Goal: Task Accomplishment & Management: Manage account settings

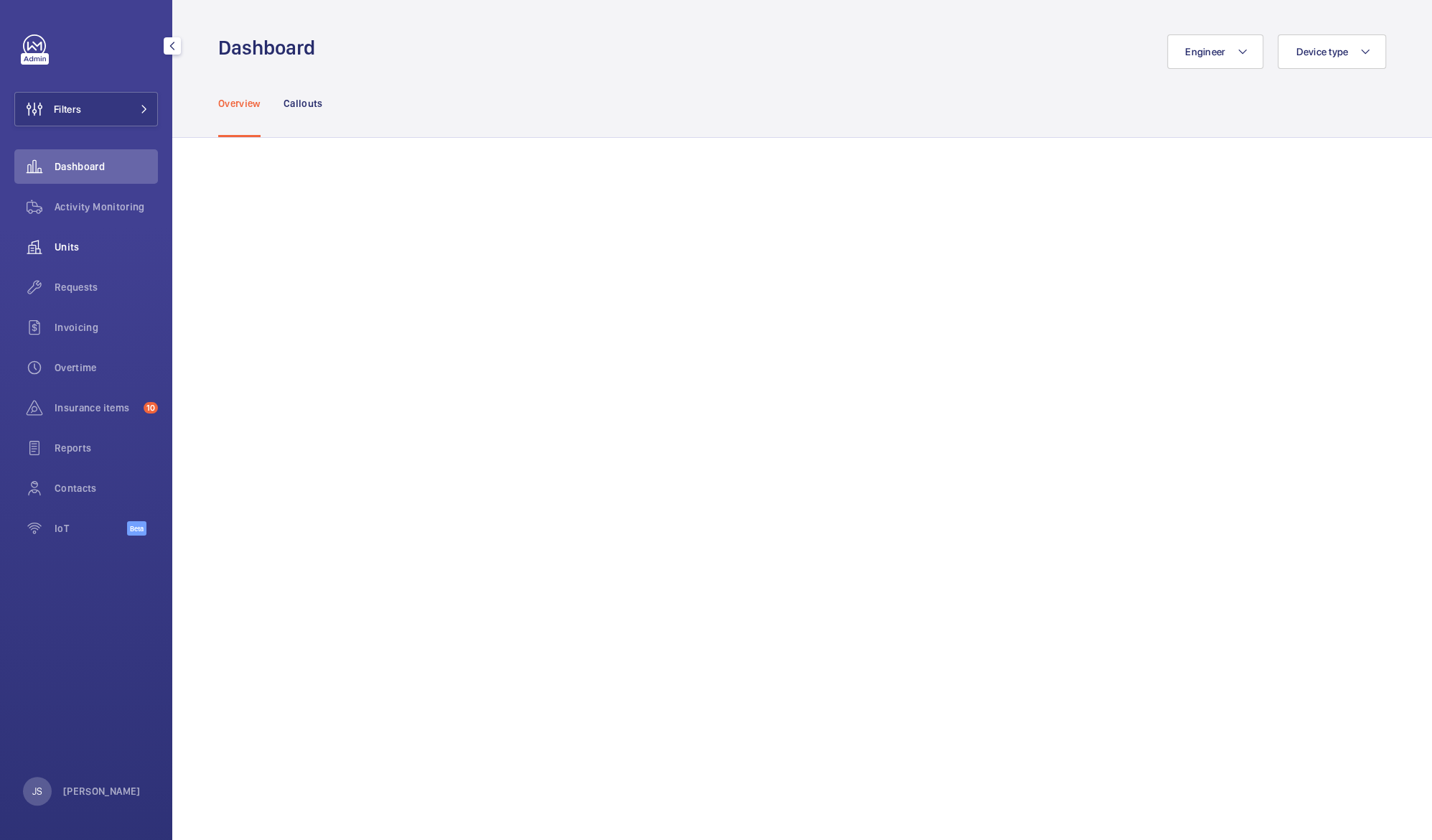
click at [81, 247] on span "Units" at bounding box center [106, 247] width 103 height 15
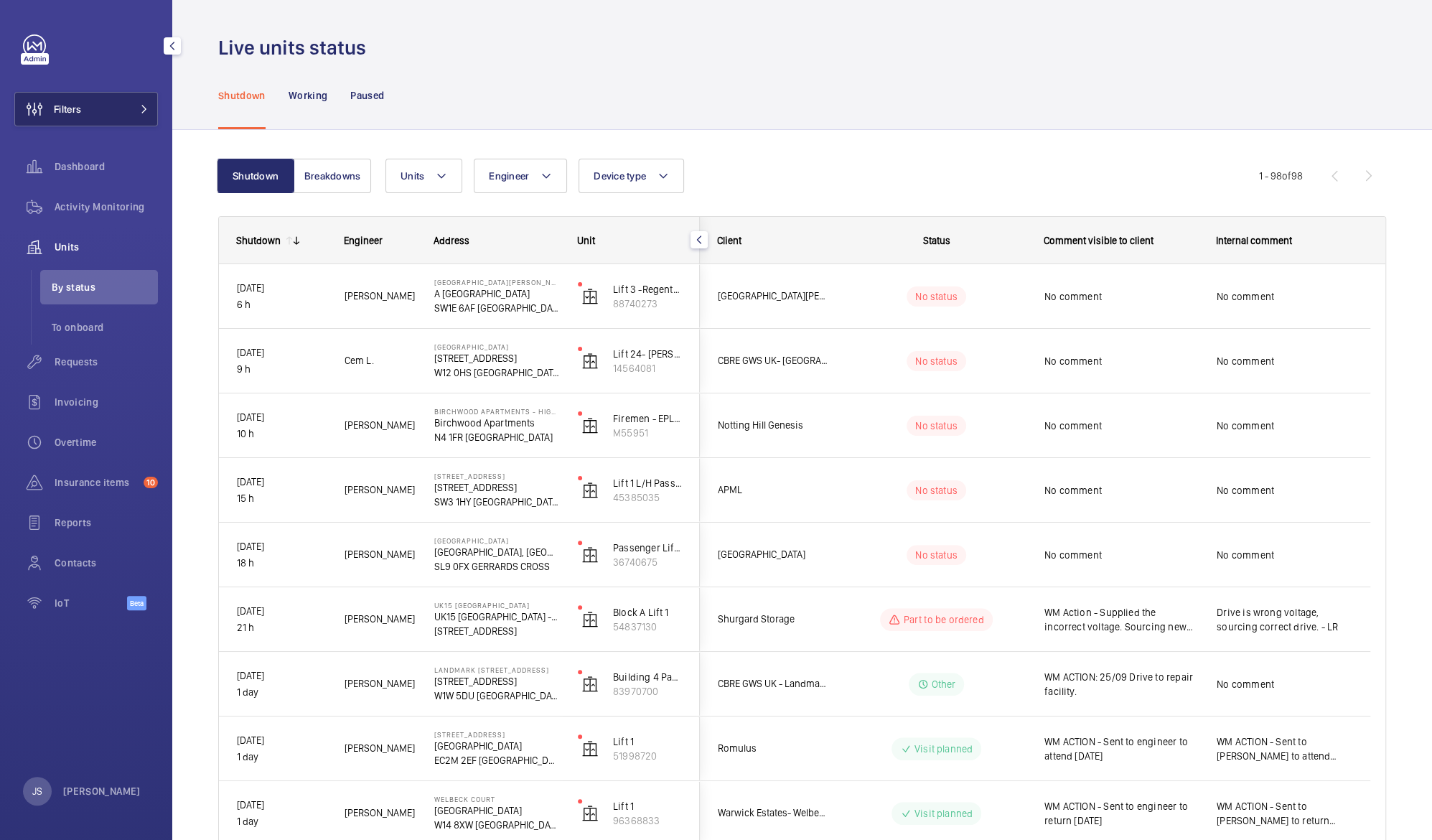
click at [68, 104] on span "Filters" at bounding box center [67, 109] width 27 height 15
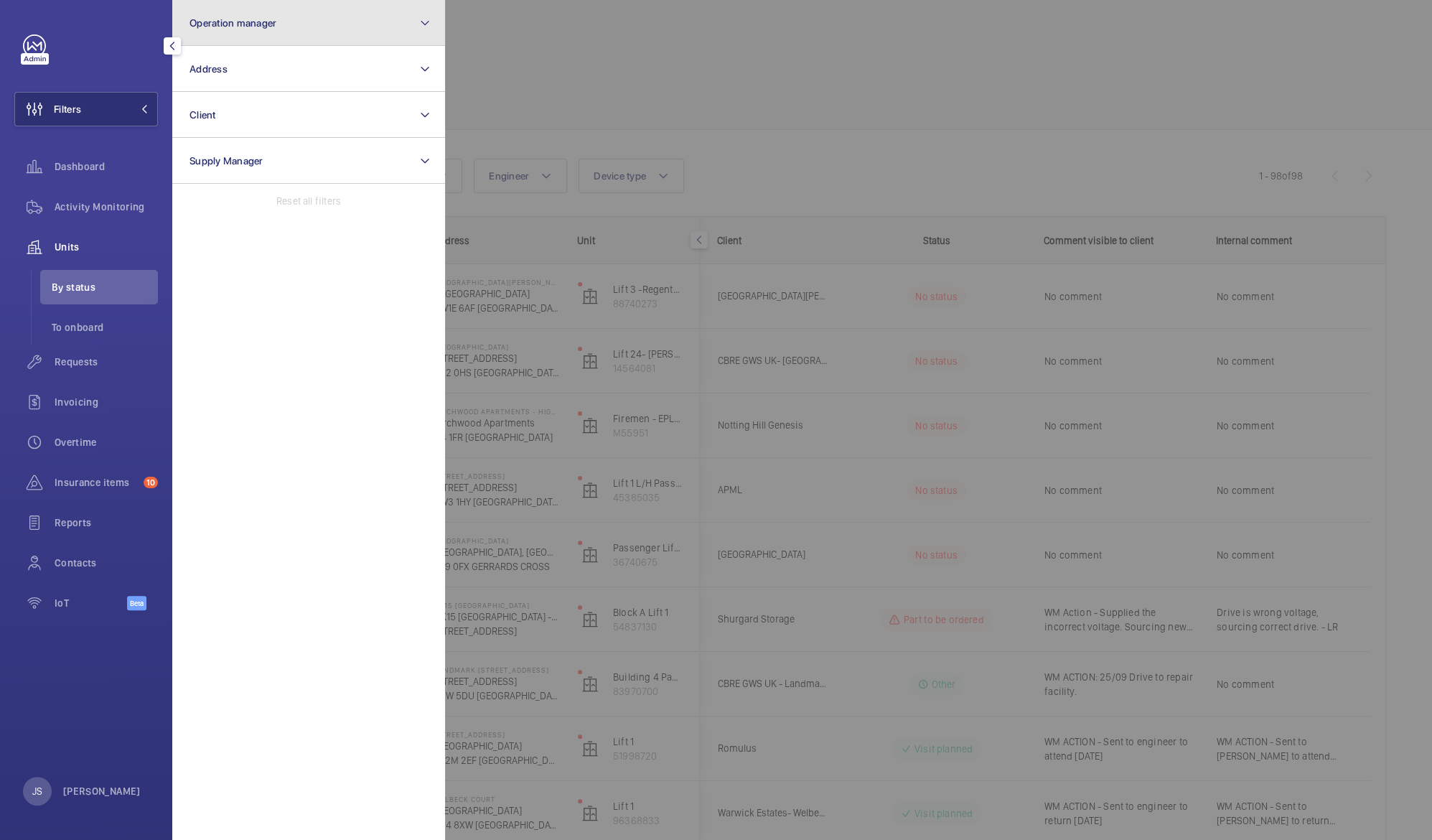
click at [207, 35] on button "Operation manager" at bounding box center [308, 23] width 273 height 46
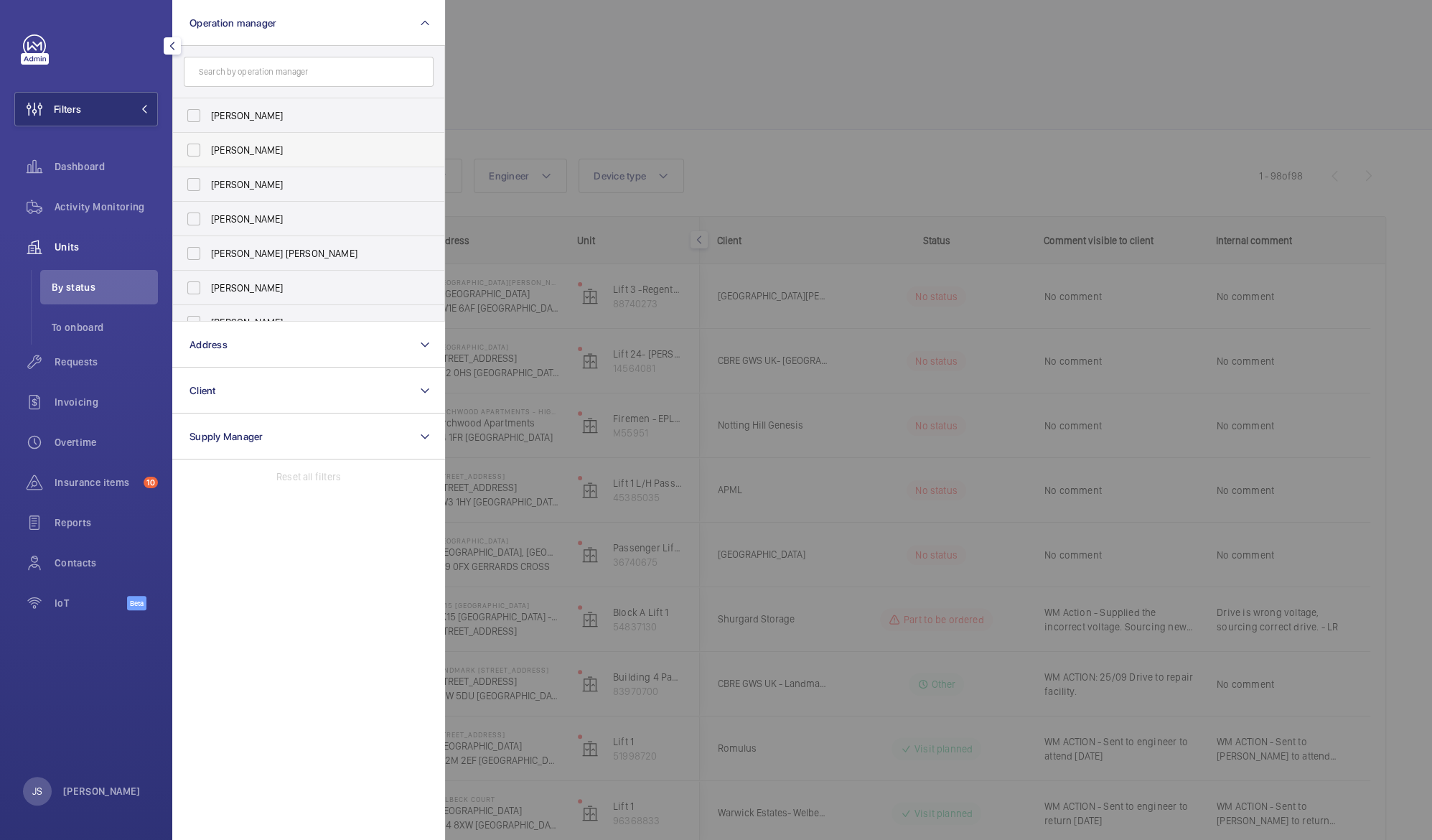
click at [241, 150] on span "[PERSON_NAME]" at bounding box center [309, 150] width 197 height 15
click at [208, 150] on input "[PERSON_NAME]" at bounding box center [193, 150] width 28 height 28
checkbox input "true"
click at [615, 97] on div at bounding box center [1161, 420] width 1432 height 840
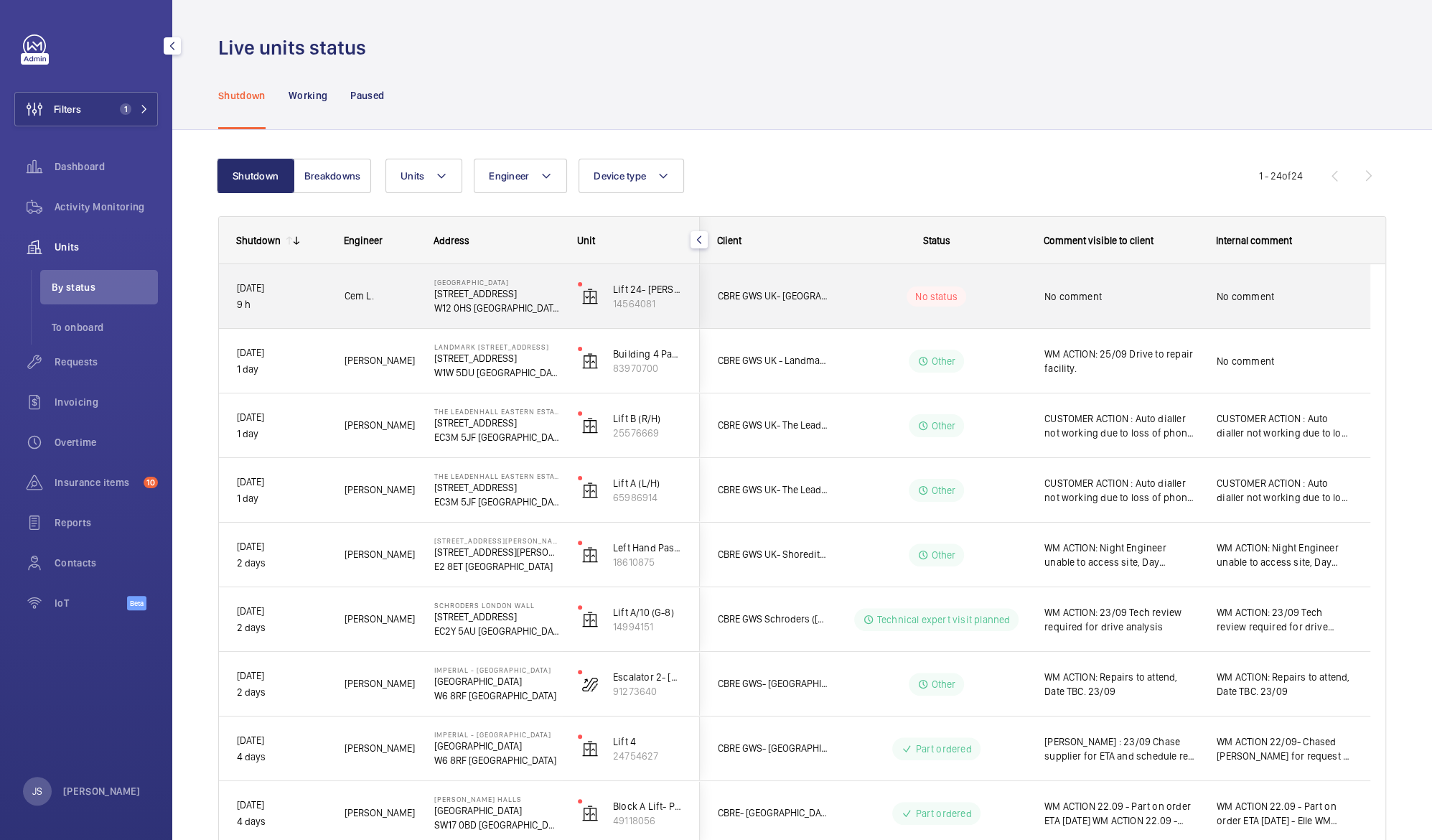
click at [486, 302] on p "W12 0HS [GEOGRAPHIC_DATA]" at bounding box center [496, 308] width 125 height 15
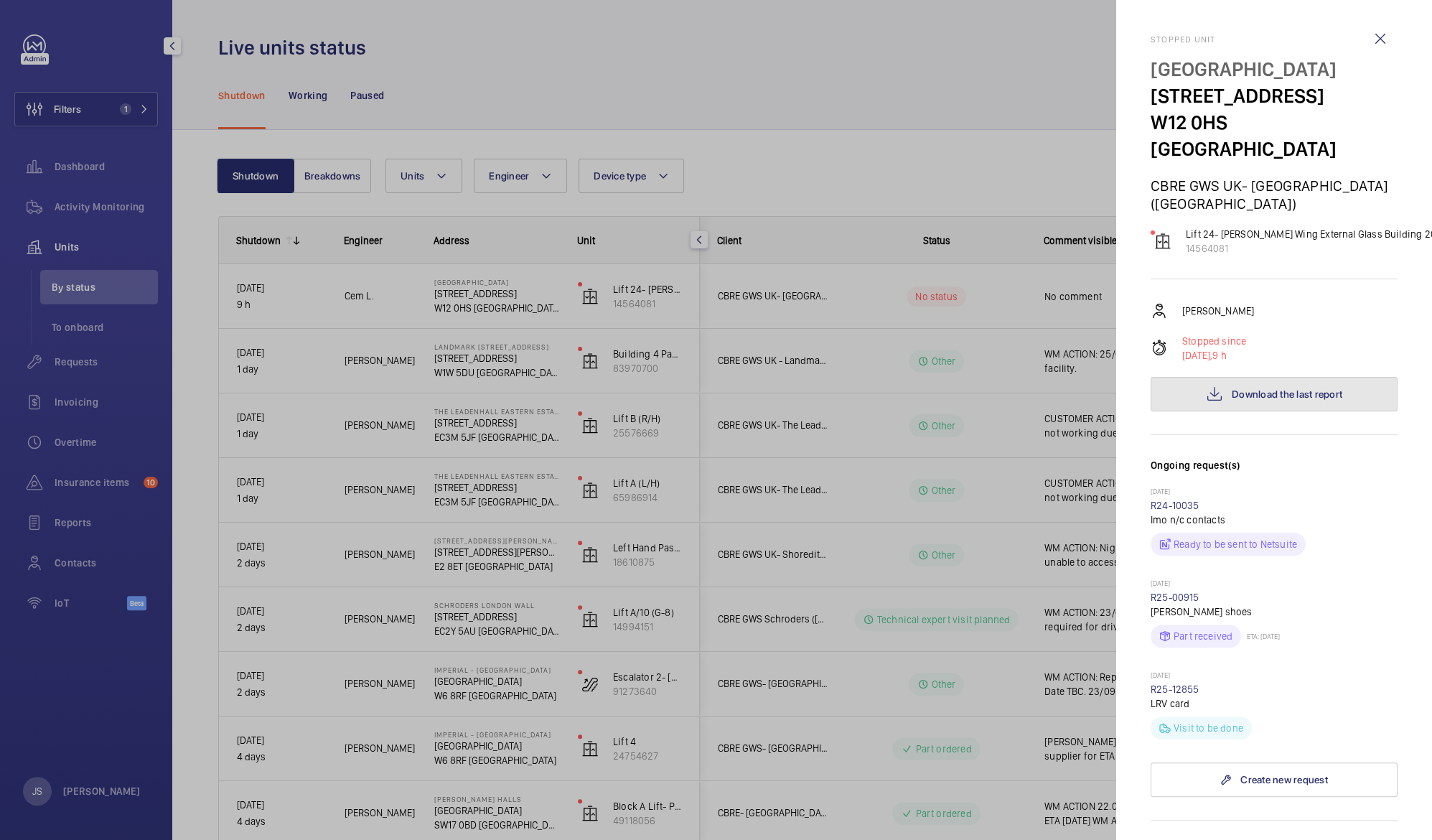
click at [1292, 389] on span "Download the last report" at bounding box center [1287, 394] width 110 height 12
click at [987, 83] on div at bounding box center [716, 420] width 1432 height 840
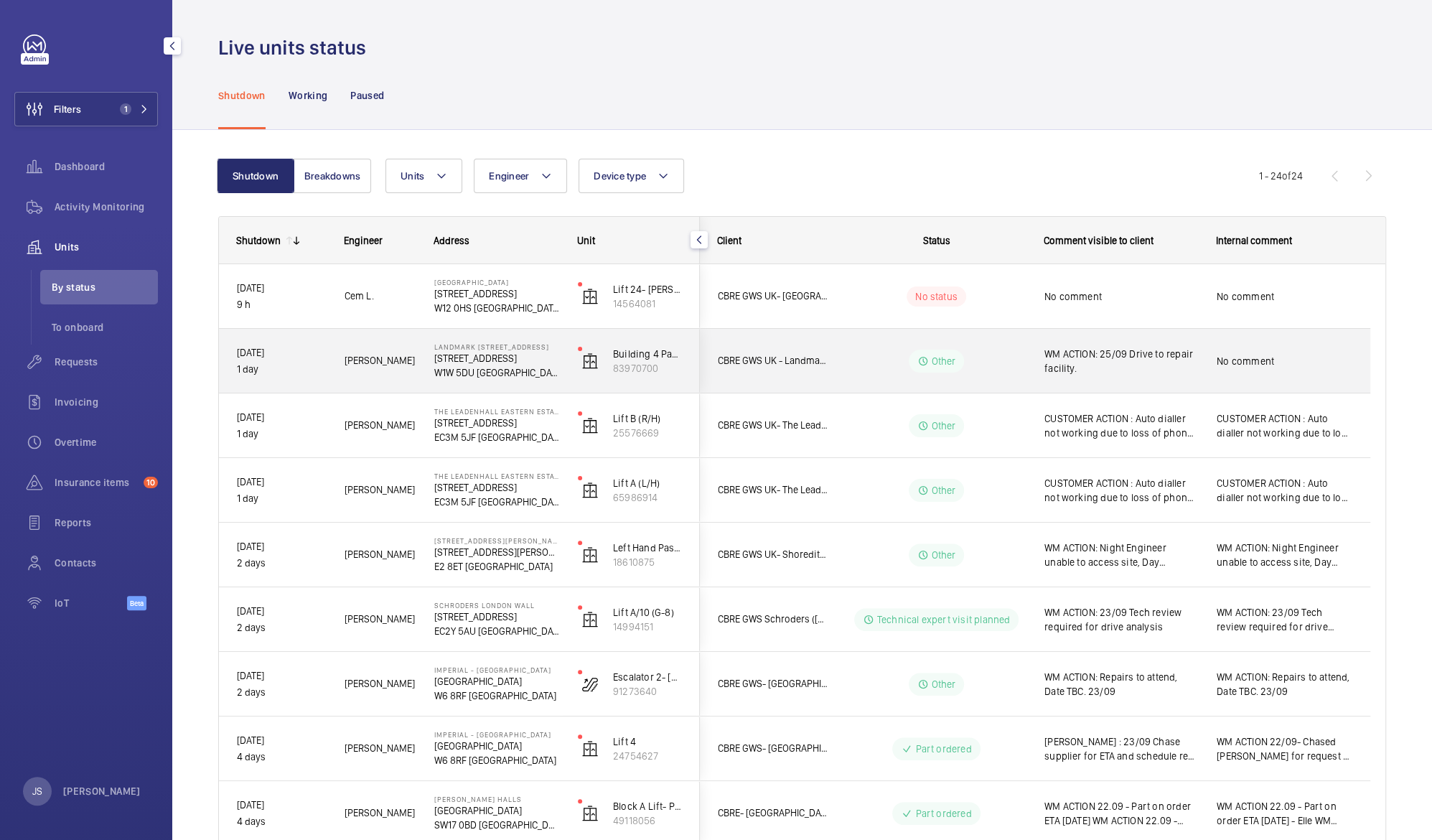
click at [1083, 369] on span "WM ACTION: 25/09 Drive to repair facility." at bounding box center [1121, 360] width 153 height 28
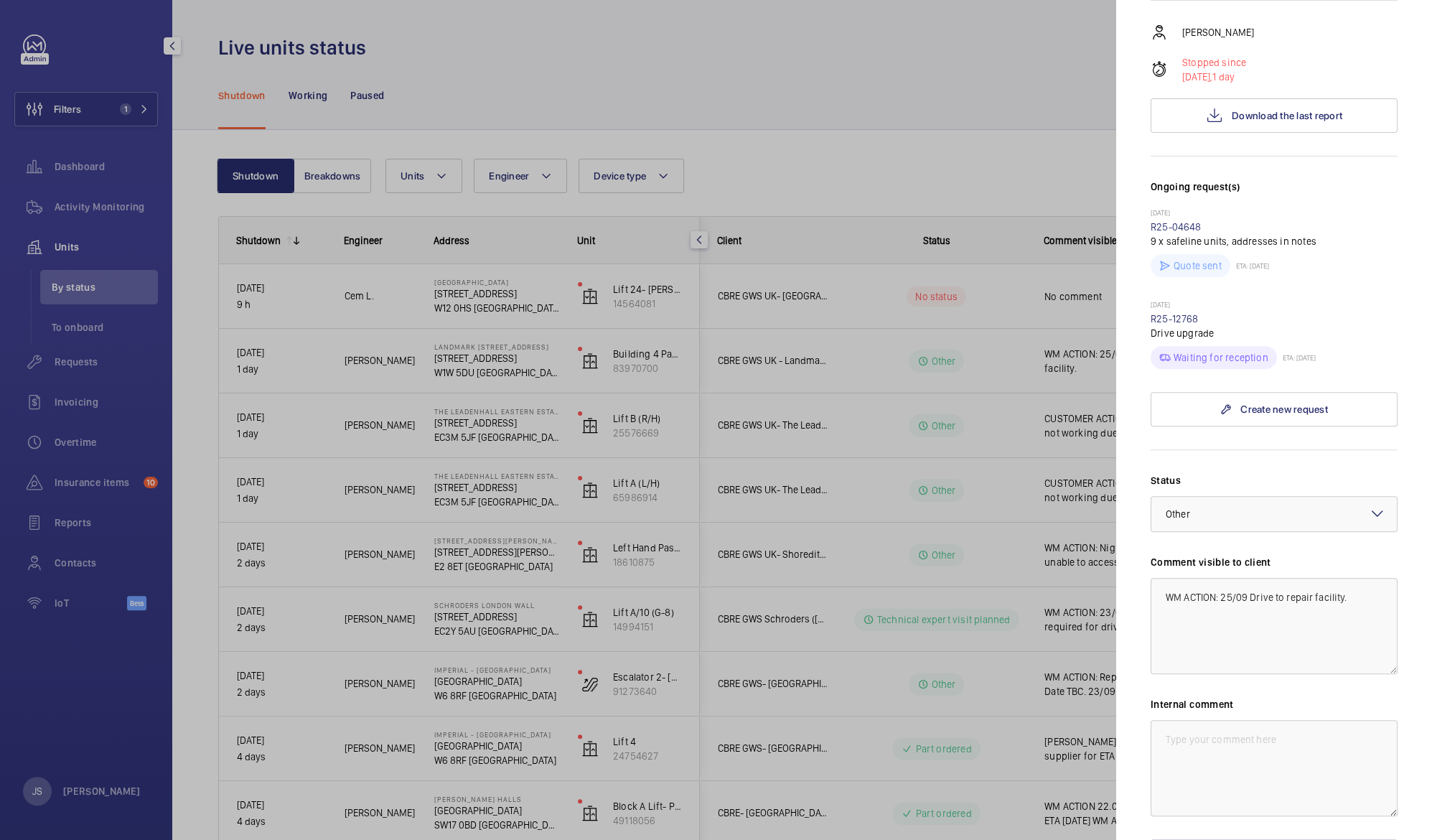
scroll to position [321, 0]
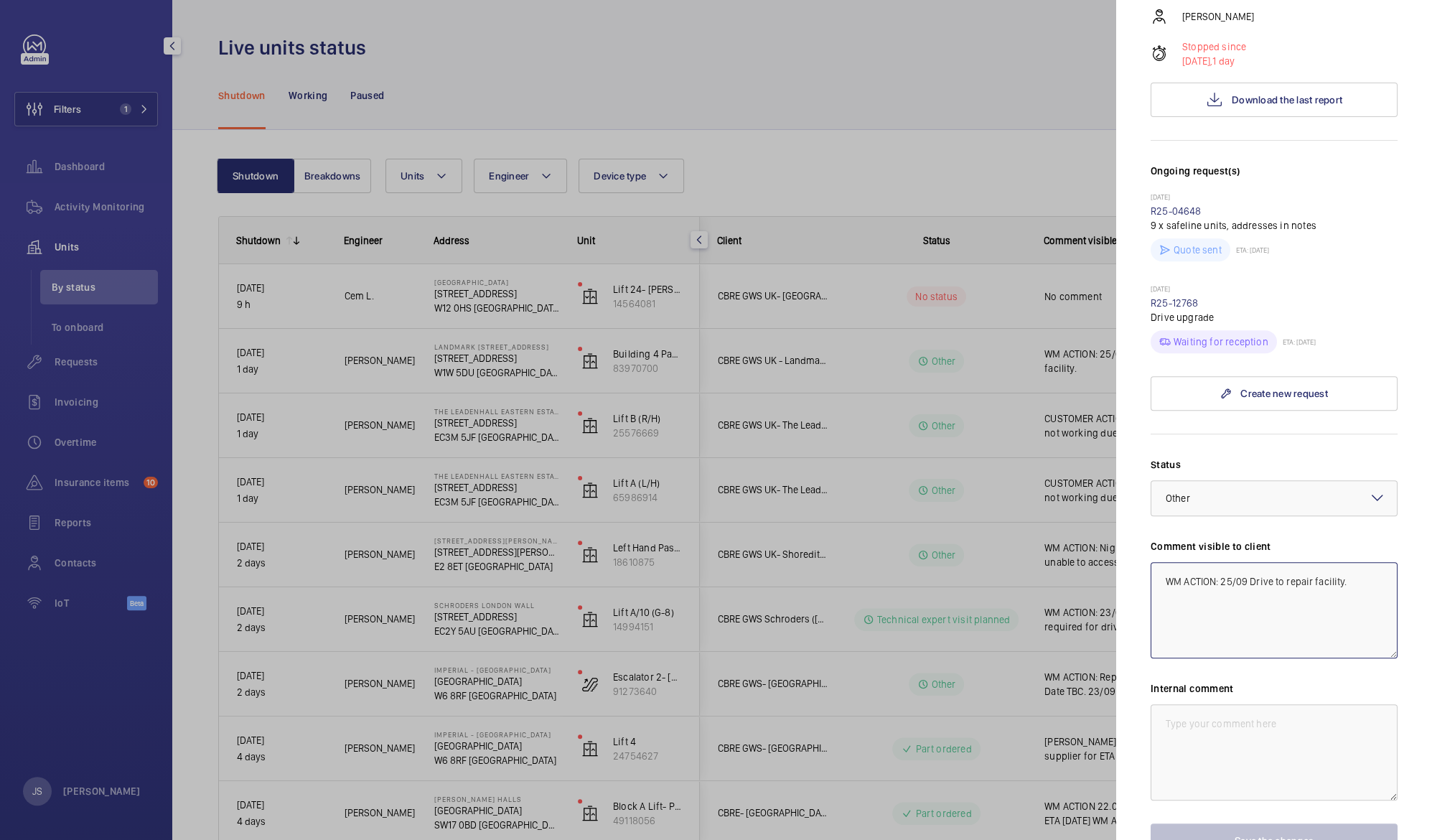
click at [1224, 562] on textarea "WM ACTION: 25/09 Drive to repair facility." at bounding box center [1274, 609] width 247 height 96
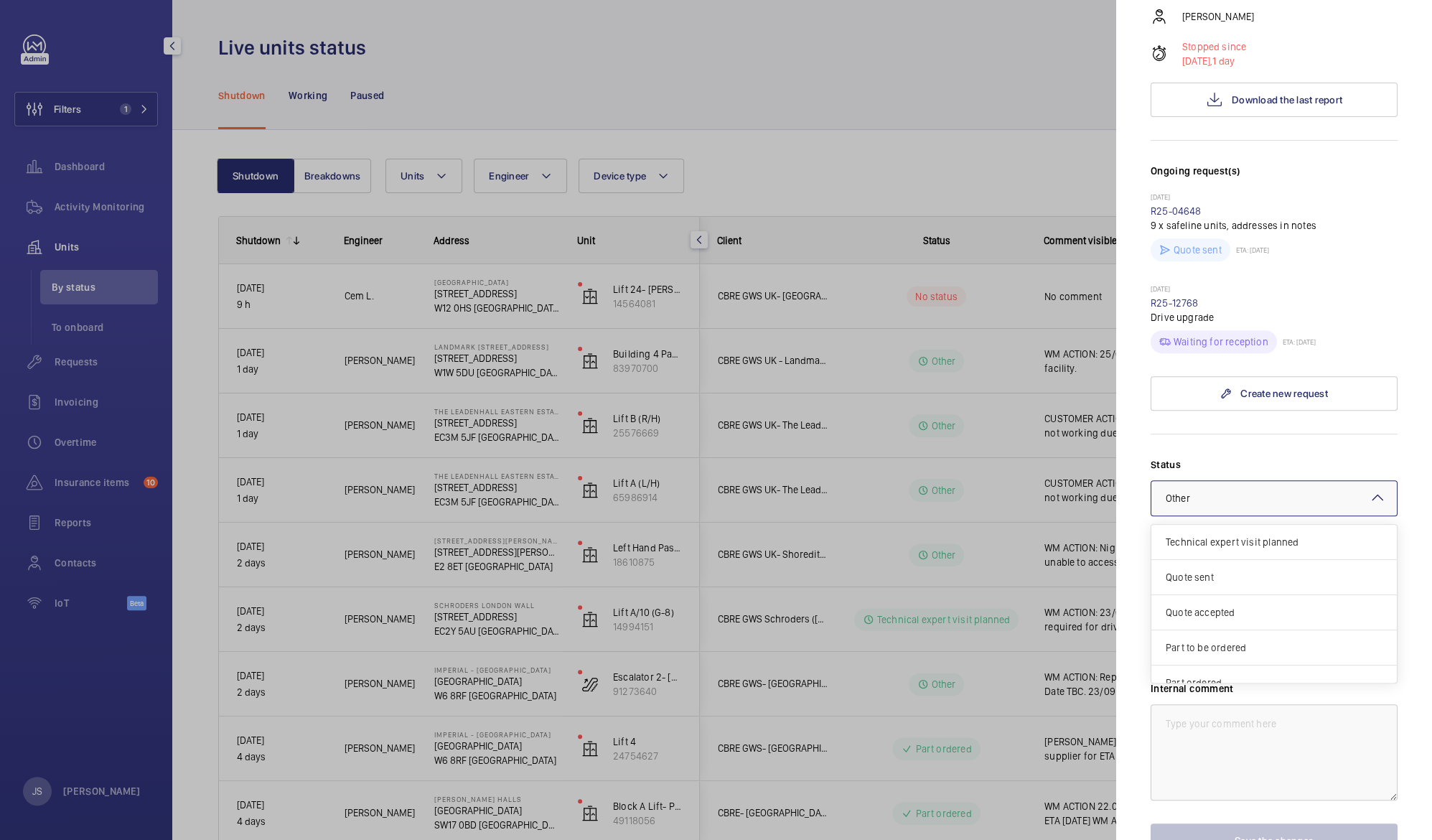
click at [1369, 489] on mat-icon at bounding box center [1377, 497] width 17 height 17
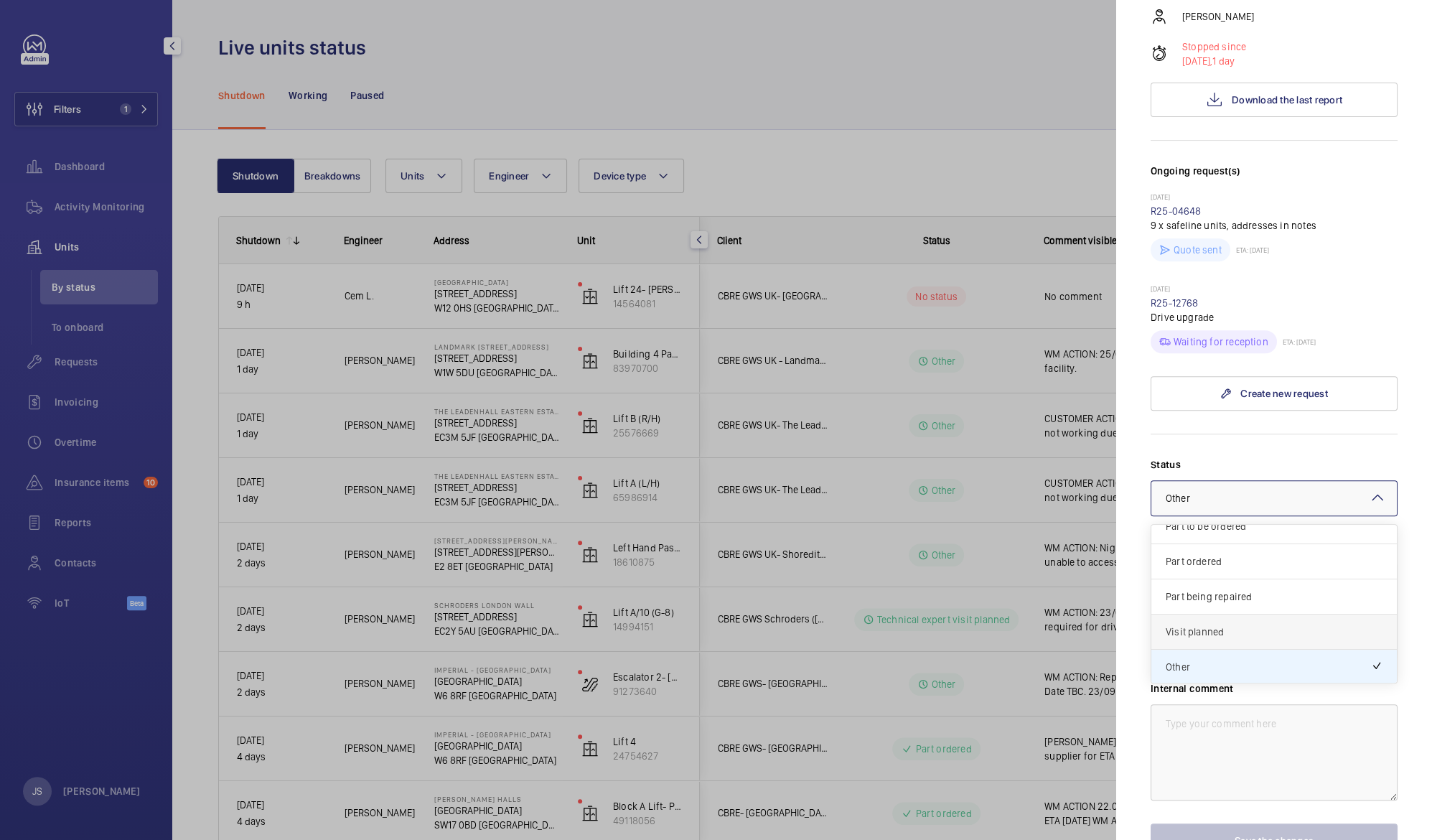
click at [1212, 615] on div "Visit planned" at bounding box center [1273, 632] width 245 height 36
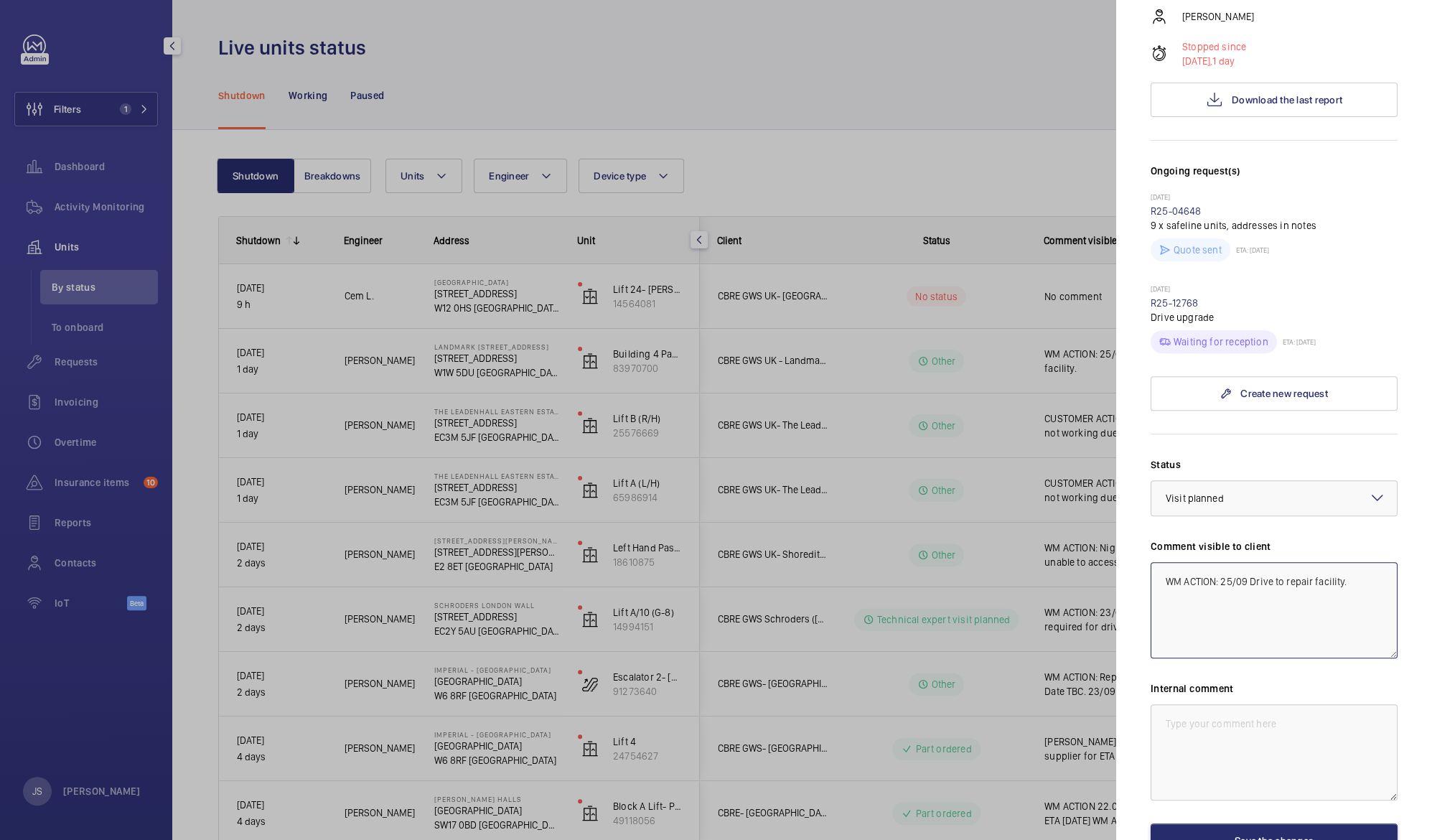
click at [1223, 562] on textarea "WM ACTION: 25/09 Drive to repair facility." at bounding box center [1274, 609] width 247 height 96
type textarea "WM ACTION: 26/09 ETA on drive availability & Technician to site [DATE] 25/09 Dr…"
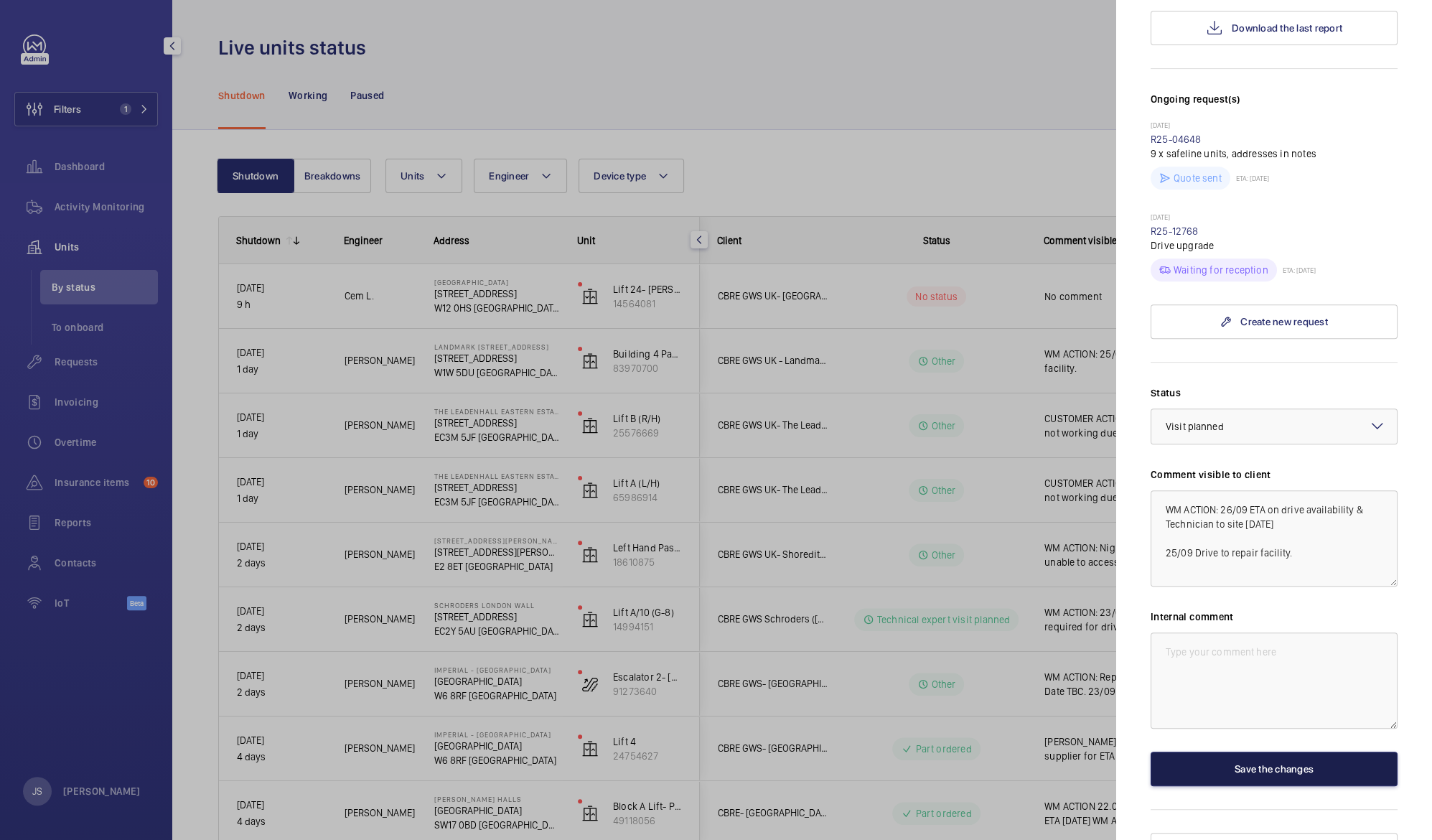
click at [1239, 752] on button "Save the changes" at bounding box center [1274, 769] width 247 height 35
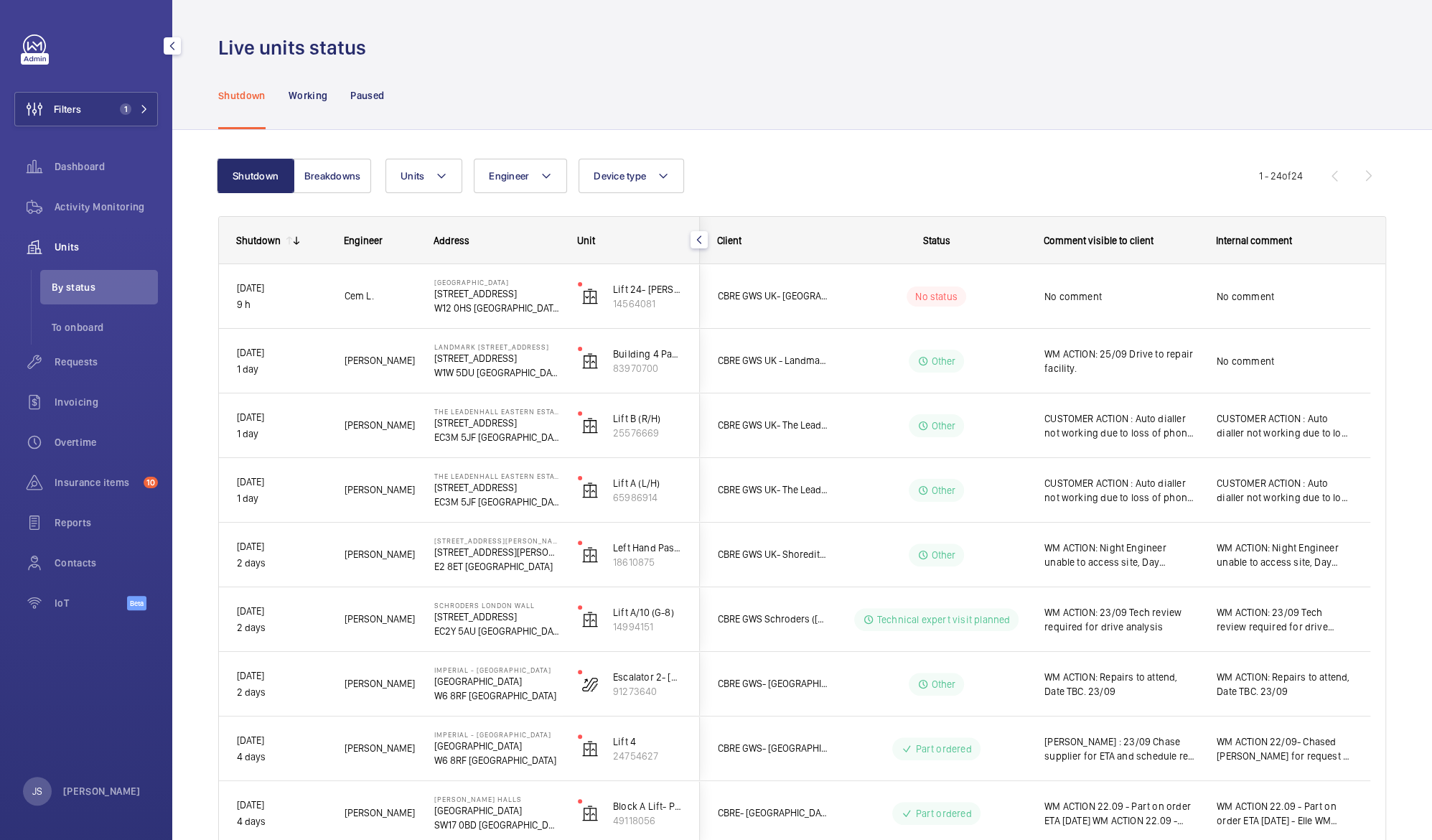
scroll to position [0, 0]
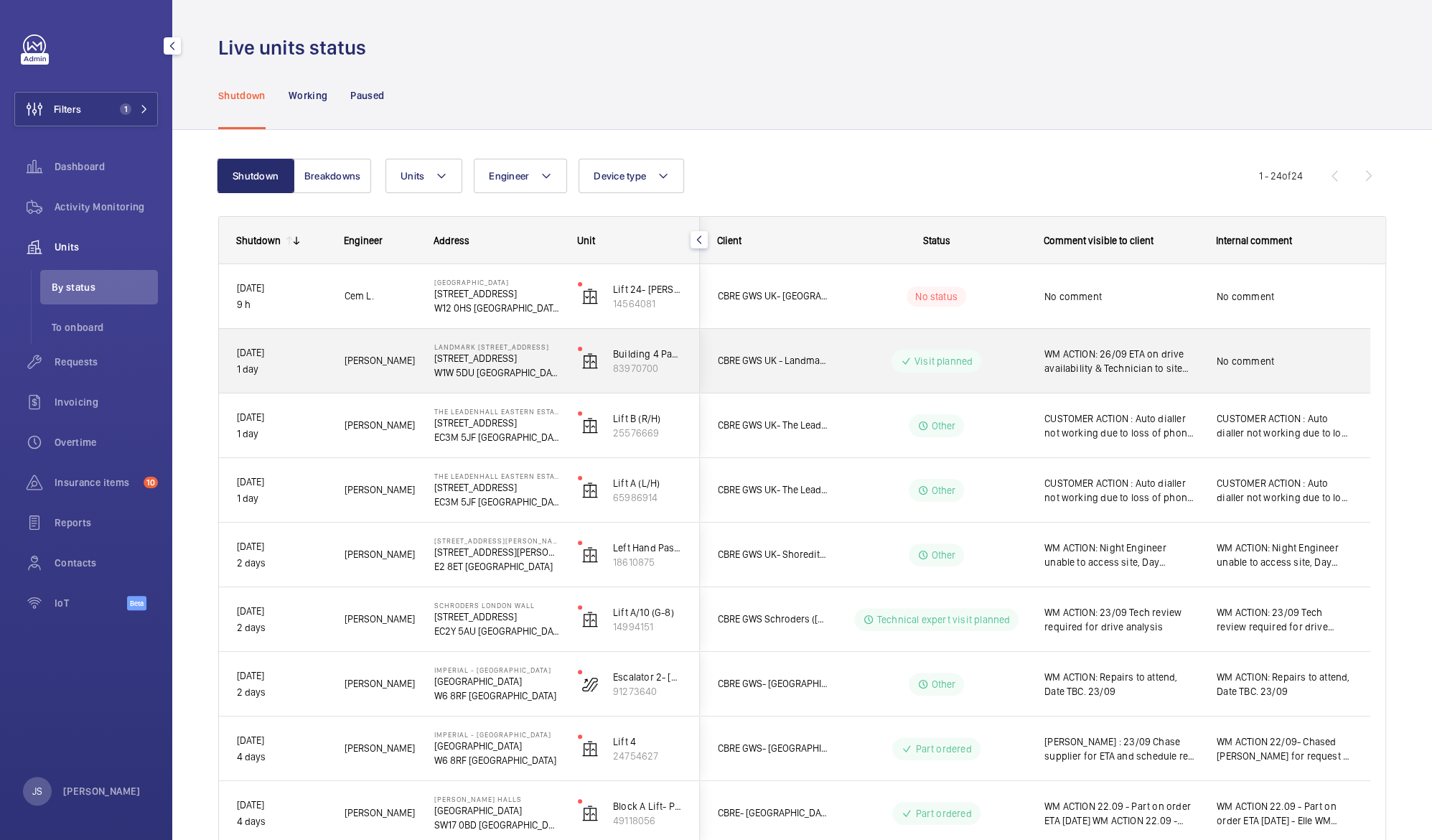
click at [1050, 376] on div "WM ACTION: 26/09 ETA on drive availability & Technician to site [DATE] 25/09 Dr…" at bounding box center [1121, 361] width 153 height 33
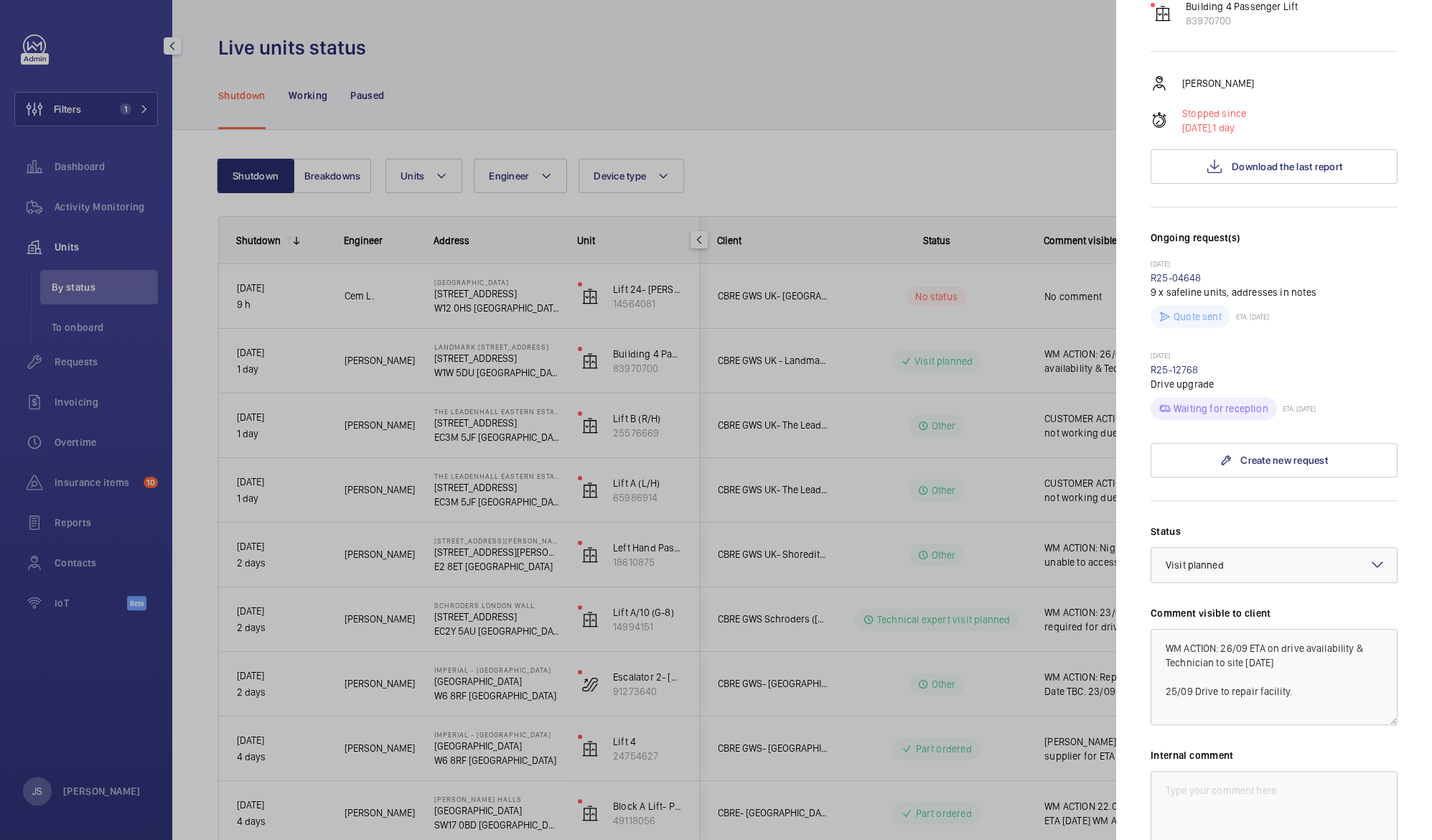
scroll to position [288, 0]
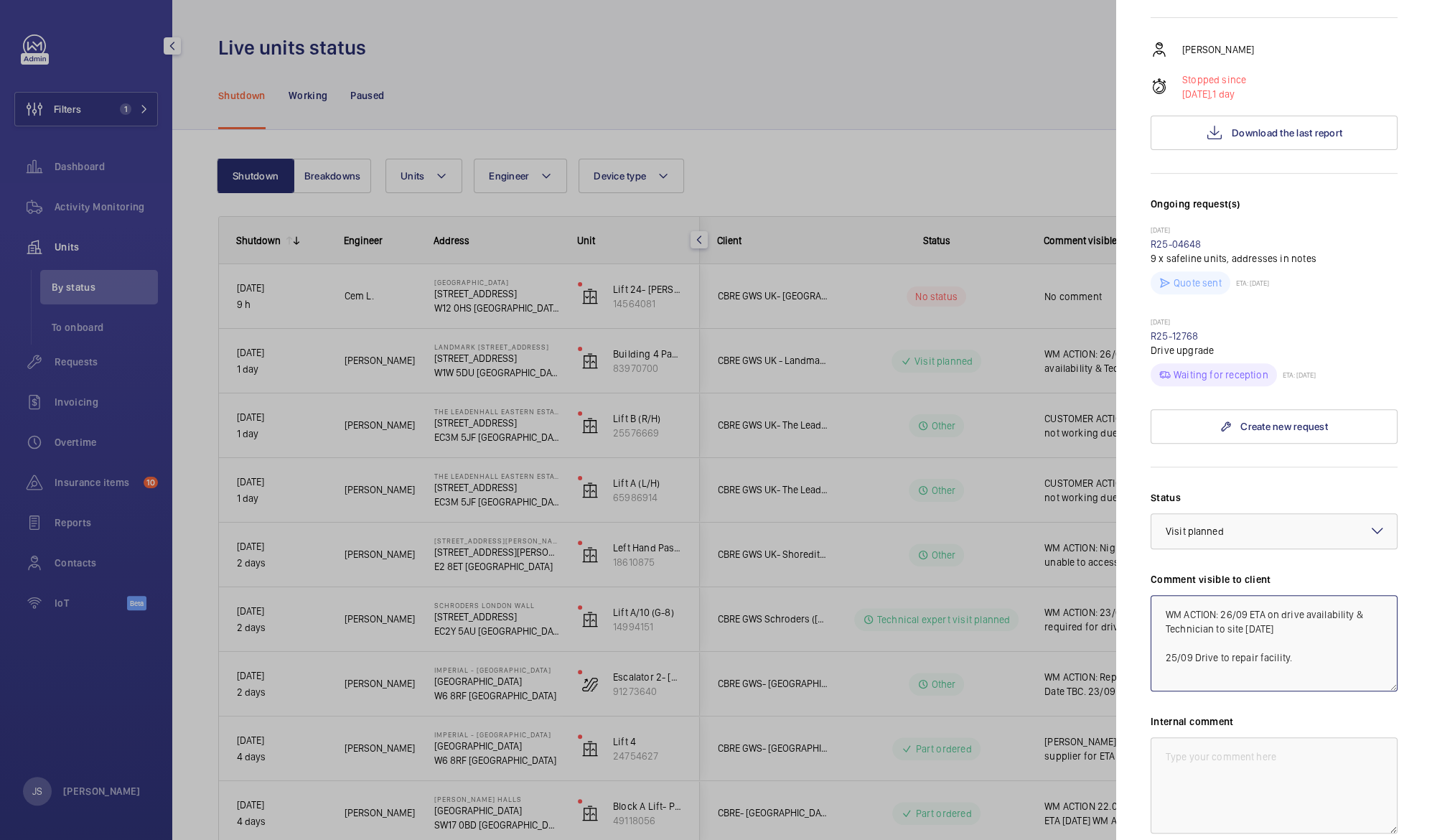
drag, startPoint x: 1167, startPoint y: 590, endPoint x: 1301, endPoint y: 630, distance: 139.8
click at [1301, 630] on textarea "WM ACTION: 26/09 ETA on drive availability & Technician to site [DATE] 25/09 Dr…" at bounding box center [1274, 642] width 247 height 96
click at [1173, 737] on textarea at bounding box center [1274, 784] width 247 height 96
drag, startPoint x: 1174, startPoint y: 730, endPoint x: 1154, endPoint y: 737, distance: 21.2
paste textarea "WM ACTION: 26/09 ETA on drive availability & Technician to site [DATE] 25/09 Dr…"
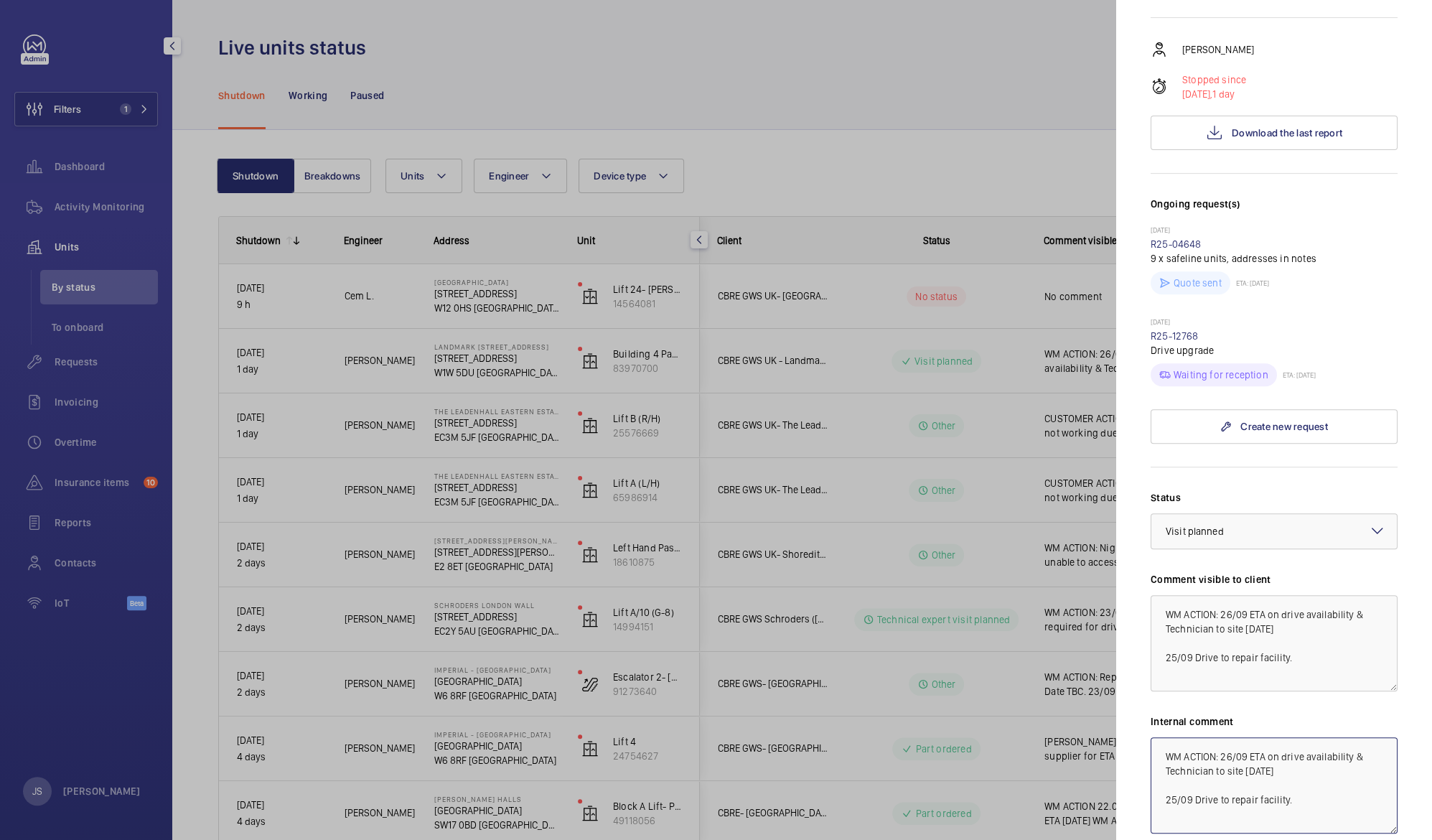
type textarea "WM ACTION: 26/09 ETA on drive availability & Technician to site [DATE] 25/09 Dr…"
click at [888, 78] on div at bounding box center [716, 420] width 1432 height 840
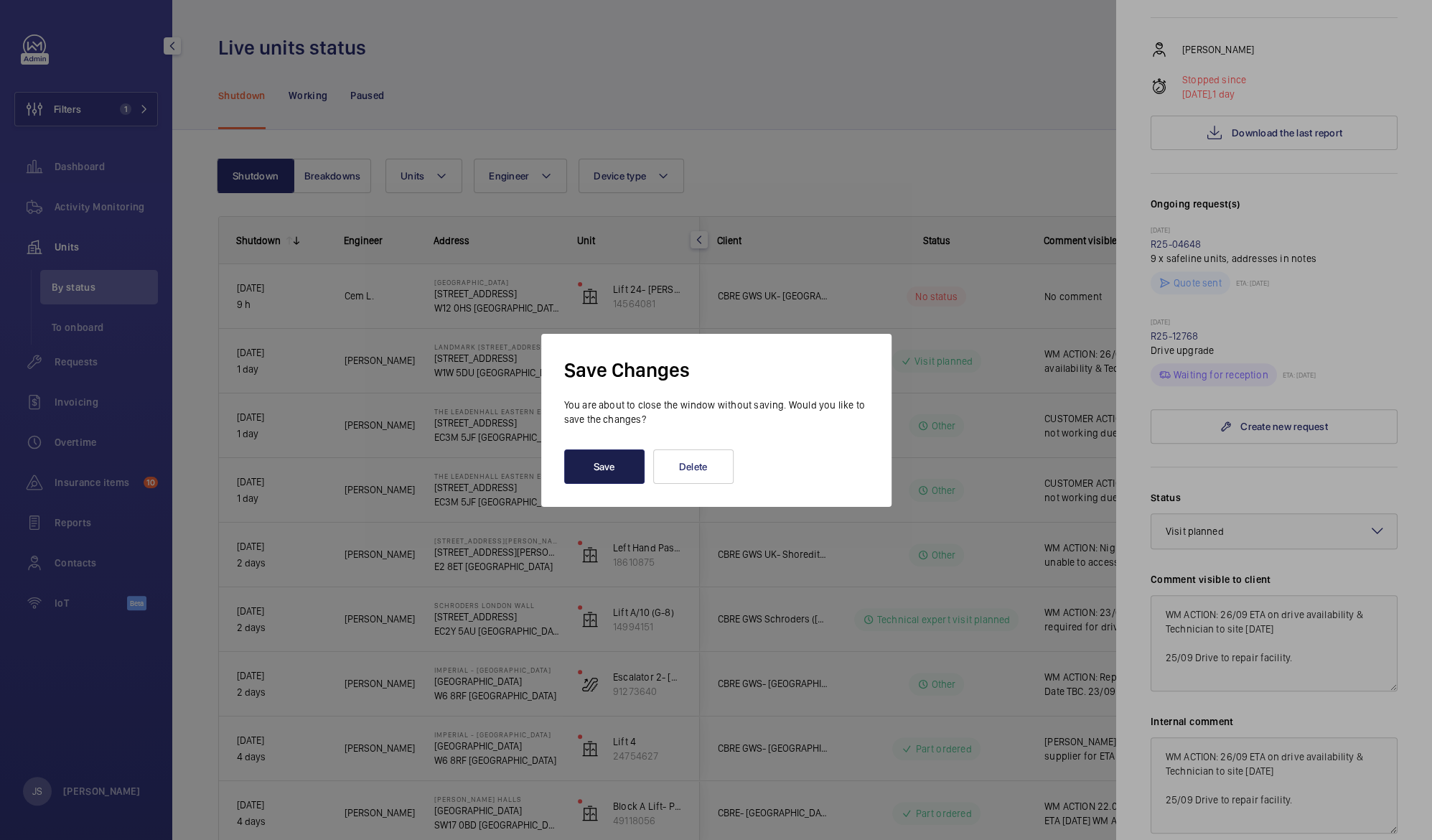
click at [602, 470] on button "Save" at bounding box center [605, 467] width 80 height 35
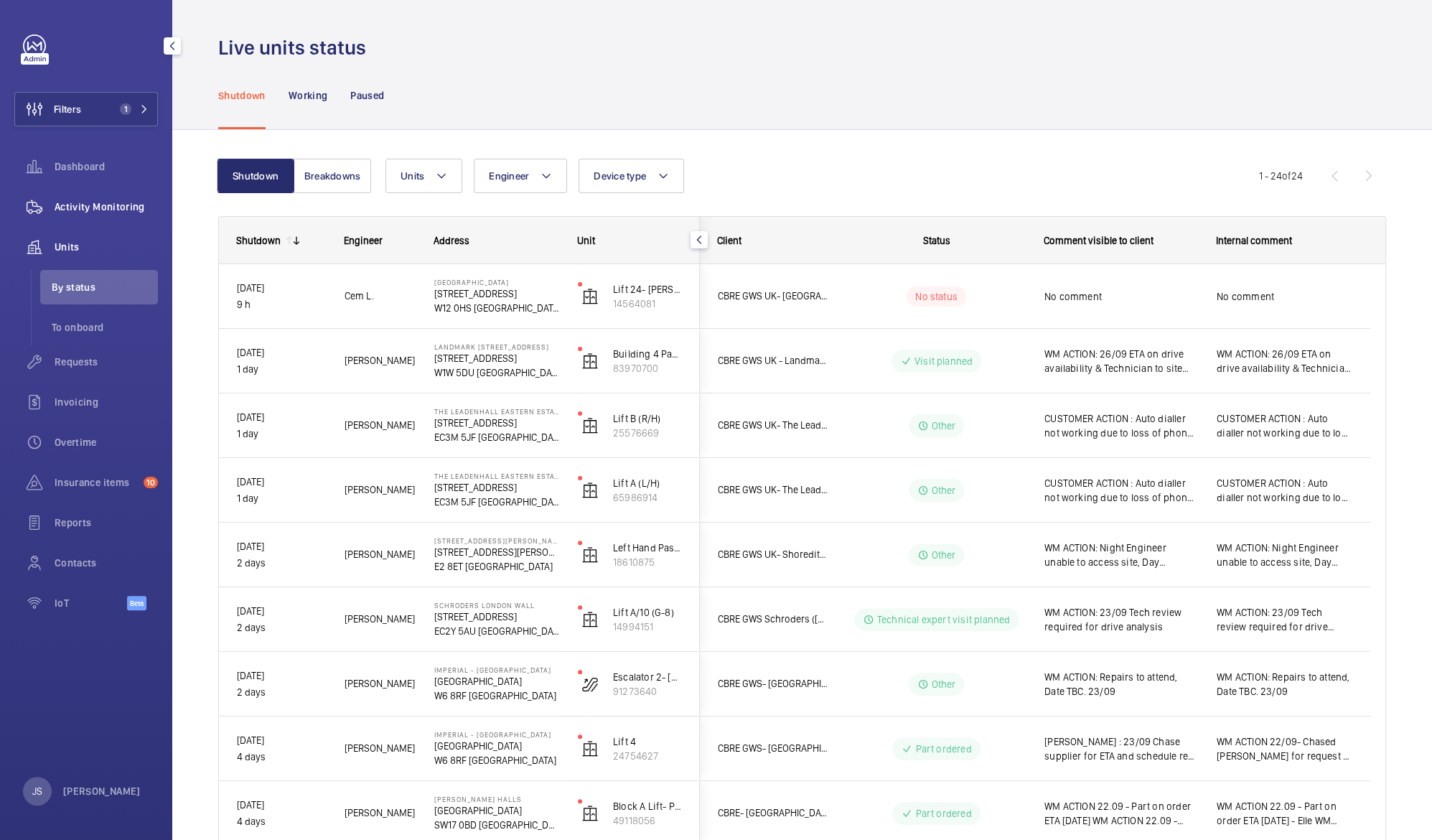
click at [88, 207] on span "Activity Monitoring" at bounding box center [106, 207] width 103 height 15
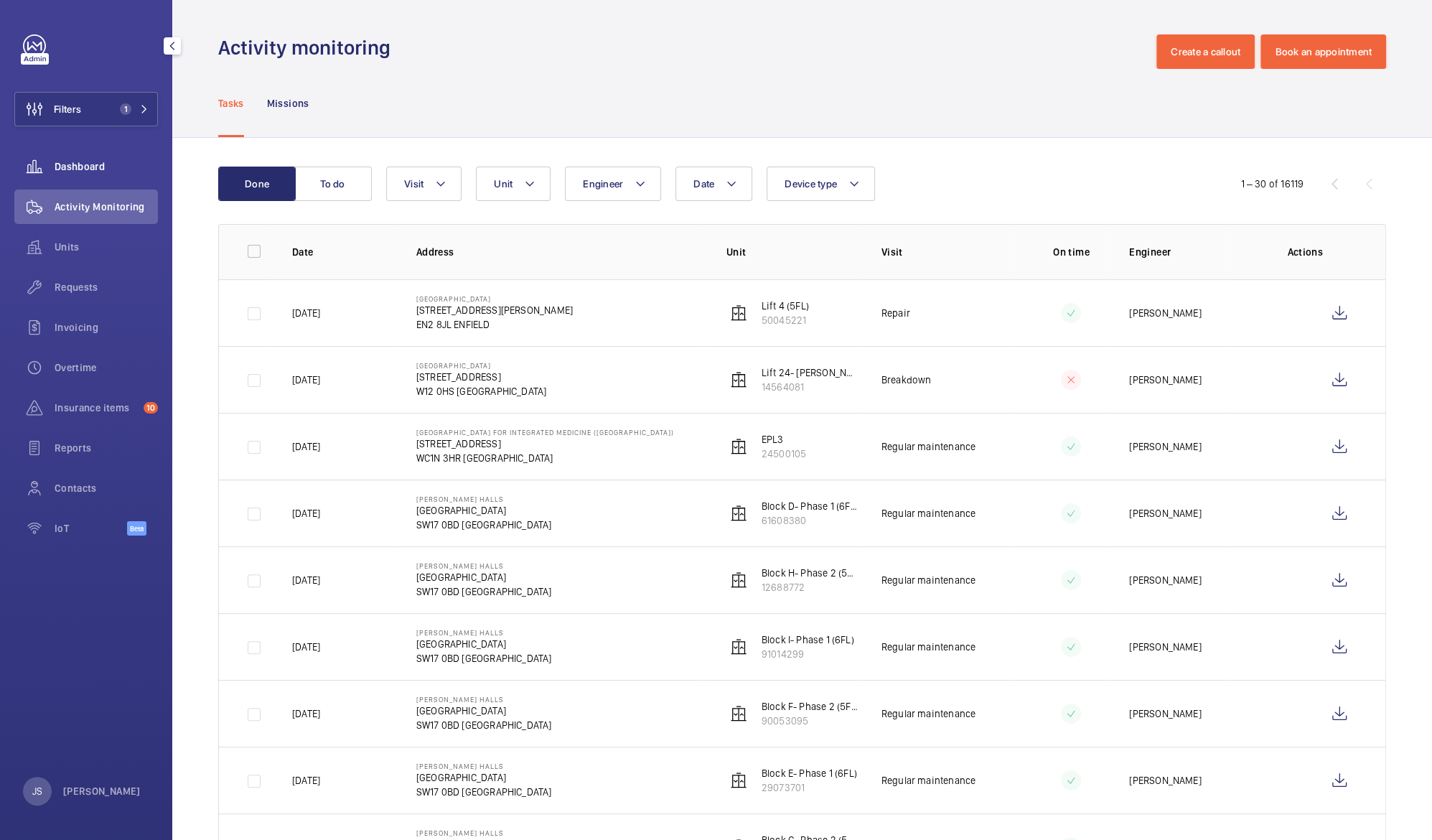
click at [69, 161] on span "Dashboard" at bounding box center [106, 167] width 103 height 15
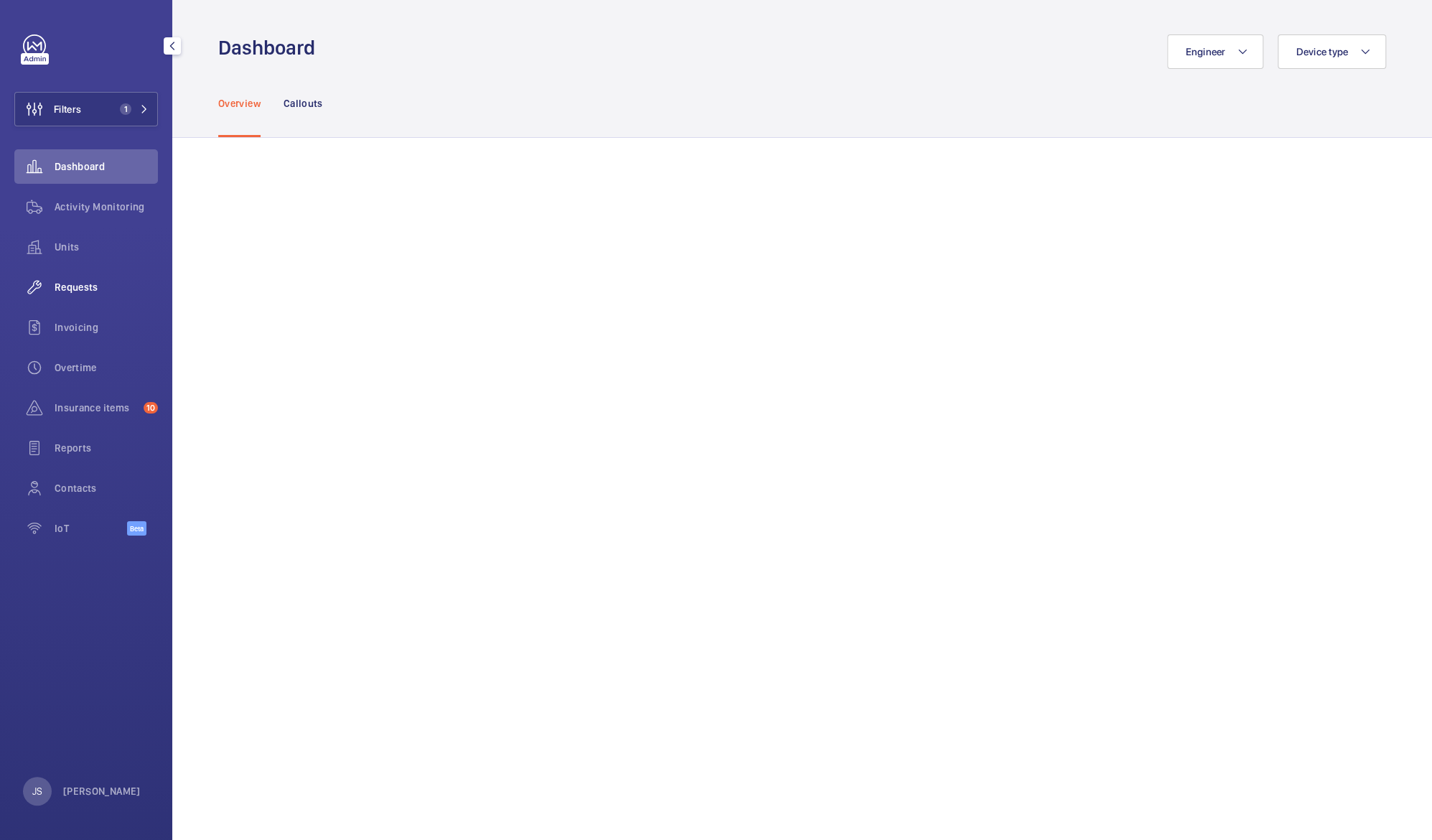
click at [86, 298] on div "Requests" at bounding box center [86, 287] width 143 height 35
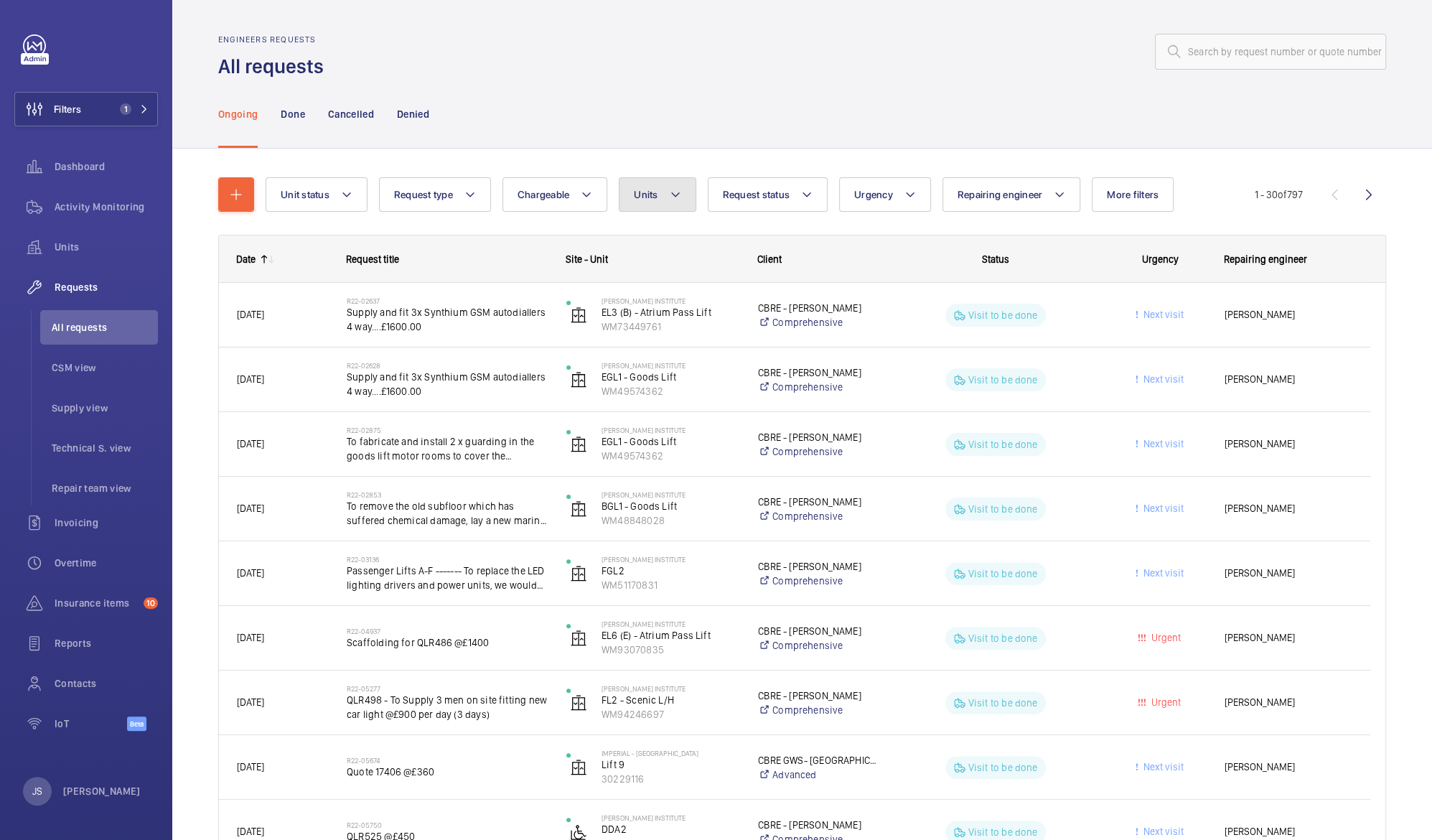
click at [677, 193] on mat-icon at bounding box center [675, 194] width 12 height 17
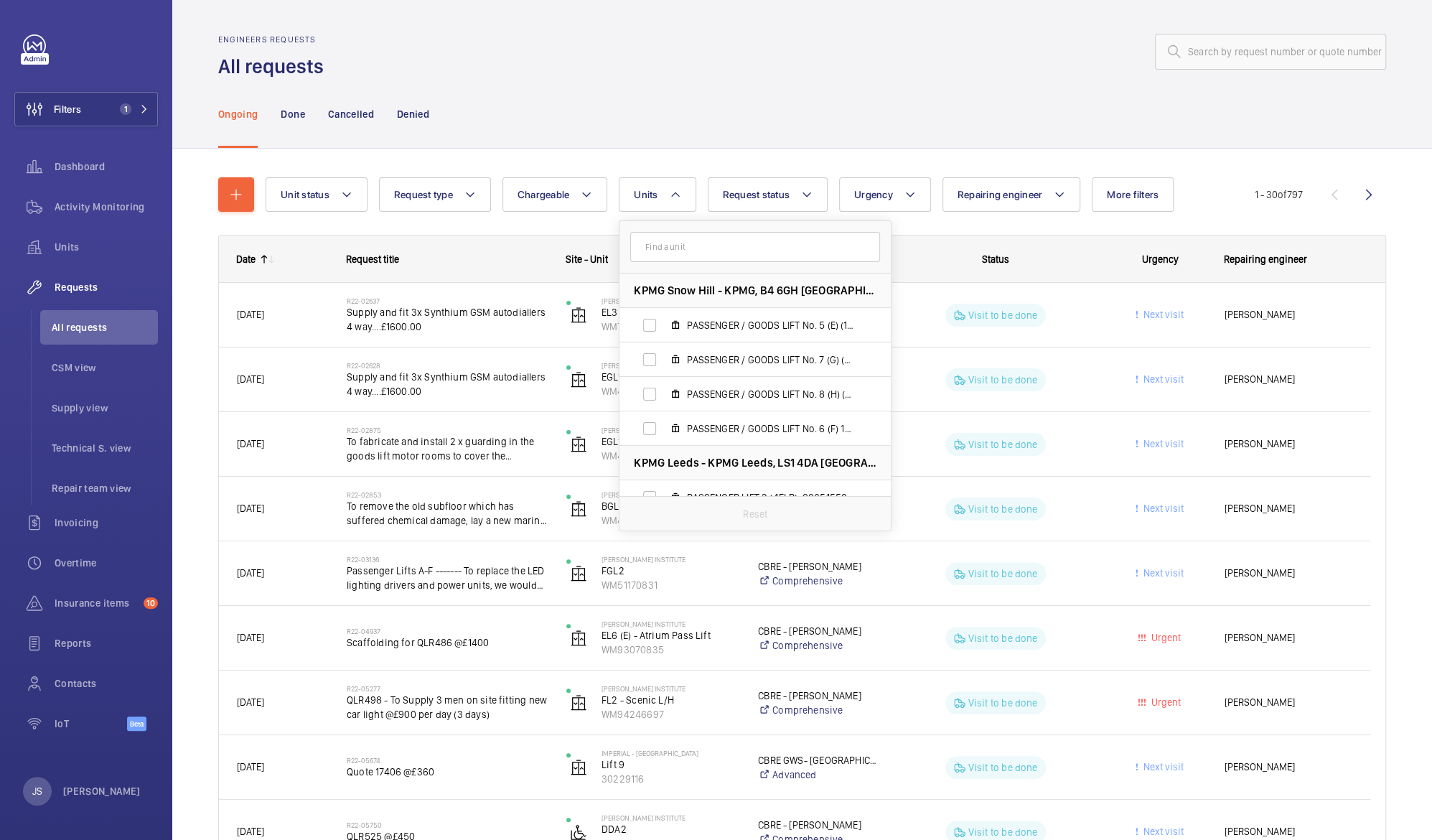
click at [676, 245] on input "text" at bounding box center [755, 246] width 250 height 30
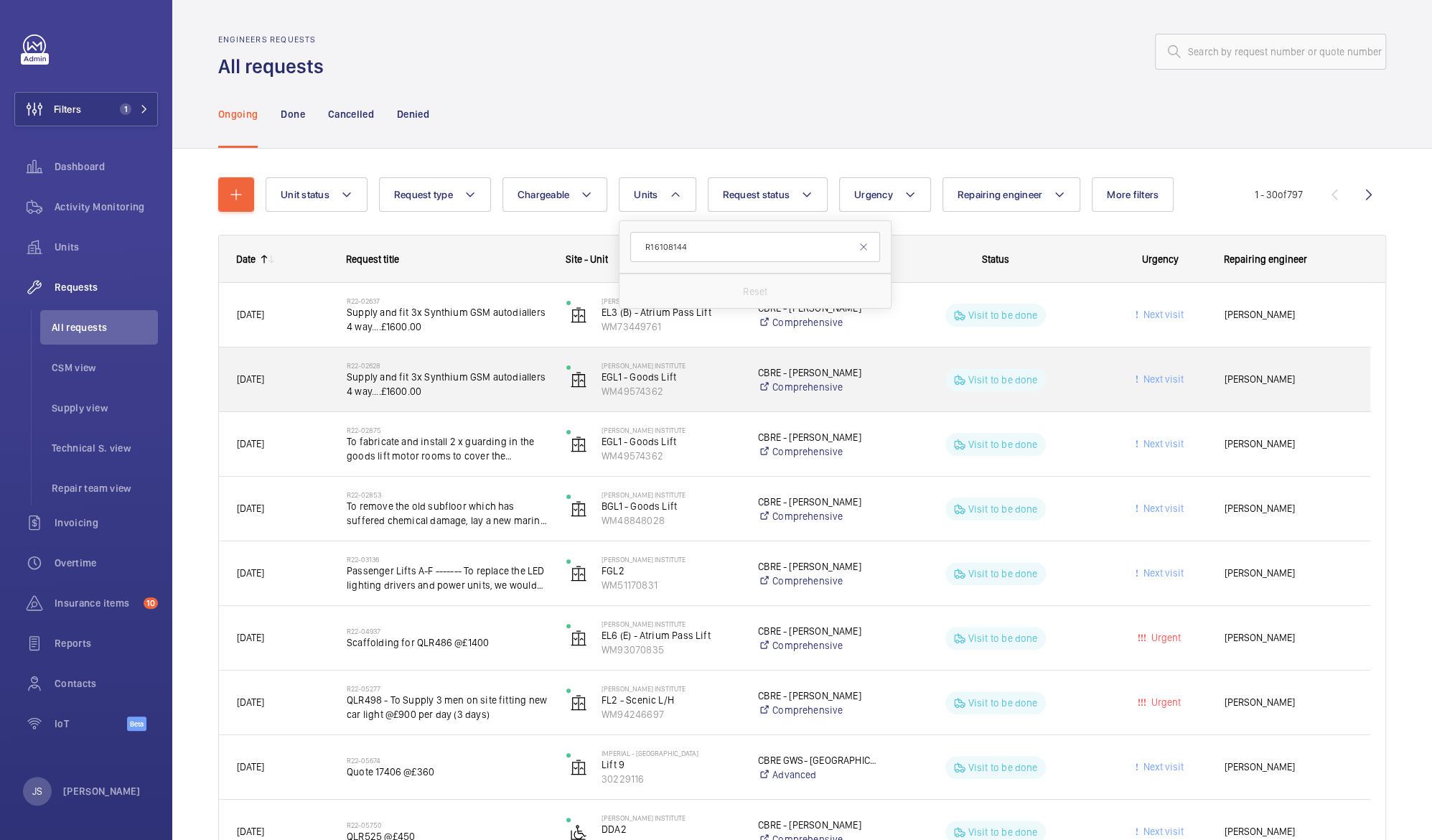
type input "R16108144"
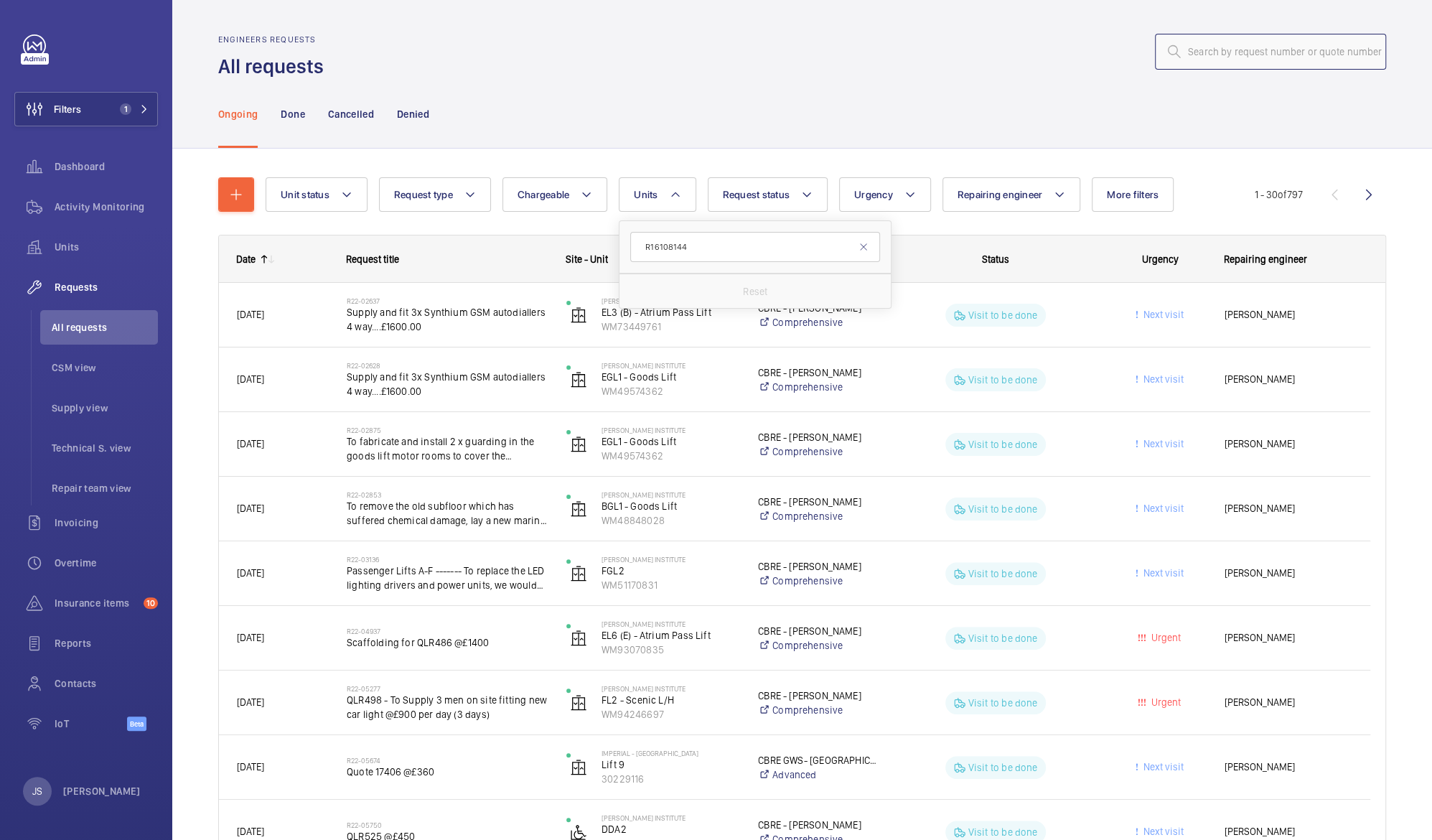
click at [1179, 57] on input "text" at bounding box center [1270, 51] width 231 height 36
paste input "R16108144"
type input "R16108144"
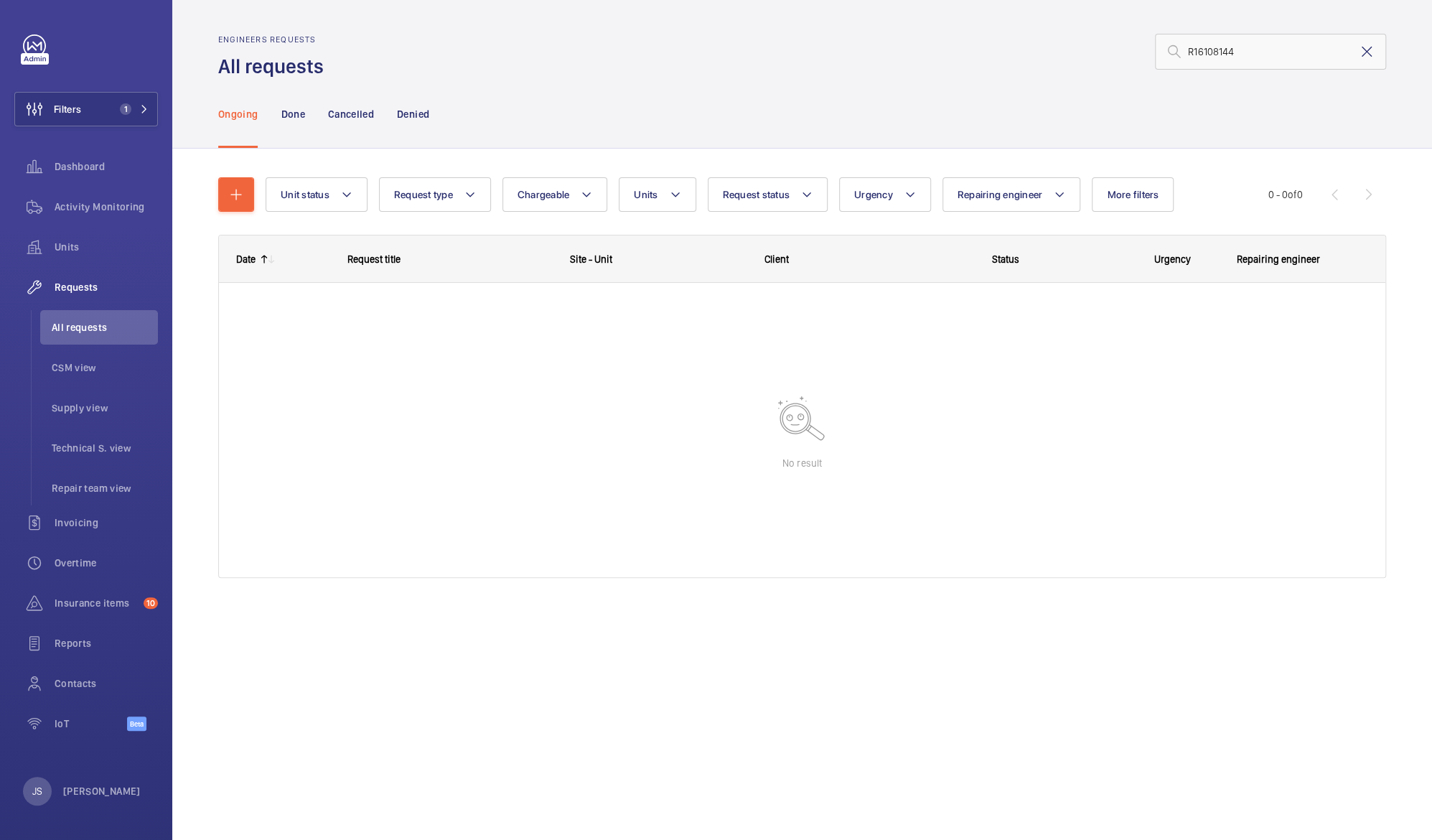
click at [1366, 52] on mat-icon at bounding box center [1366, 51] width 17 height 17
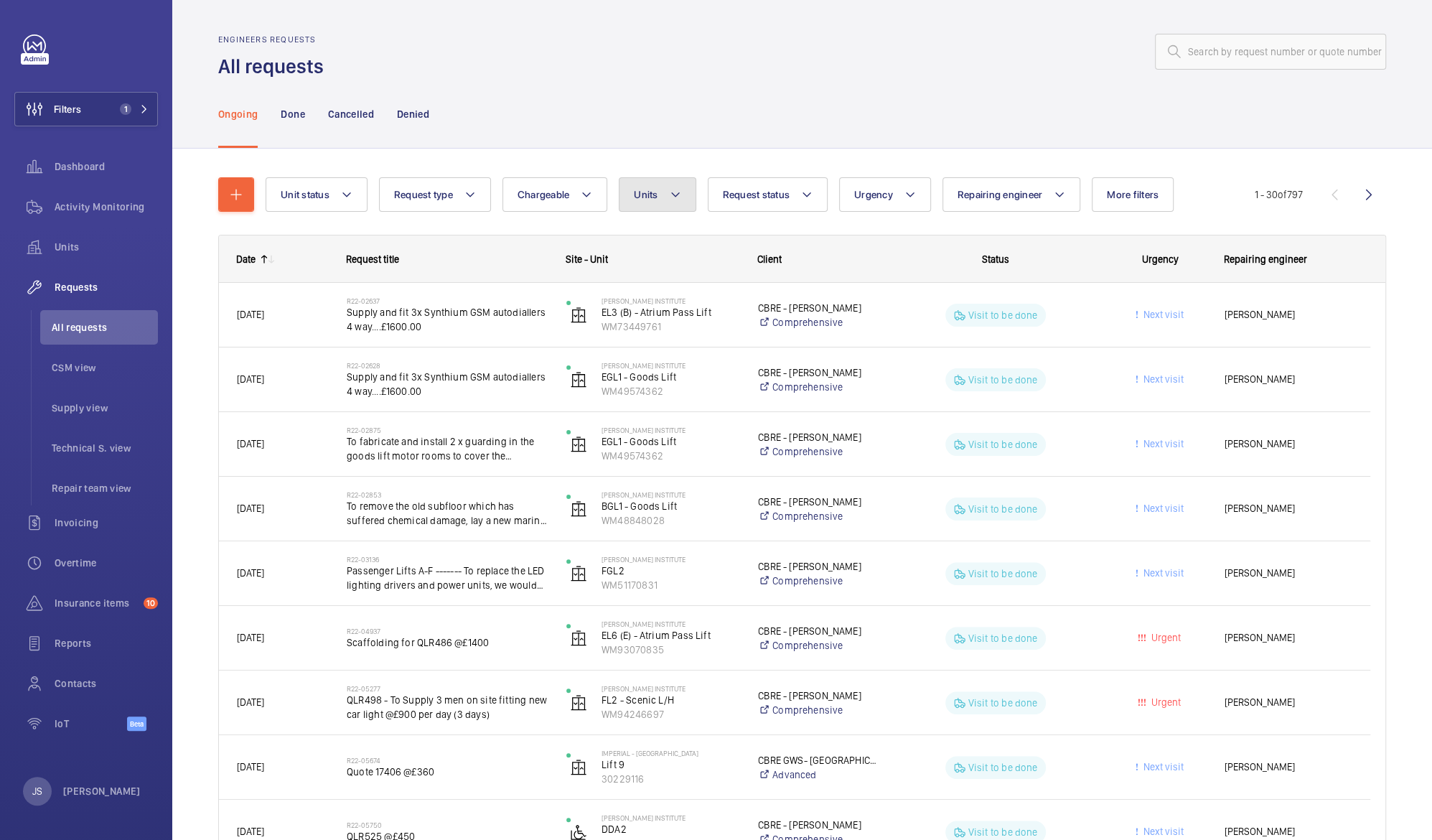
click at [672, 194] on mat-icon at bounding box center [675, 194] width 12 height 17
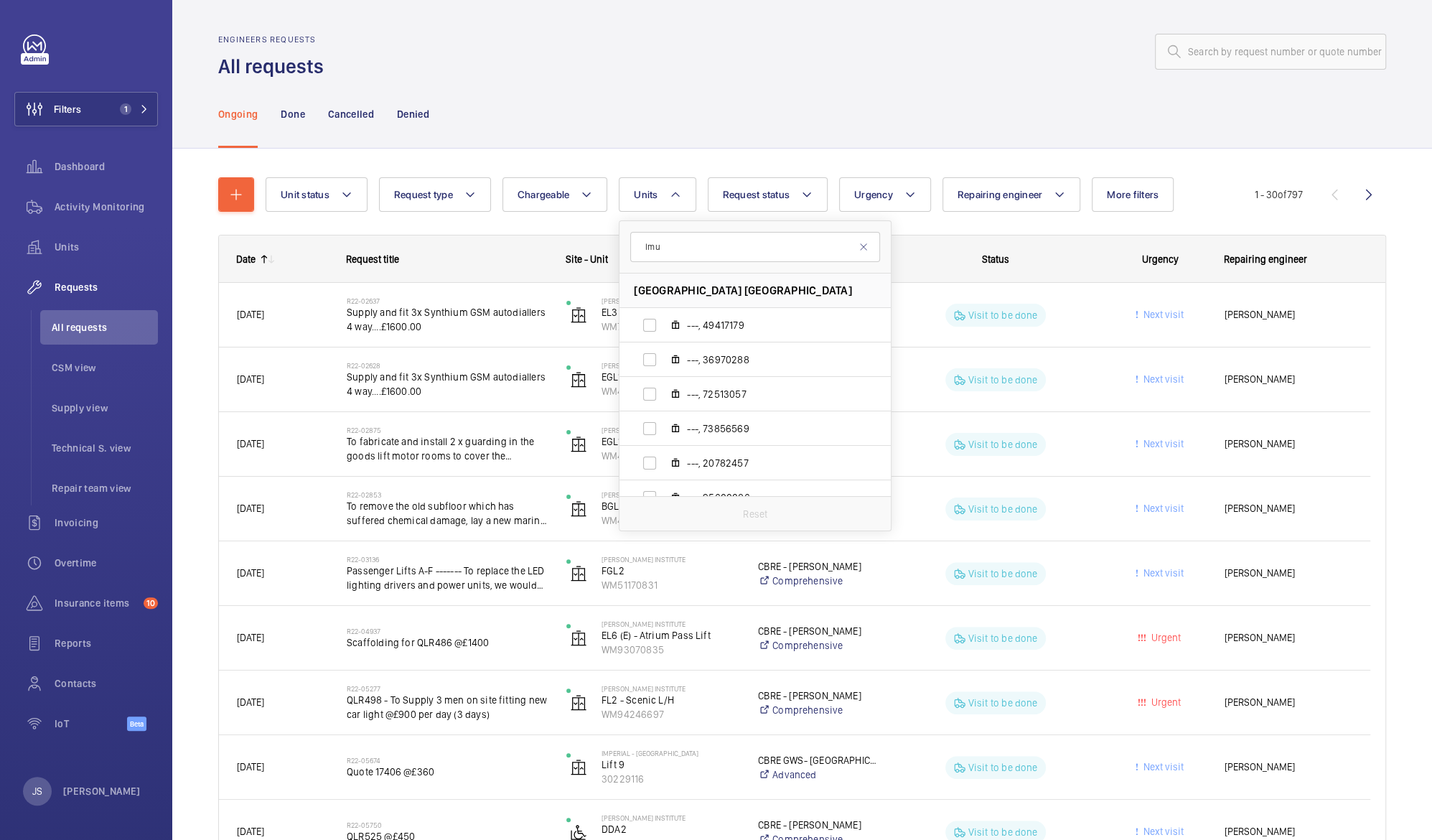
type input "lmu"
click at [818, 74] on div "Engineers requests All requests" at bounding box center [802, 57] width 1168 height 46
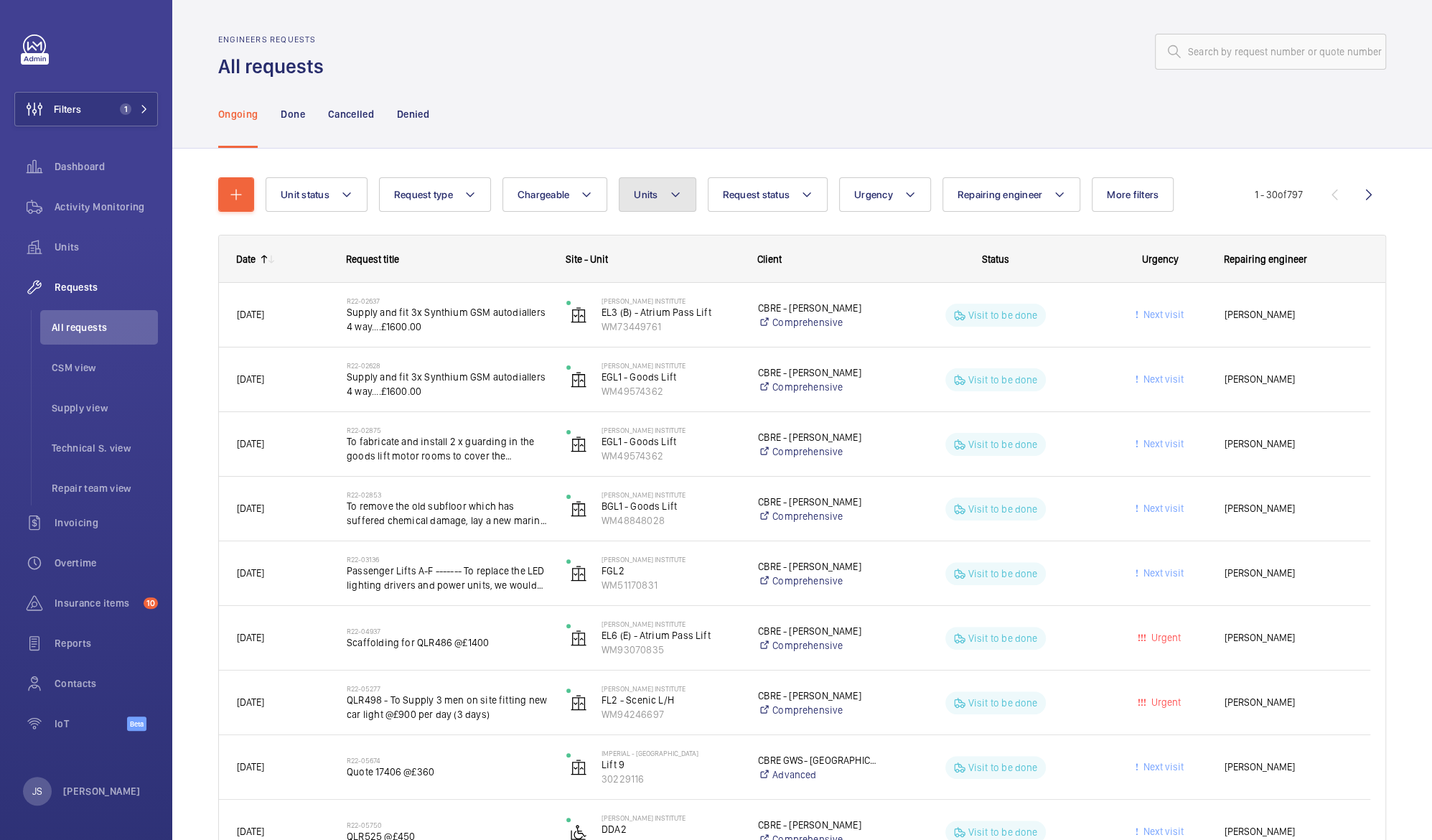
click at [672, 191] on mat-icon at bounding box center [675, 194] width 12 height 17
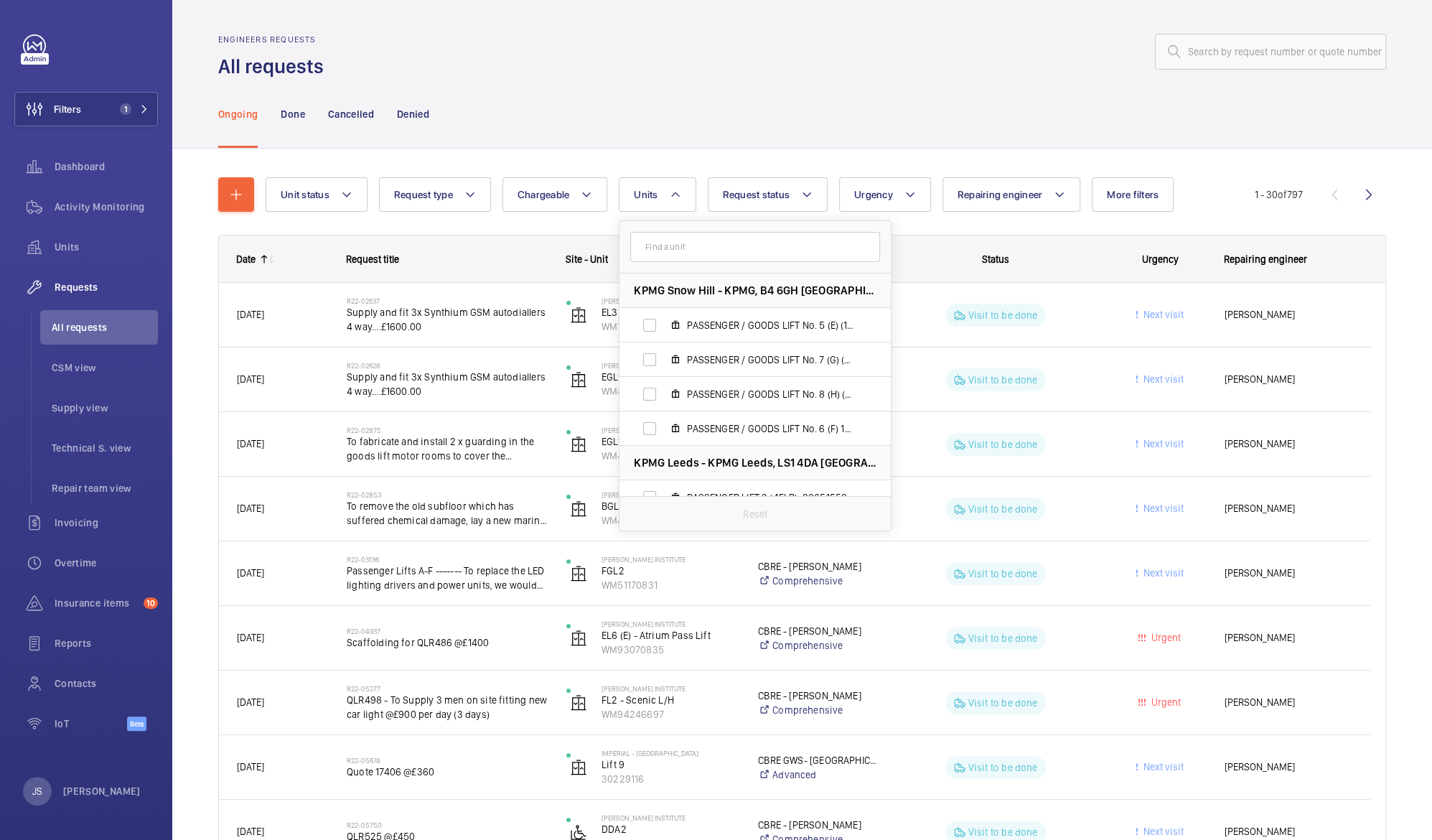
click at [685, 244] on input "text" at bounding box center [755, 246] width 250 height 30
type input "lmu"
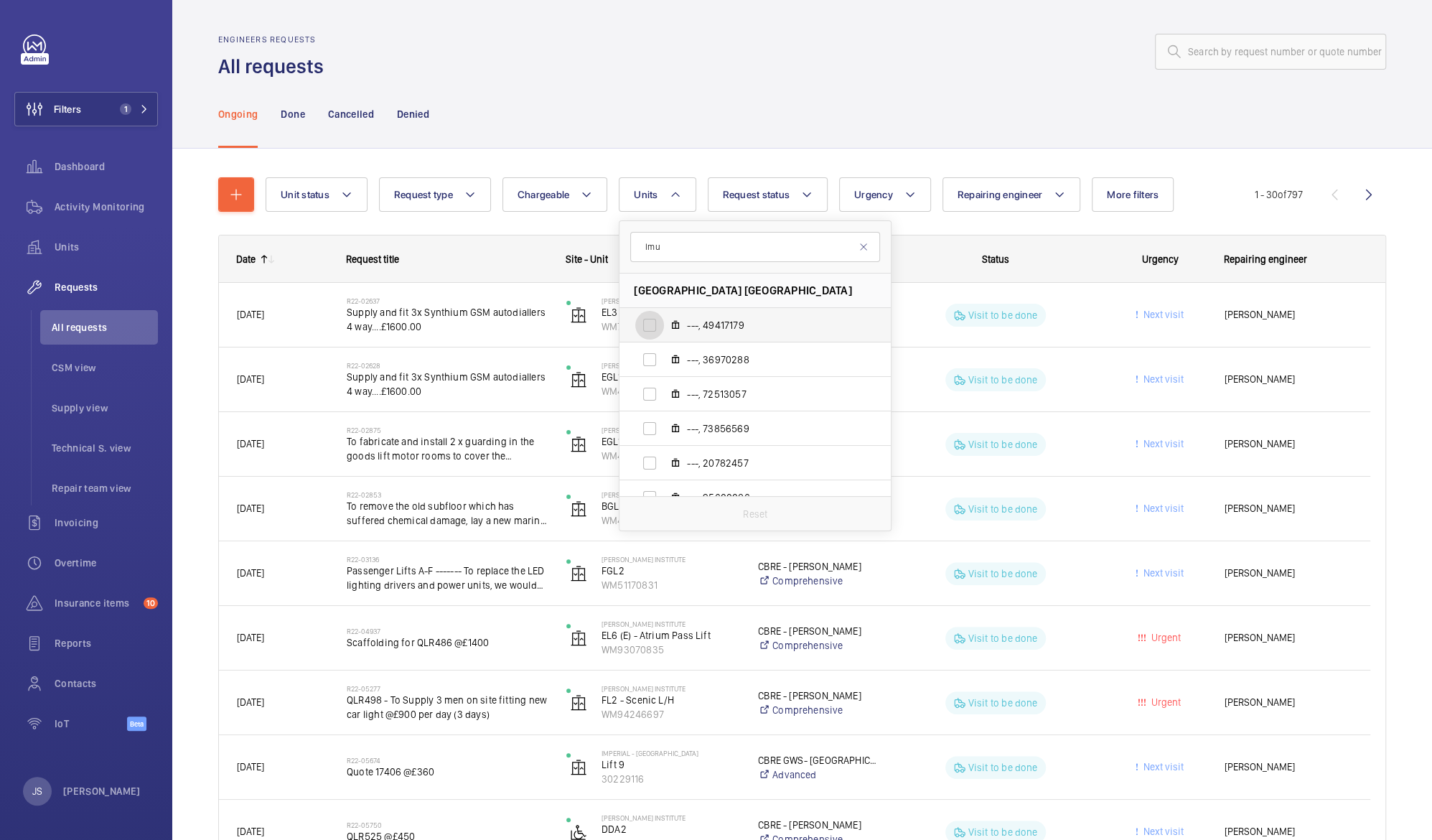
click at [656, 326] on input "---, 49417179" at bounding box center [649, 325] width 28 height 28
checkbox input "true"
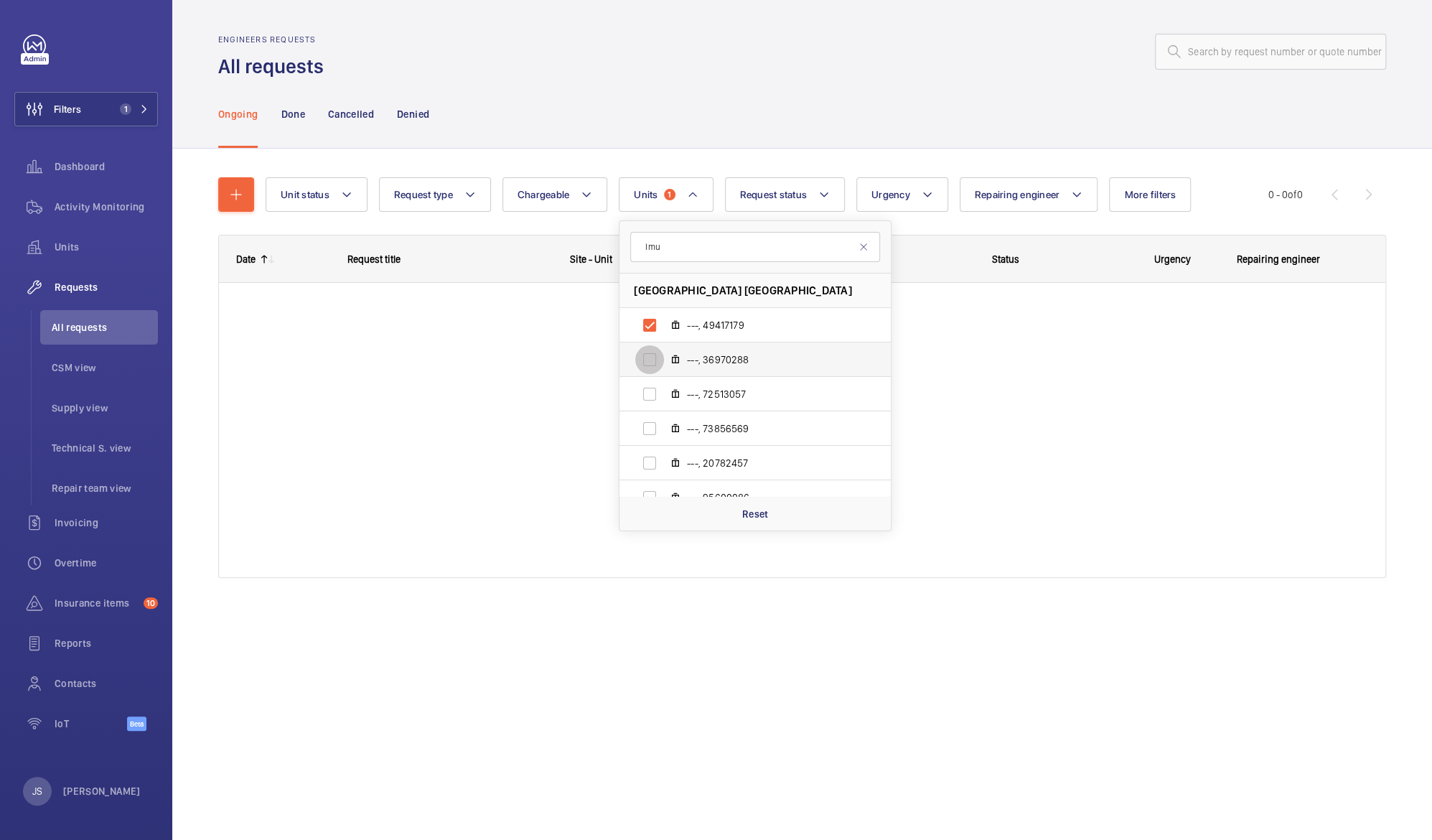
click at [656, 355] on input "---, 36970288" at bounding box center [649, 359] width 28 height 28
checkbox input "true"
click at [646, 390] on input "---, 72513057" at bounding box center [649, 393] width 28 height 28
checkbox input "true"
click at [1043, 410] on div at bounding box center [802, 430] width 1167 height 295
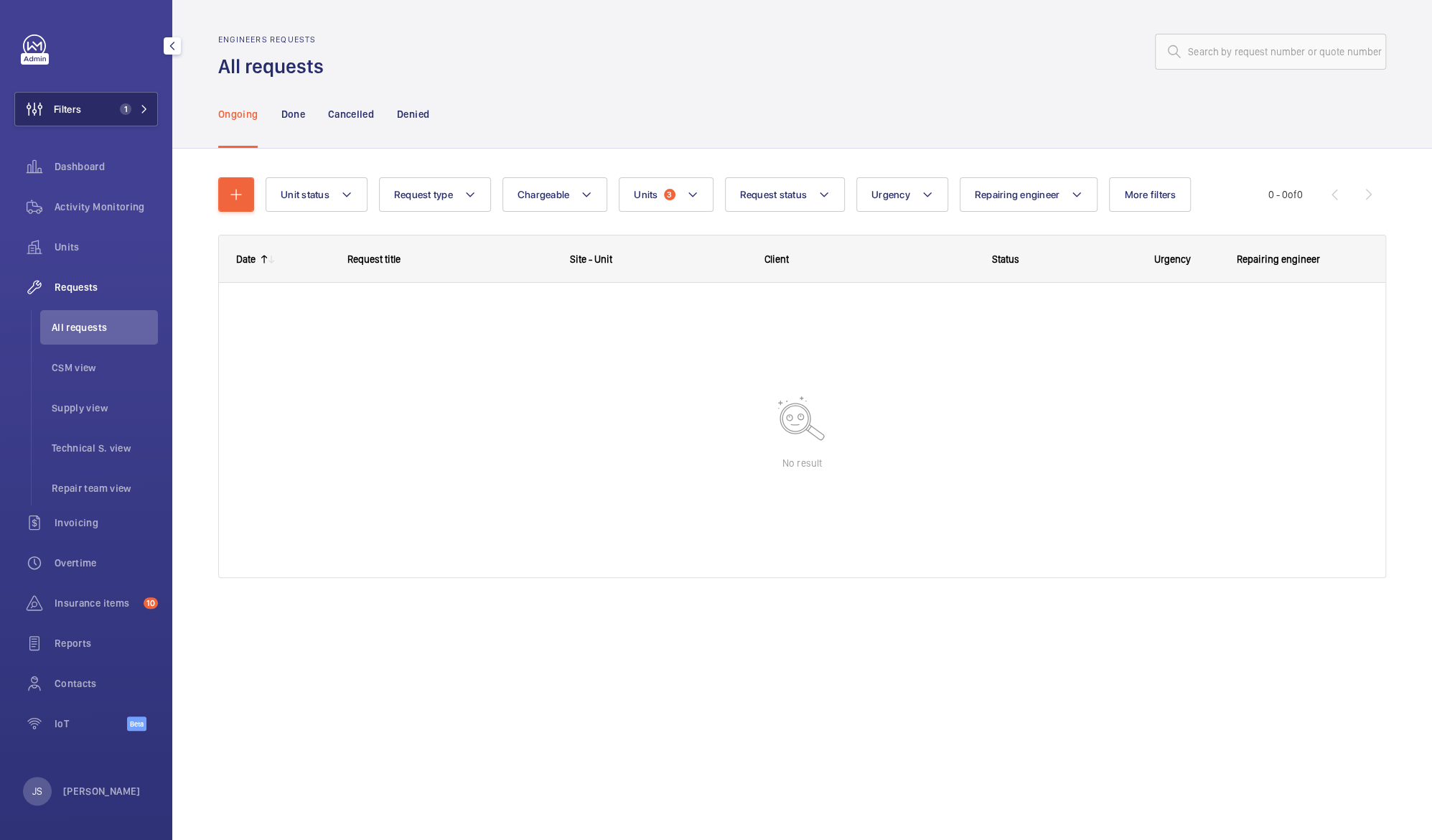
click at [84, 107] on button "Filters 1" at bounding box center [86, 109] width 143 height 35
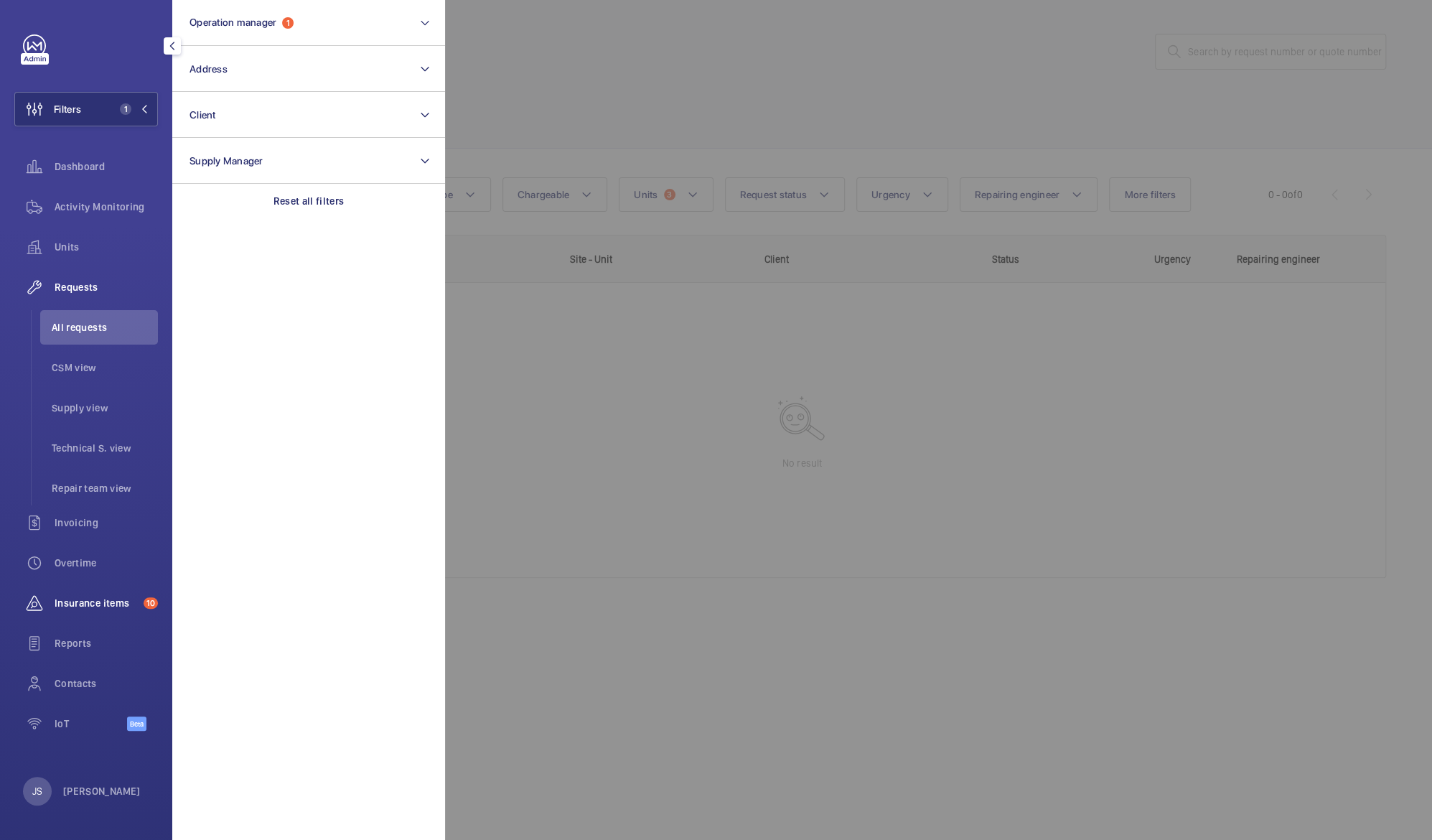
click at [92, 598] on span "Insurance items" at bounding box center [96, 603] width 83 height 15
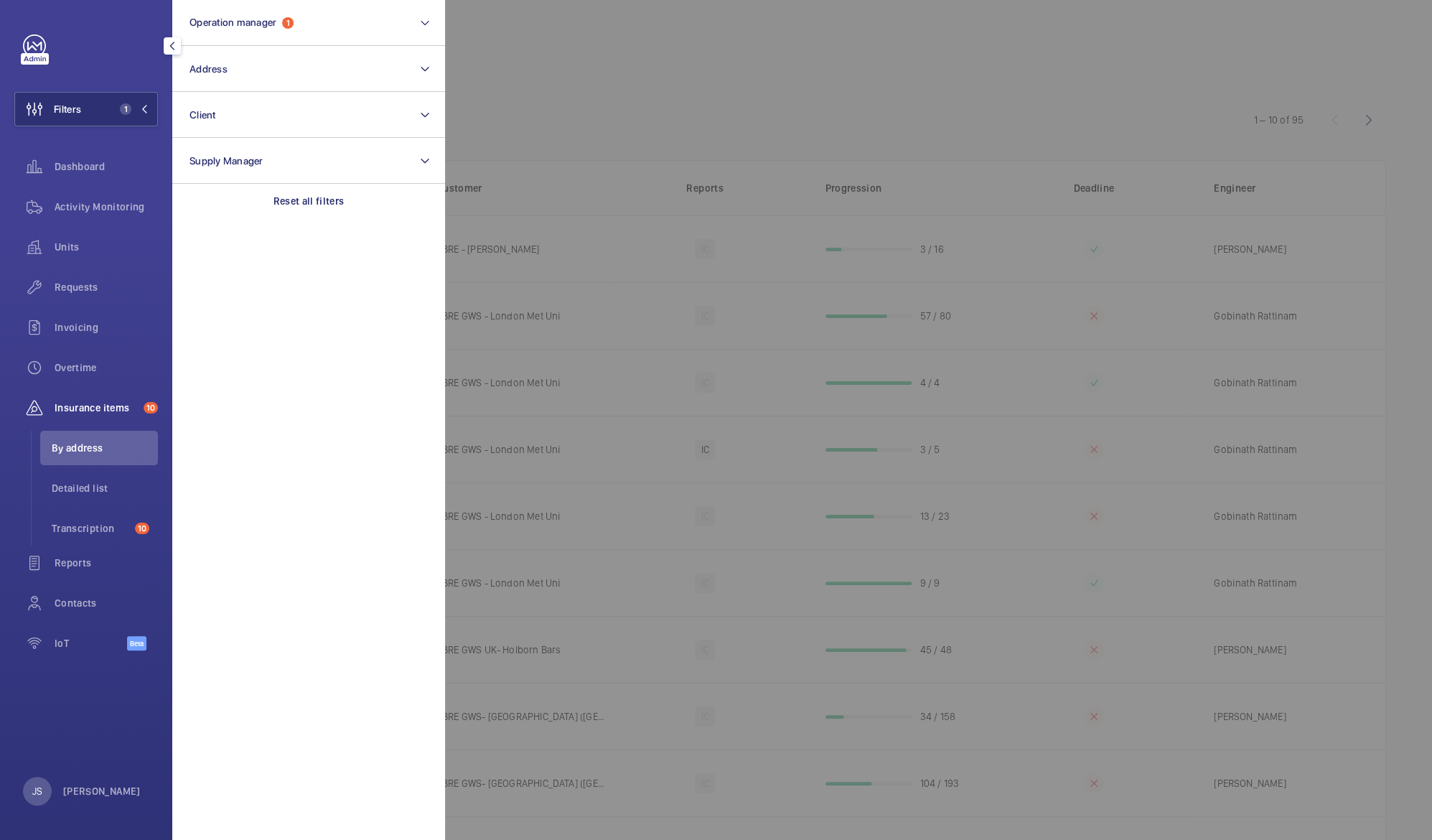
click at [575, 140] on div at bounding box center [1161, 420] width 1432 height 840
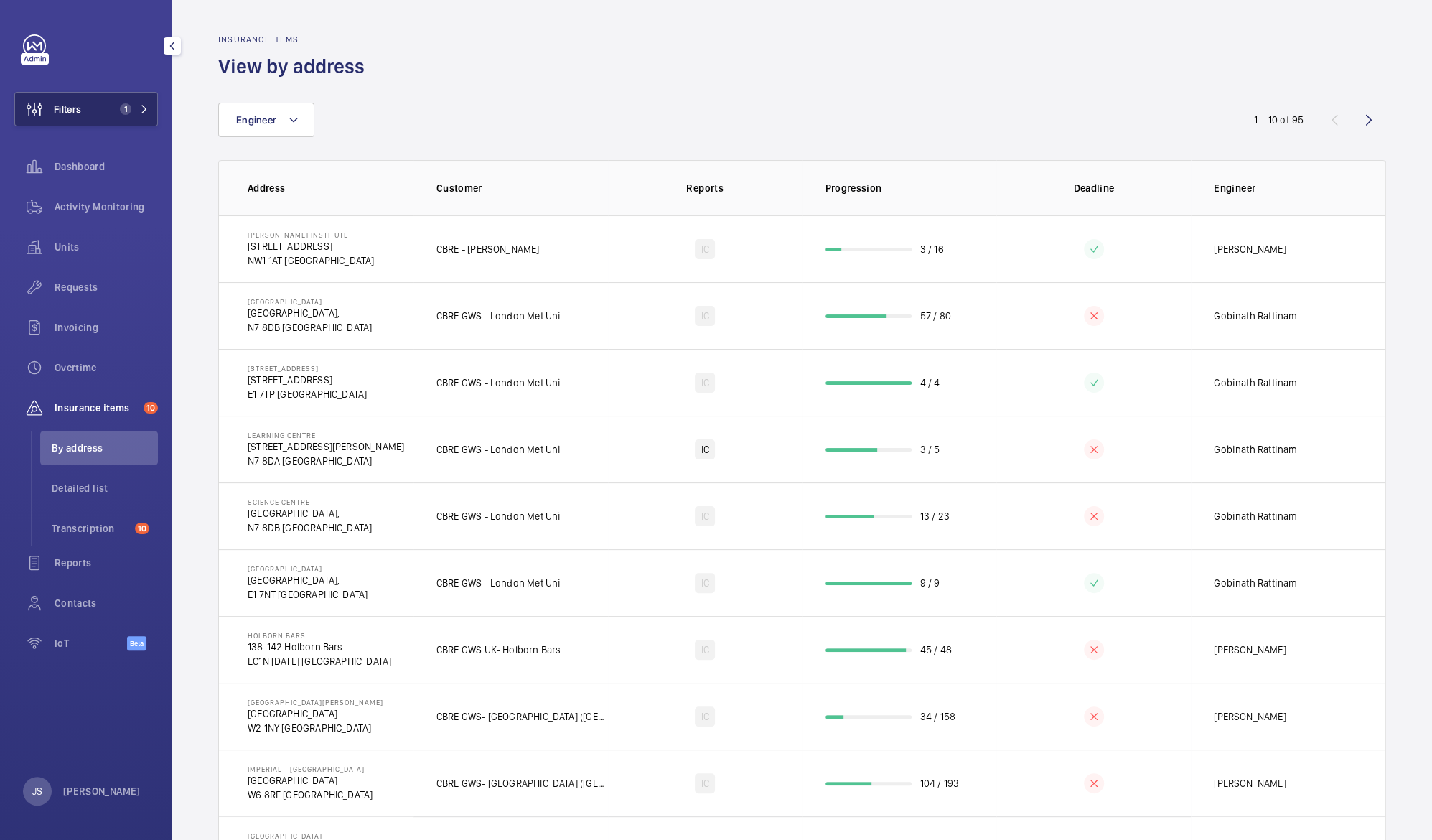
click at [103, 109] on button "Filters 1" at bounding box center [86, 109] width 143 height 35
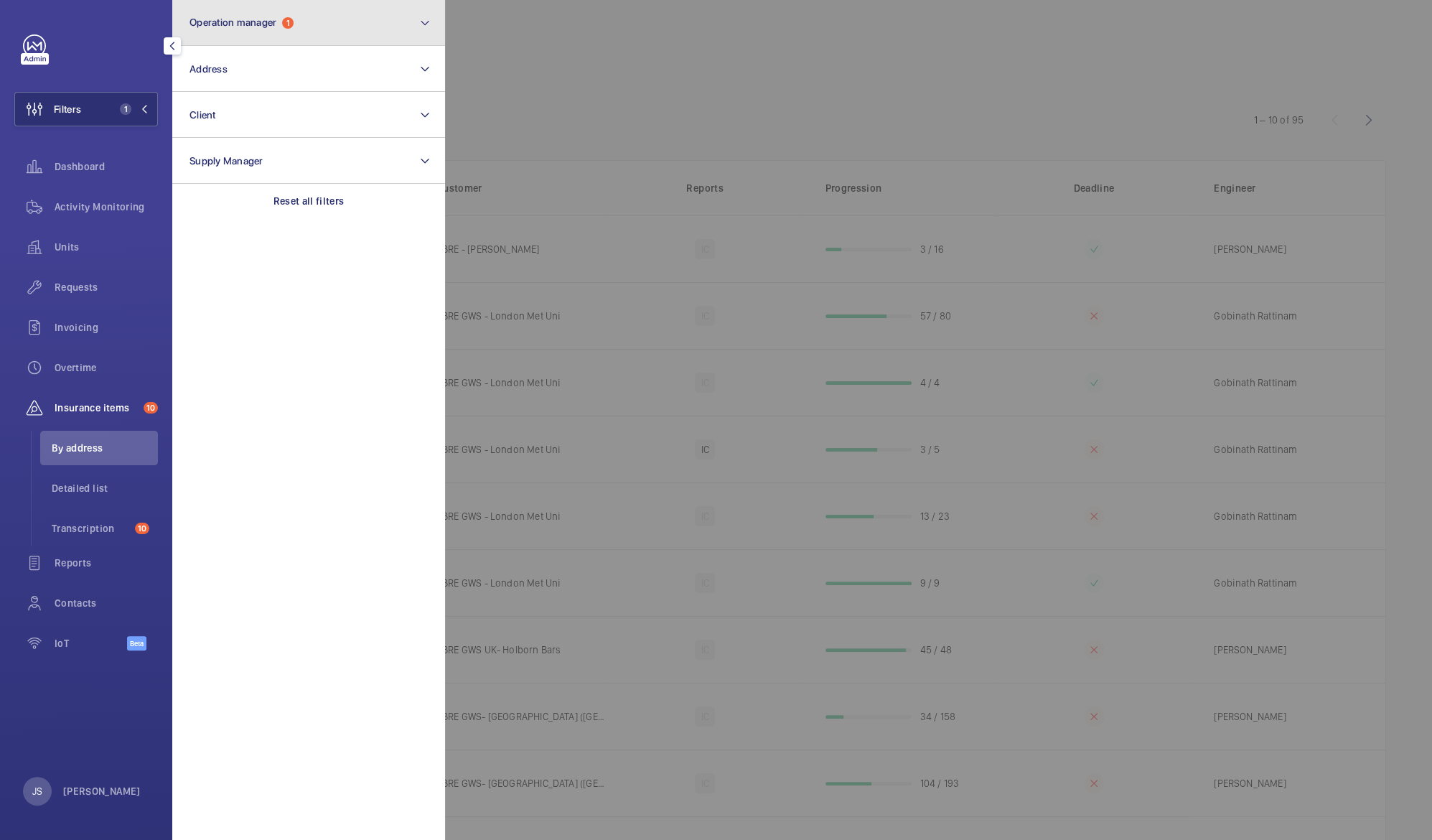
click at [261, 23] on span "Operation manager" at bounding box center [233, 22] width 87 height 12
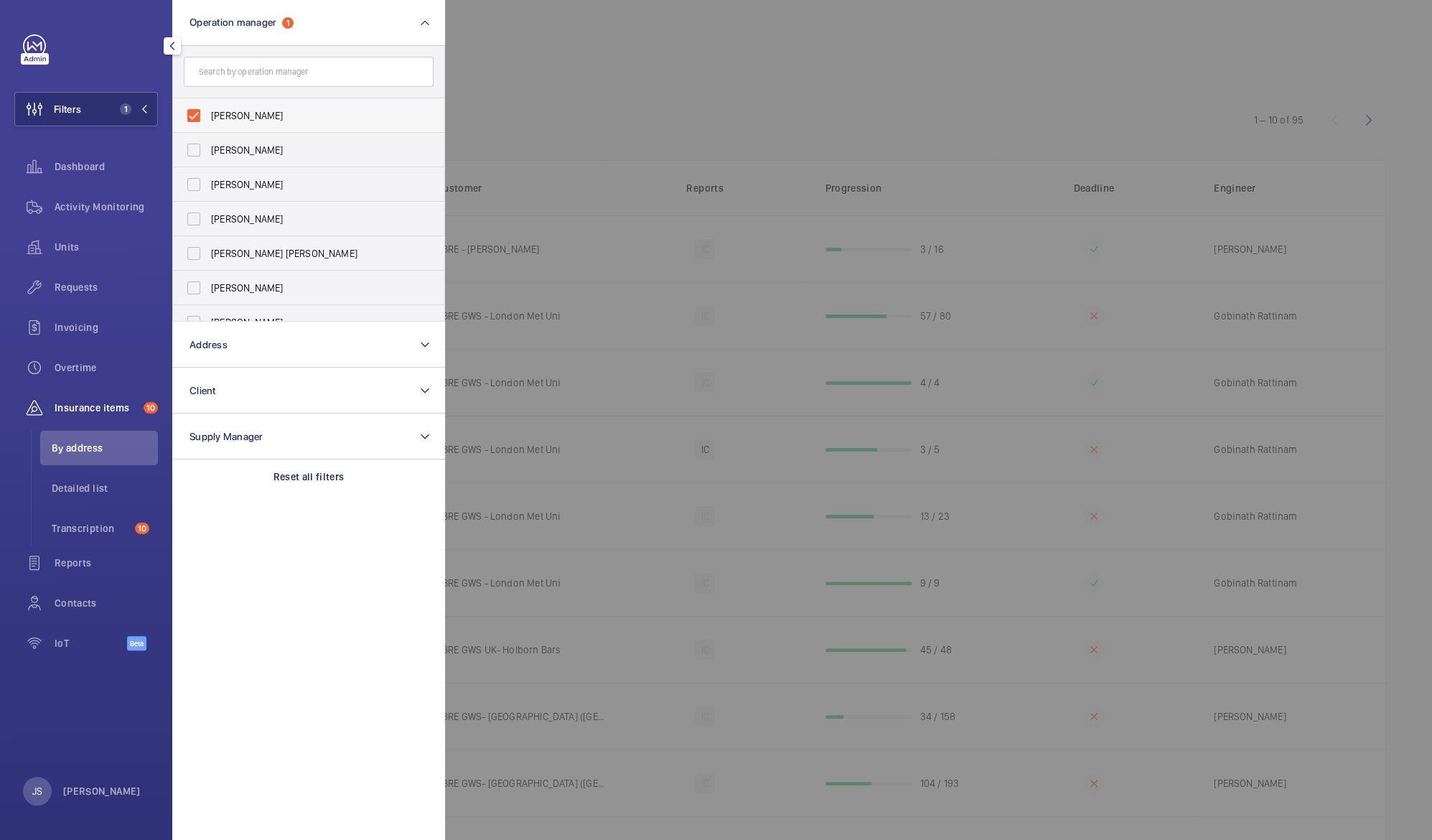
click at [236, 115] on span "[PERSON_NAME]" at bounding box center [309, 116] width 197 height 15
click at [208, 115] on input "[PERSON_NAME]" at bounding box center [193, 115] width 28 height 28
checkbox input "false"
click at [484, 47] on div at bounding box center [1161, 420] width 1432 height 840
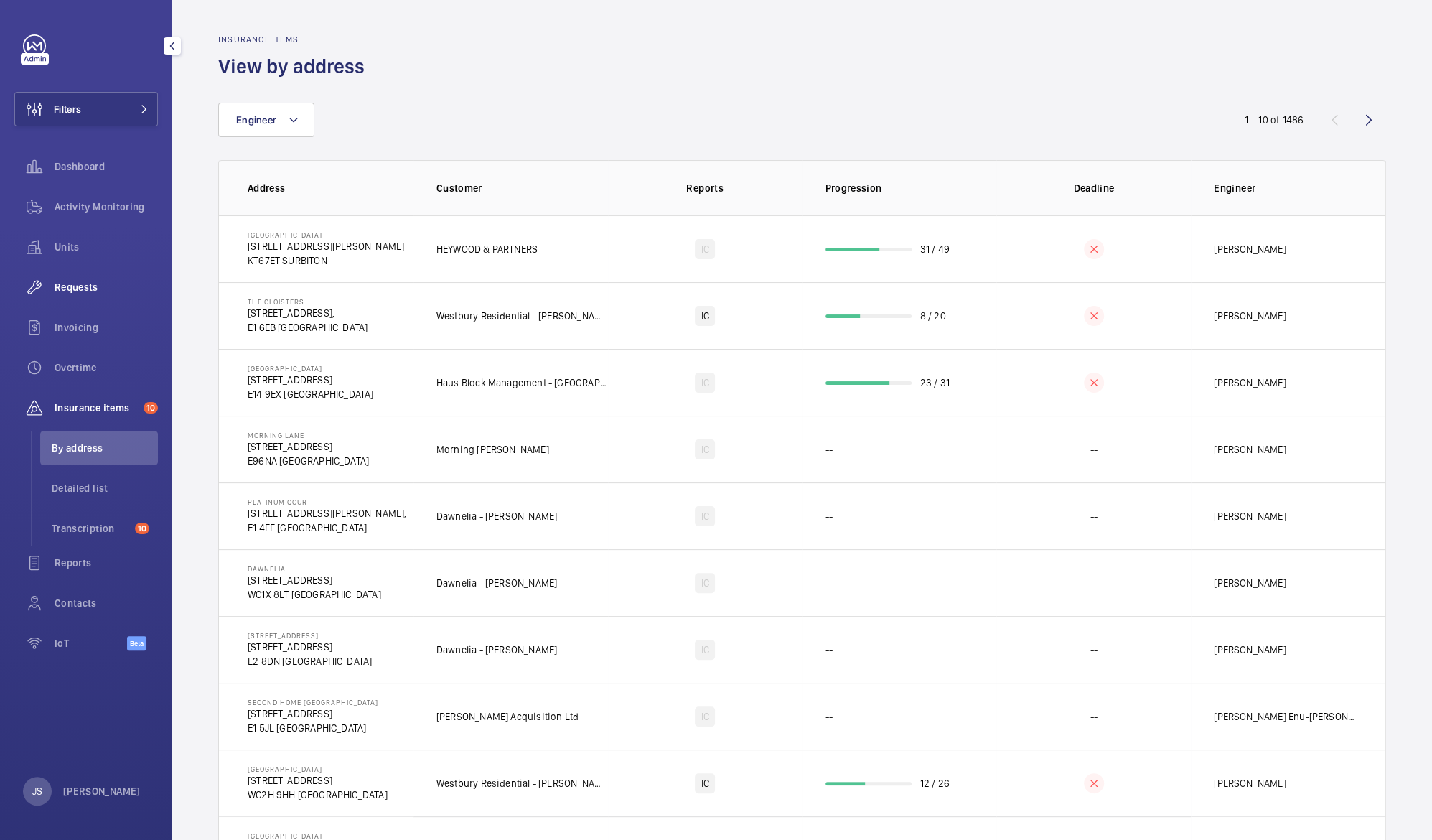
click at [61, 285] on span "Requests" at bounding box center [106, 287] width 103 height 15
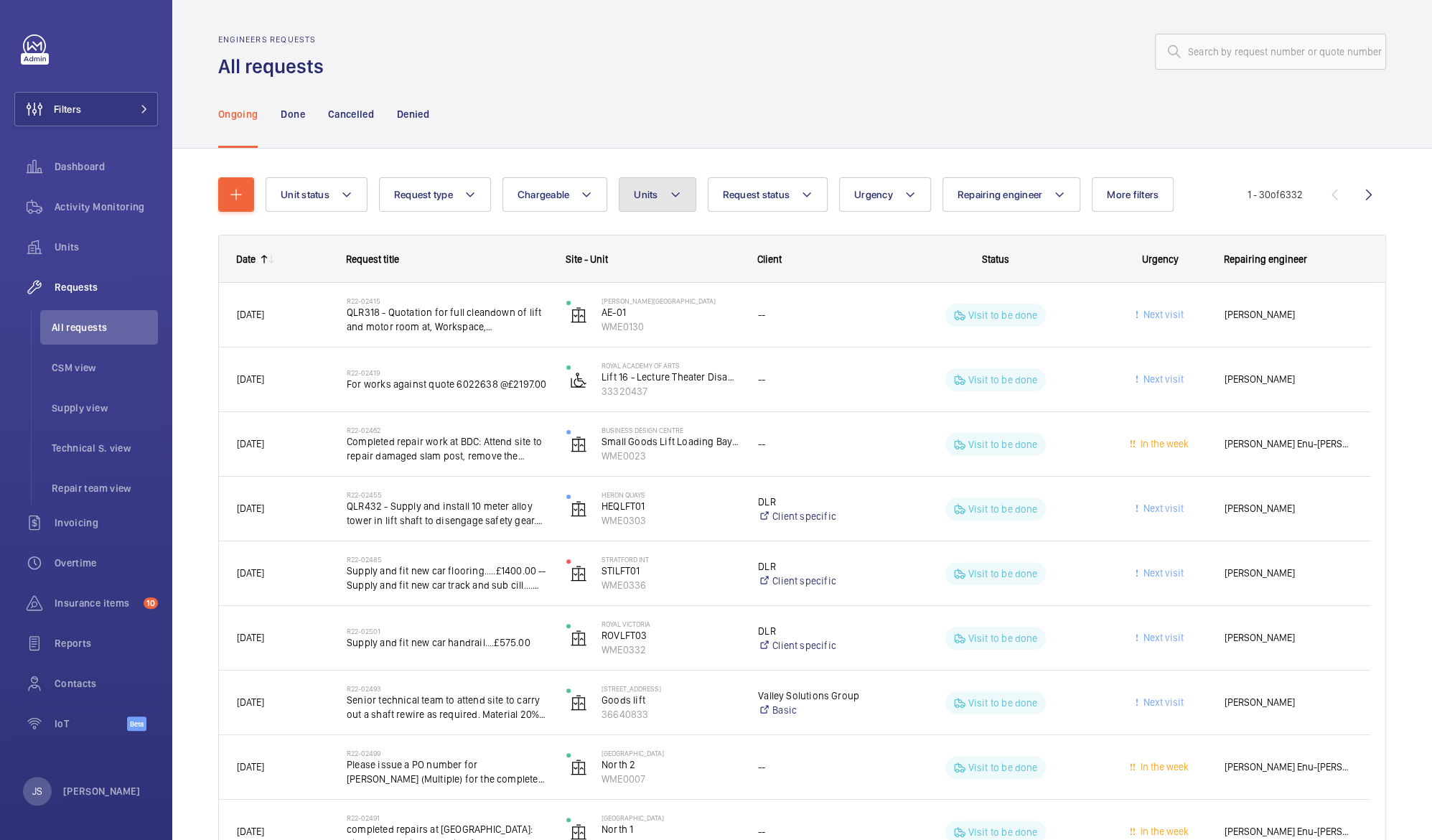
click at [669, 194] on mat-icon at bounding box center [675, 194] width 12 height 17
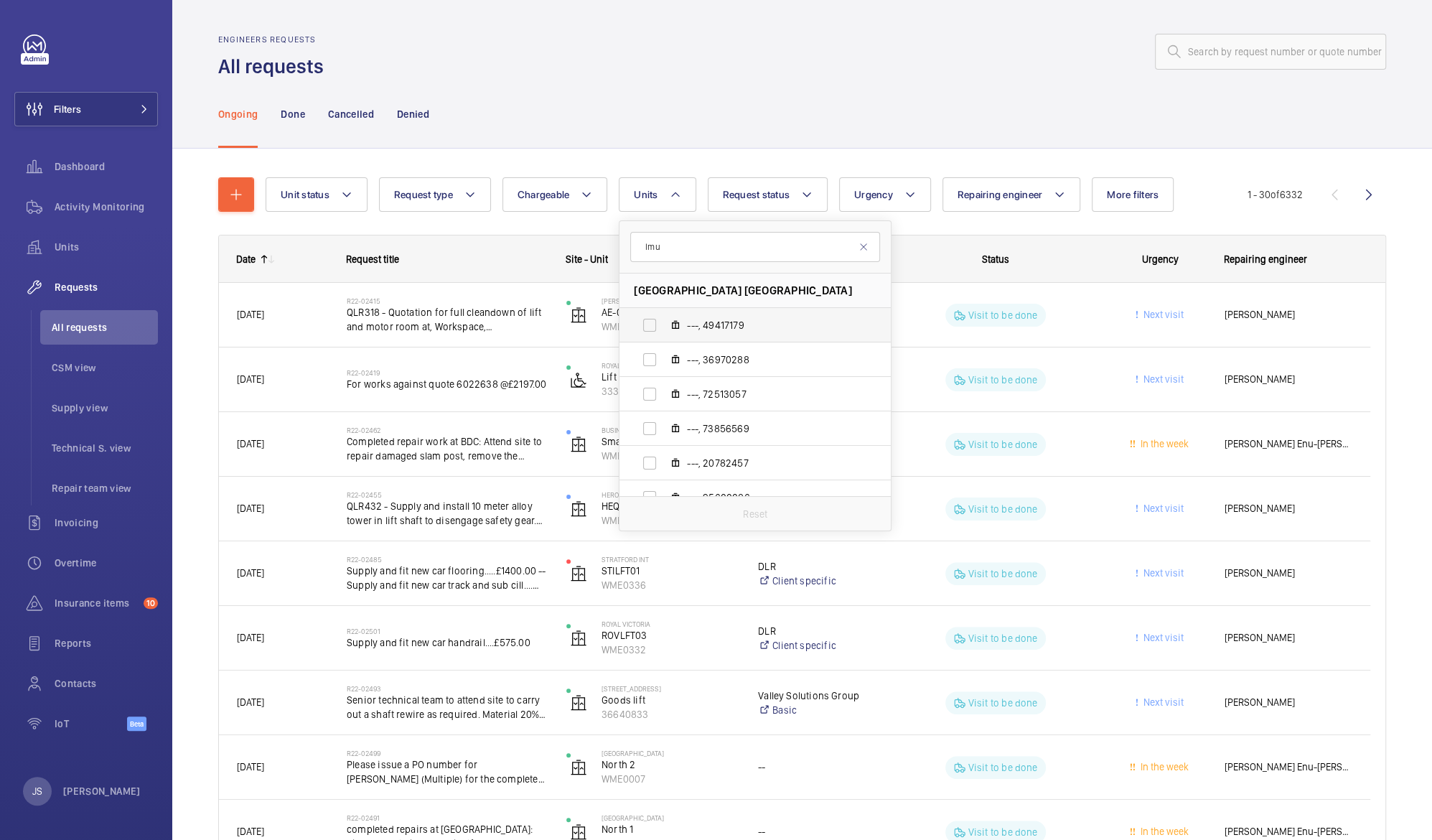
type input "lmu"
click at [721, 316] on label "---, 49417179" at bounding box center [743, 326] width 248 height 35
click at [664, 316] on input "---, 49417179" at bounding box center [649, 325] width 28 height 28
checkbox input "true"
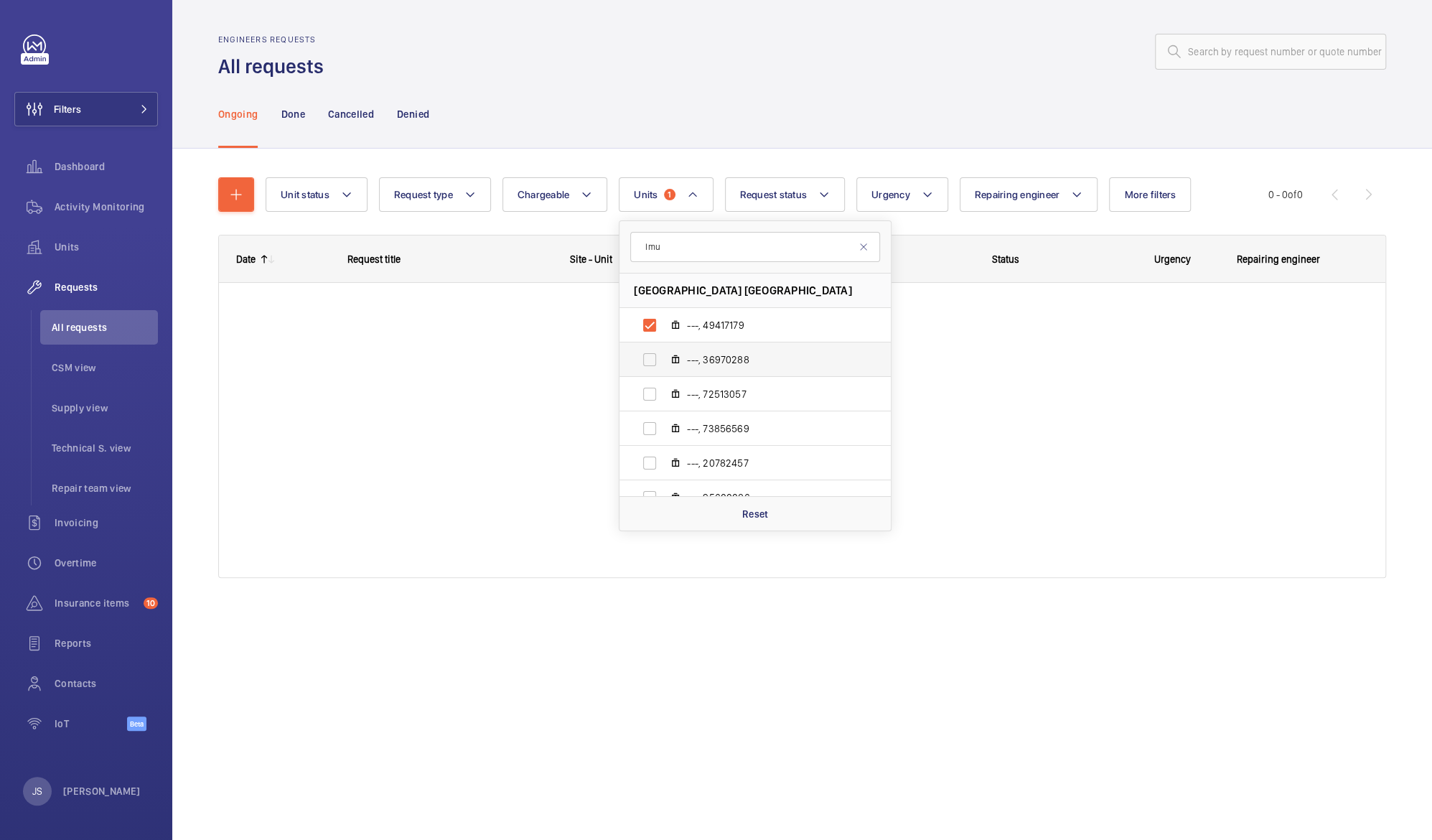
click at [721, 355] on span "---, 36970288" at bounding box center [770, 359] width 167 height 15
click at [664, 355] on input "---, 36970288" at bounding box center [649, 359] width 28 height 28
checkbox input "true"
click at [715, 393] on span "---, 72513057" at bounding box center [770, 394] width 167 height 15
click at [664, 393] on input "---, 72513057" at bounding box center [649, 393] width 28 height 28
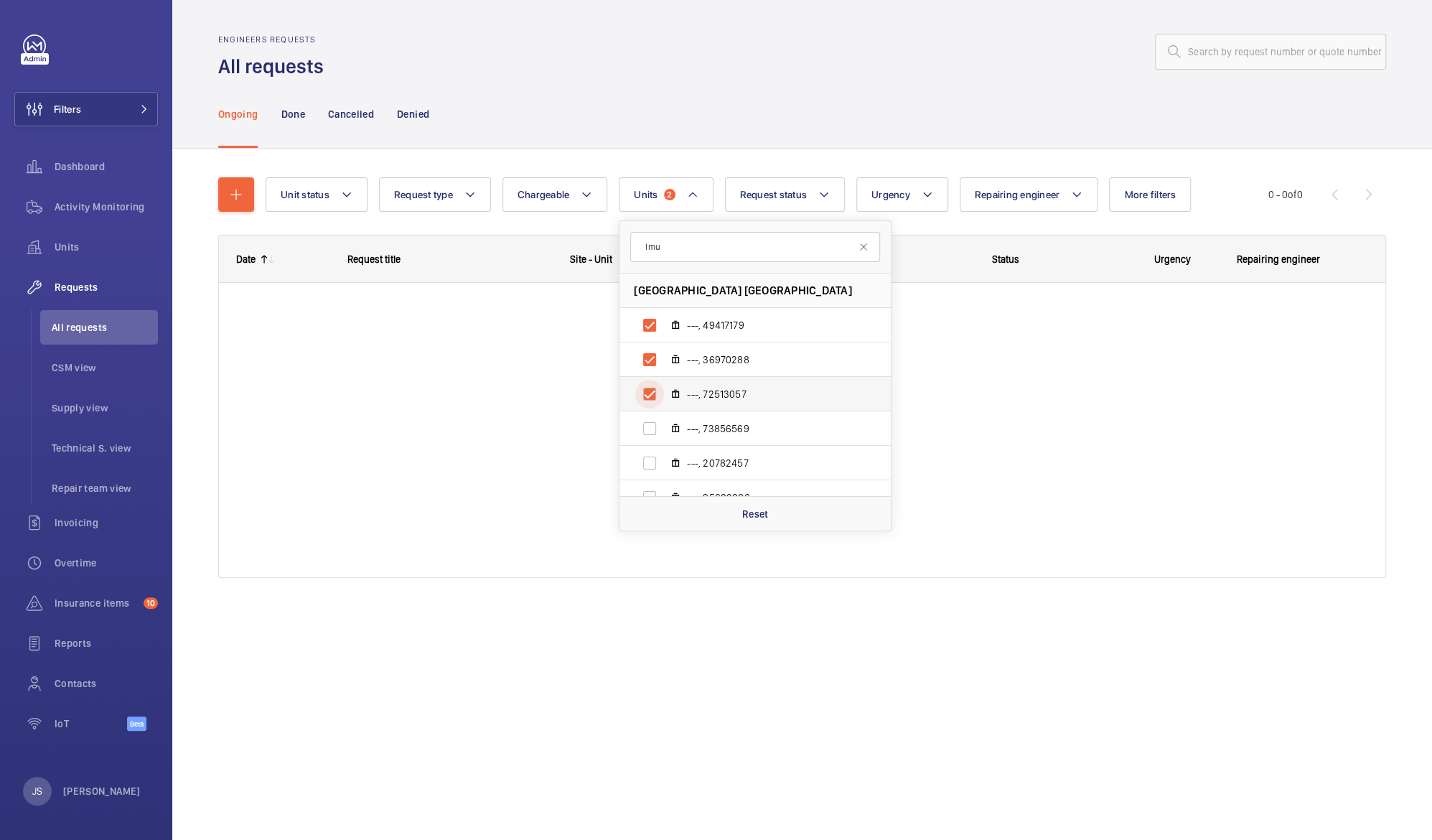
checkbox input "true"
click at [283, 109] on p "Done" at bounding box center [293, 114] width 24 height 15
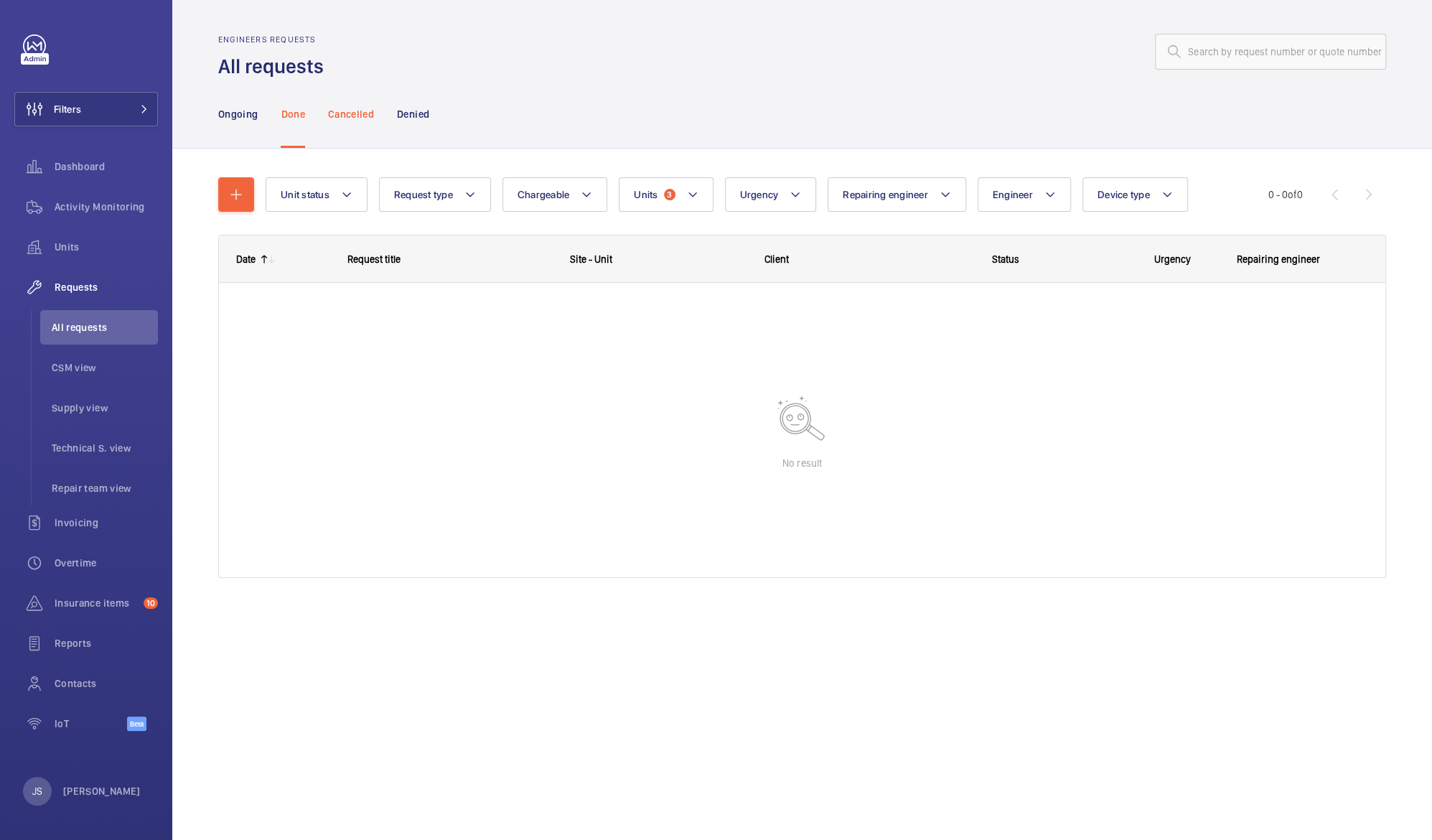
click at [368, 112] on p "Cancelled" at bounding box center [351, 114] width 46 height 15
click at [408, 111] on p "Denied" at bounding box center [412, 114] width 32 height 15
click at [235, 111] on p "Ongoing" at bounding box center [237, 114] width 39 height 15
click at [58, 204] on span "Activity Monitoring" at bounding box center [106, 207] width 103 height 15
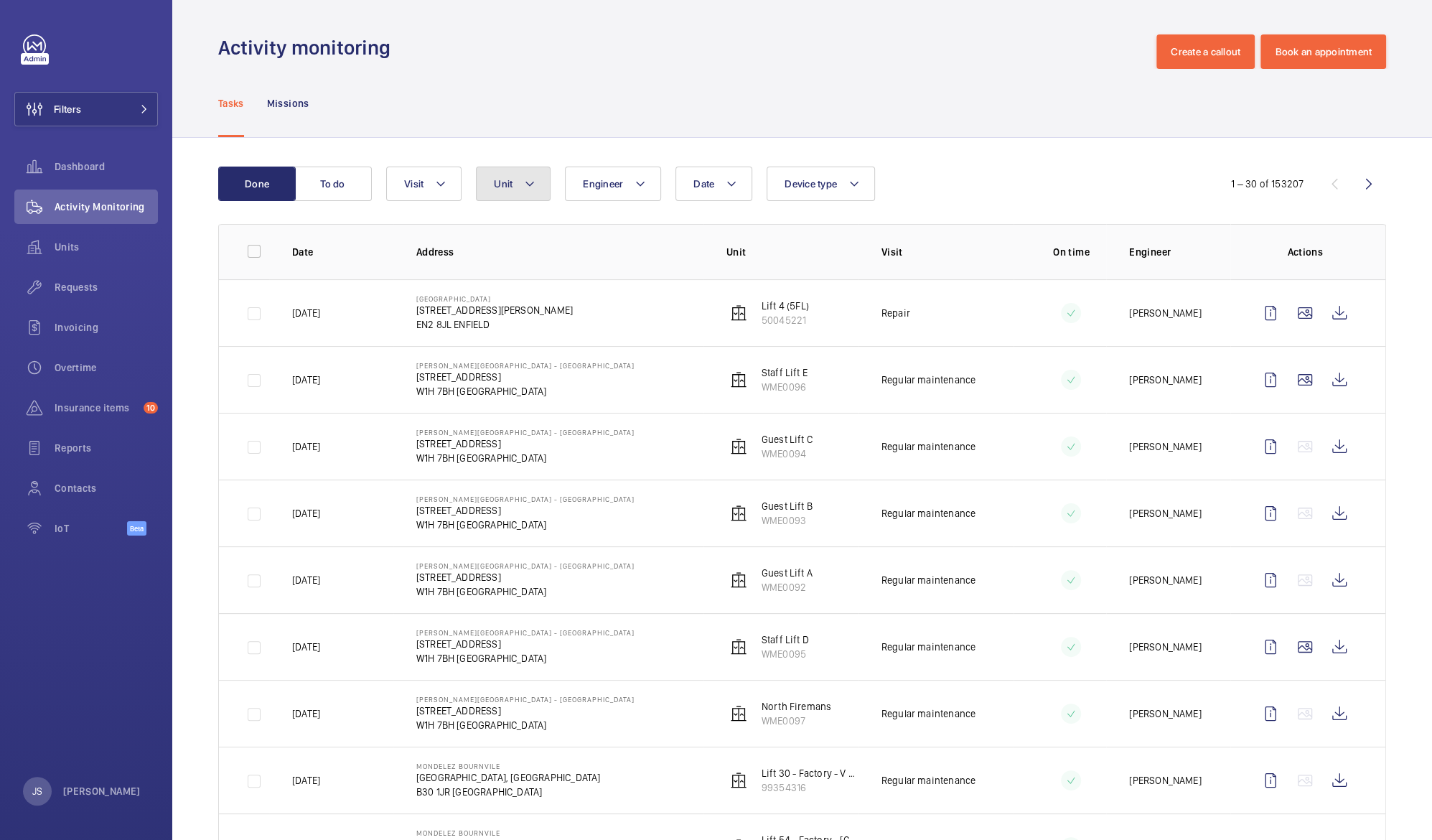
click at [535, 183] on button "Unit" at bounding box center [514, 184] width 75 height 35
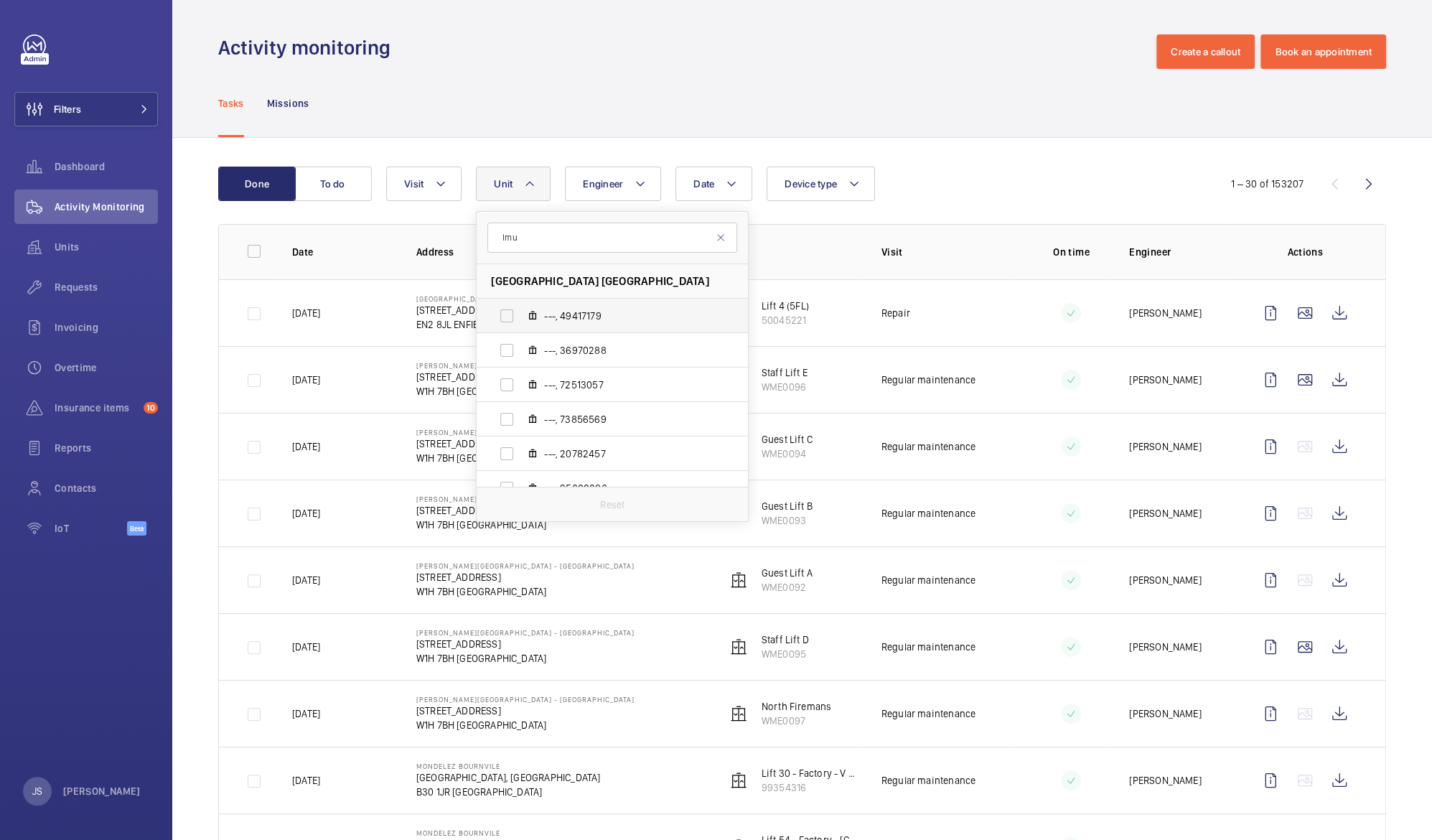
type input "lmu"
click at [565, 314] on span "---, 49417179" at bounding box center [628, 316] width 167 height 15
click at [521, 314] on input "---, 49417179" at bounding box center [506, 316] width 28 height 28
checkbox input "true"
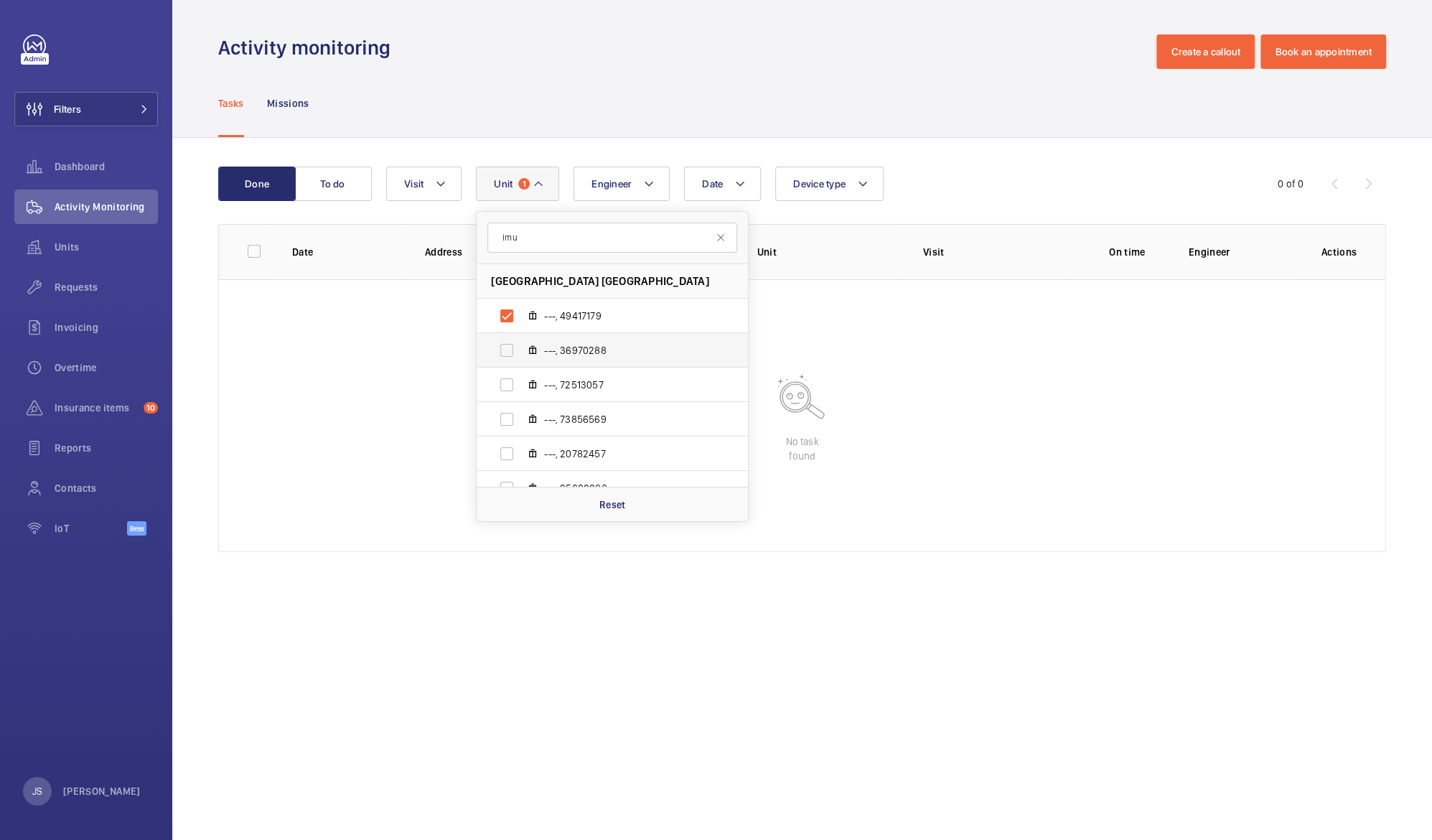
click at [576, 346] on span "---, 36970288" at bounding box center [628, 350] width 167 height 15
click at [521, 346] on input "---, 36970288" at bounding box center [506, 349] width 28 height 28
checkbox input "true"
click at [578, 386] on span "---, 72513057" at bounding box center [628, 385] width 167 height 15
click at [521, 386] on input "---, 72513057" at bounding box center [506, 384] width 28 height 28
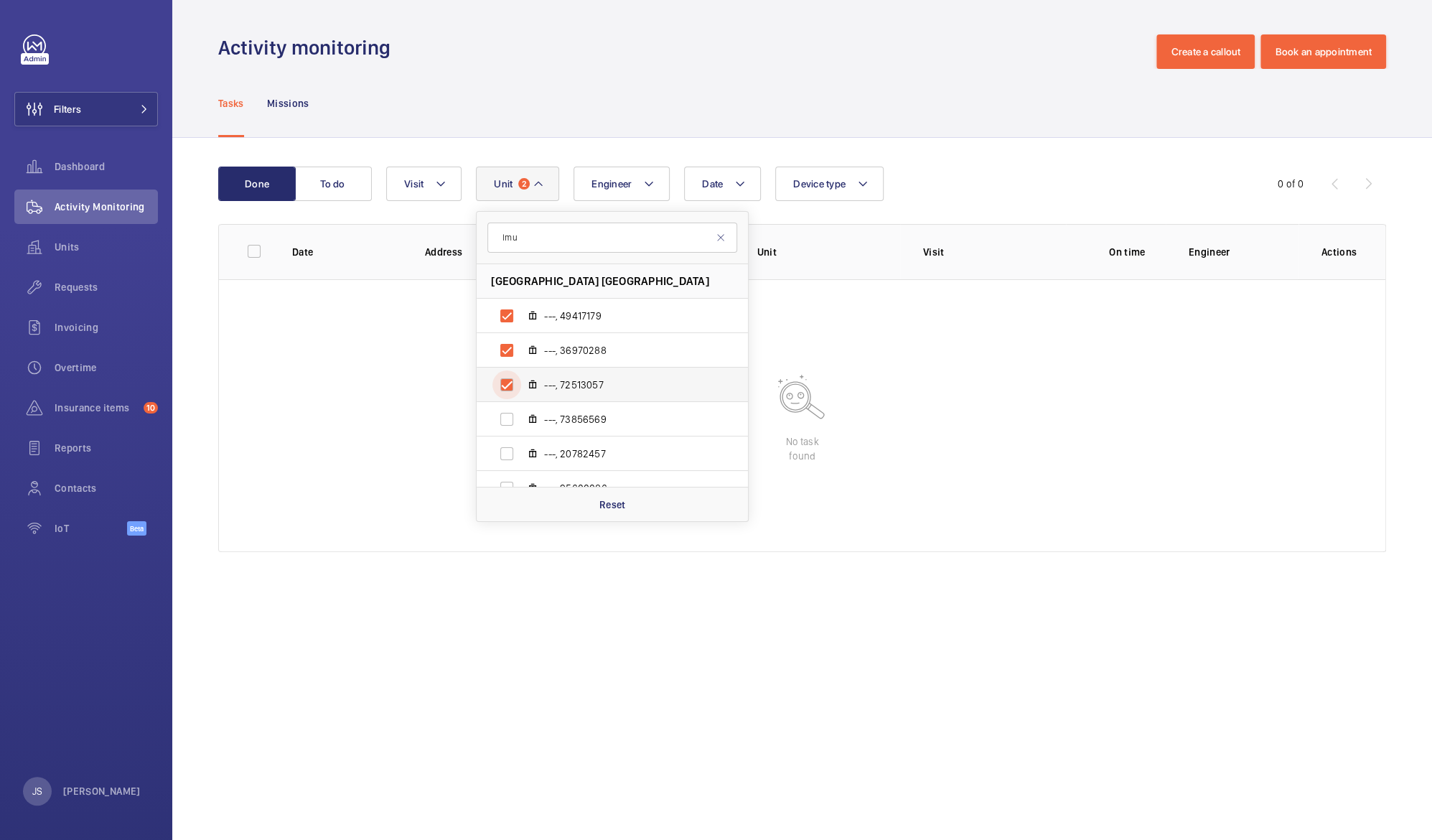
checkbox input "true"
click at [584, 418] on span "---, 73856569" at bounding box center [628, 420] width 167 height 15
click at [521, 418] on input "---, 73856569" at bounding box center [506, 419] width 28 height 28
checkbox input "true"
click at [584, 458] on span "---, 20782457" at bounding box center [628, 454] width 167 height 15
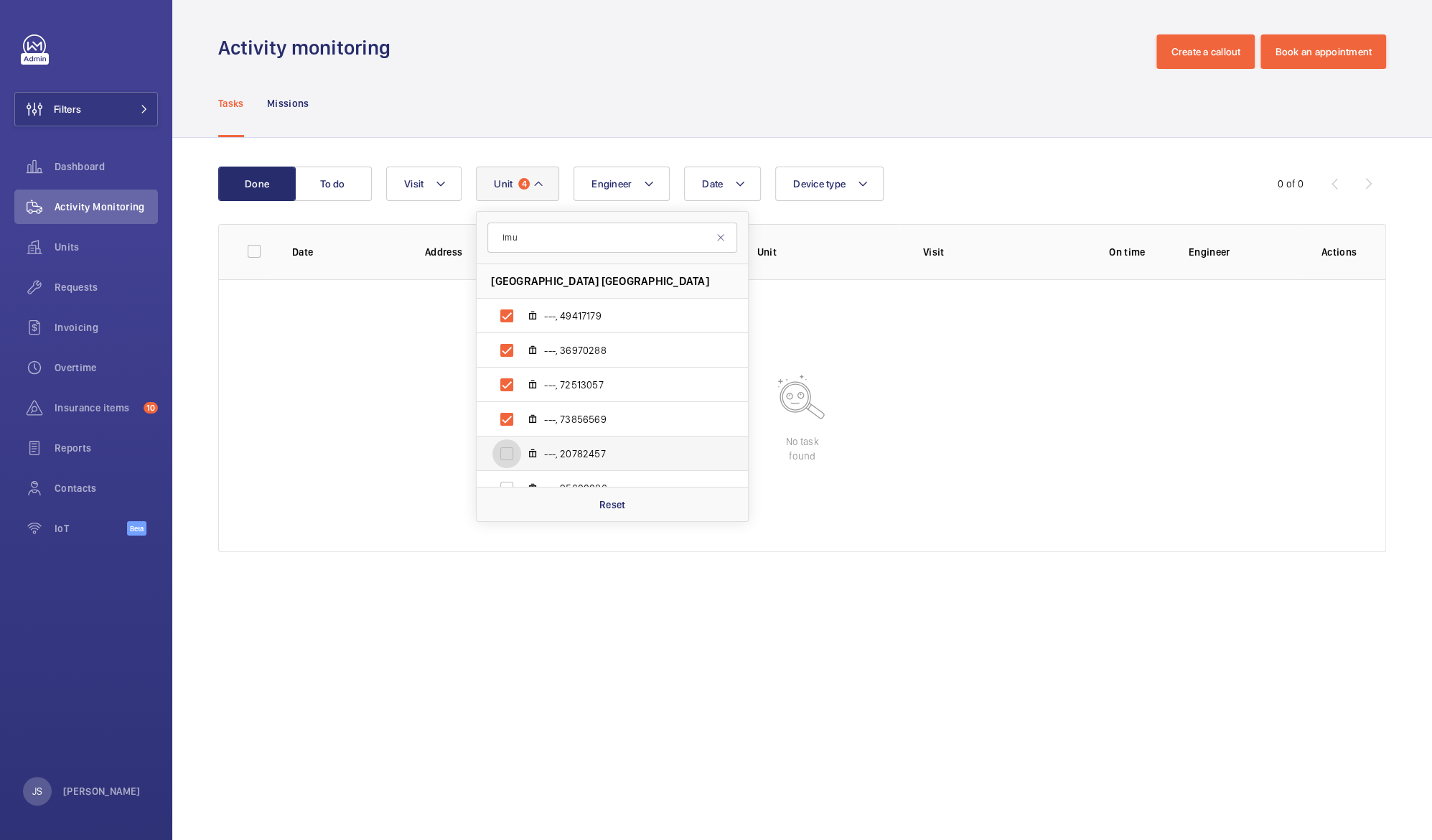
click at [521, 458] on input "---, 20782457" at bounding box center [506, 453] width 28 height 28
checkbox input "true"
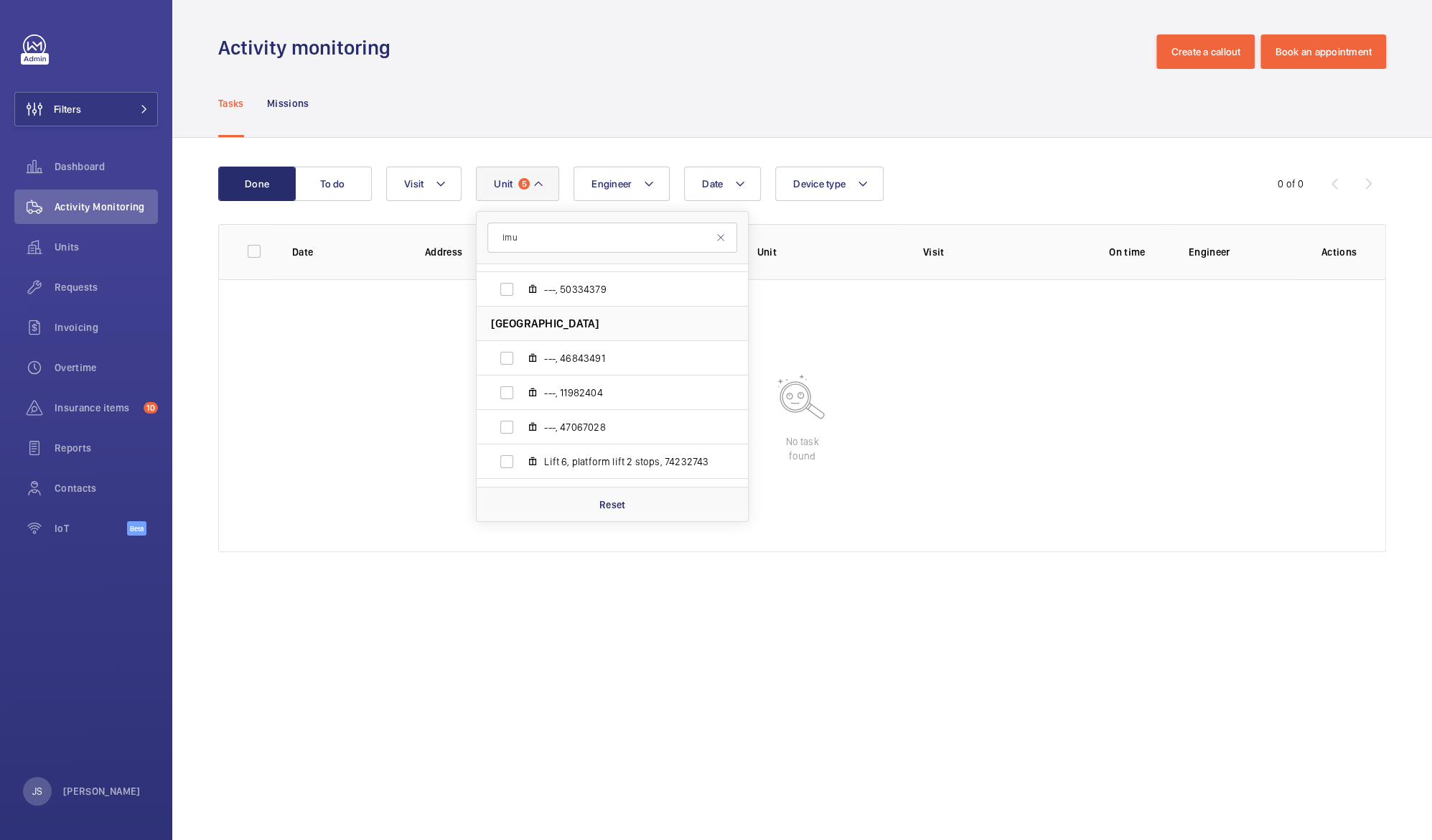
scroll to position [316, 0]
click at [505, 350] on input "---, 46843491" at bounding box center [506, 345] width 28 height 28
checkbox input "true"
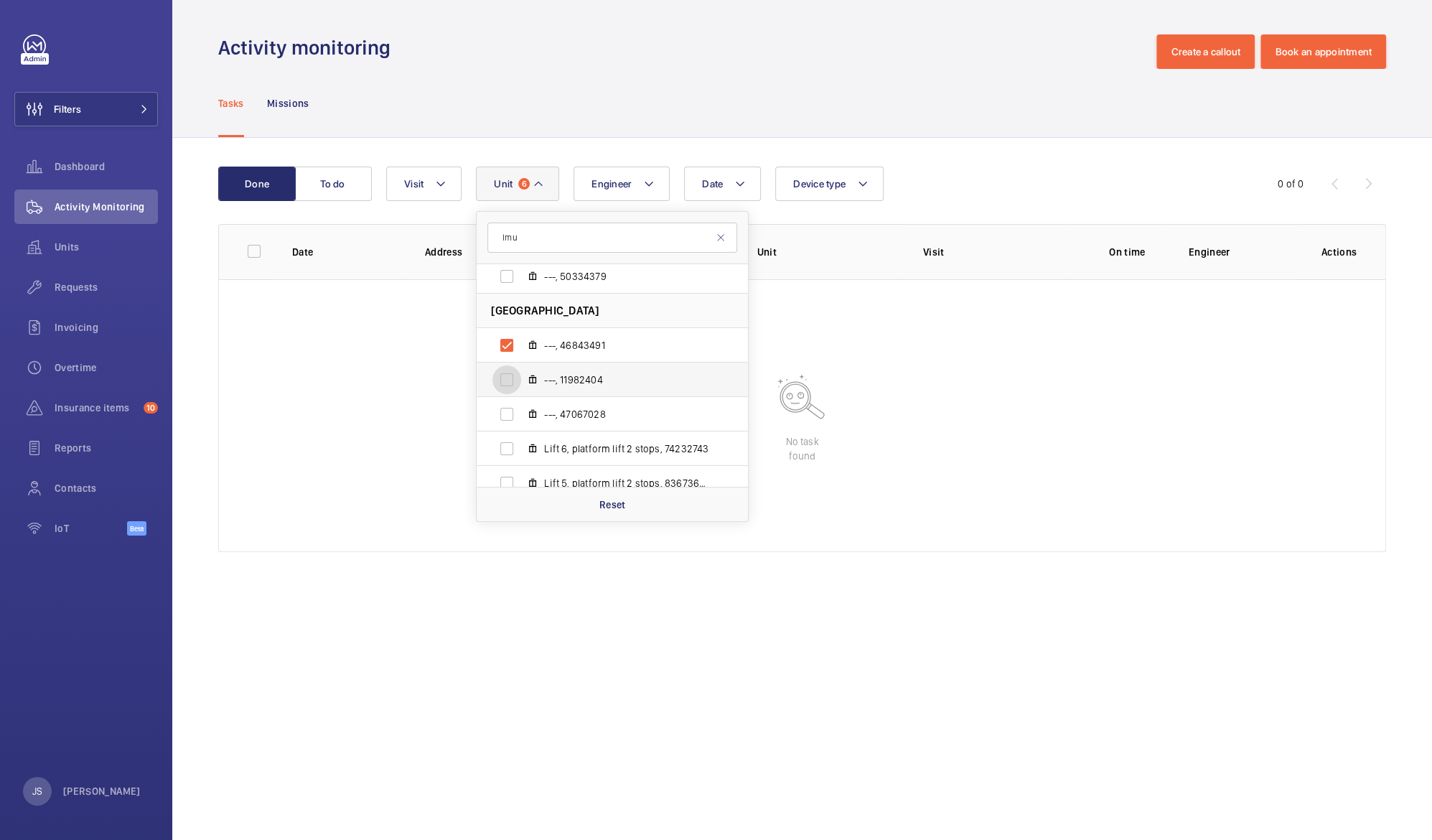
click at [507, 374] on input "---, 11982404" at bounding box center [506, 379] width 28 height 28
checkbox input "true"
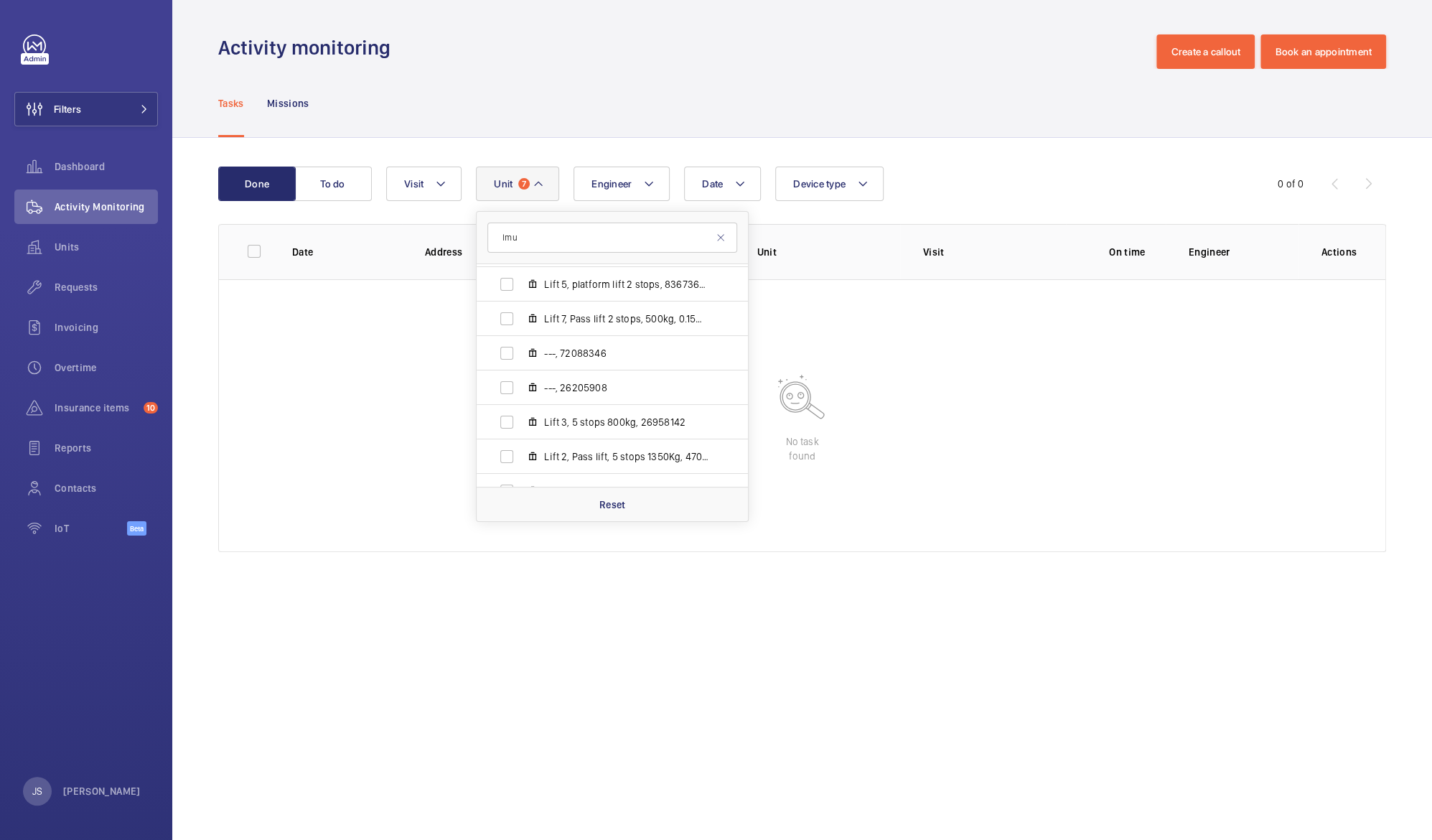
scroll to position [581, 0]
click at [477, 629] on wm-front-admin-operations-monitoring "Activity monitoring Create a callout Book an appointment Tasks Missions Done To…" at bounding box center [802, 420] width 1260 height 840
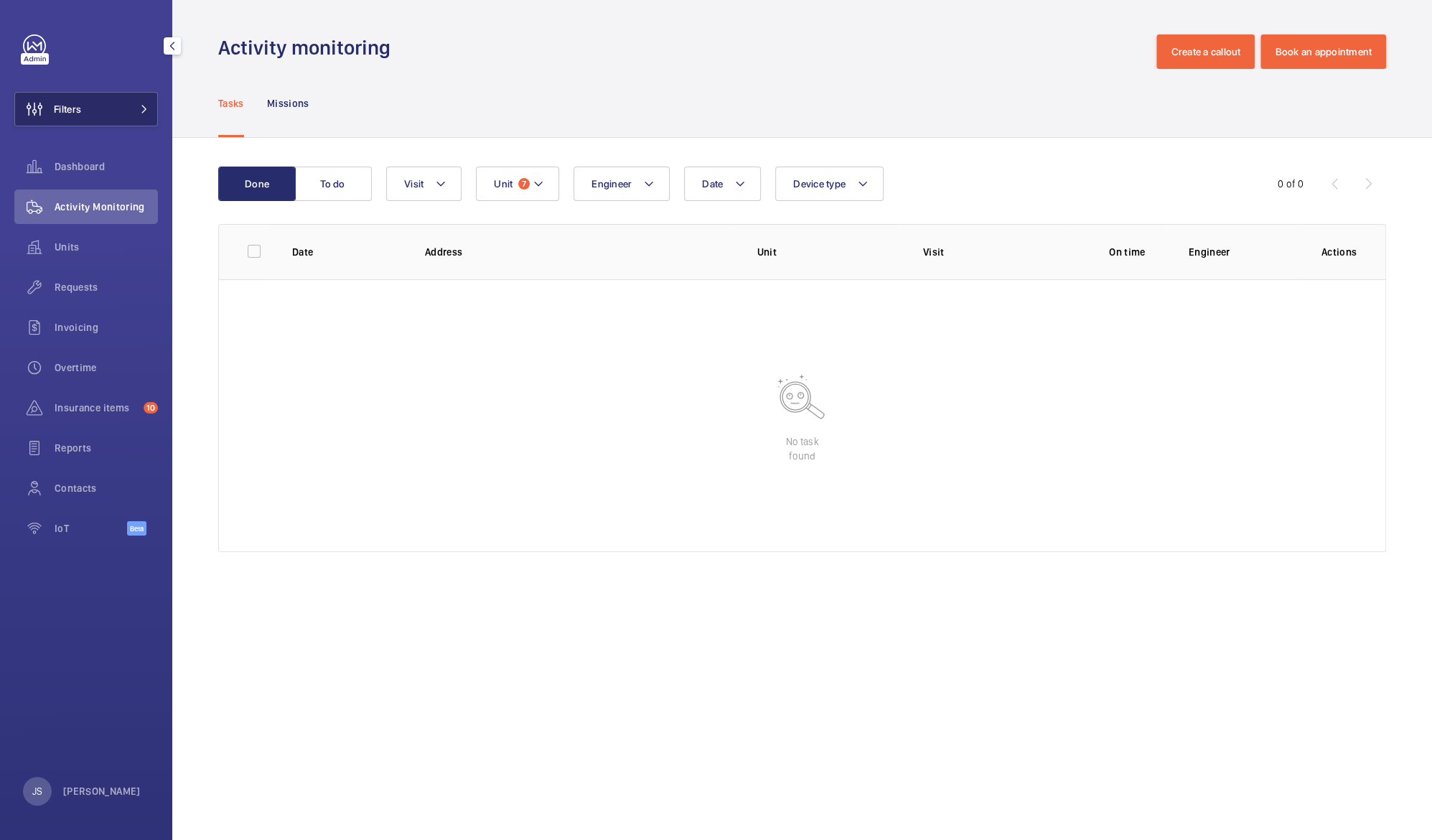
click at [82, 108] on button "Filters" at bounding box center [86, 109] width 143 height 35
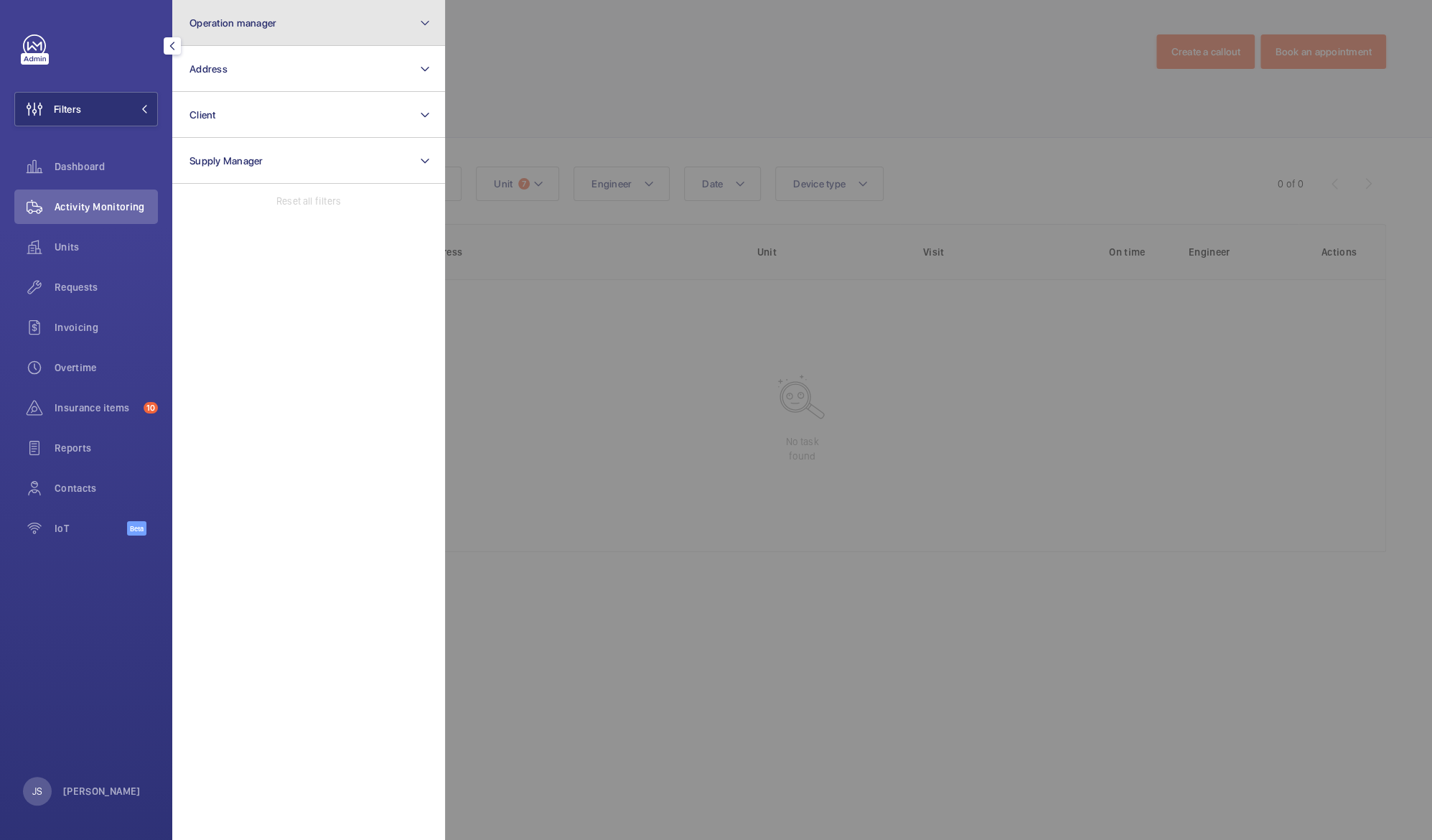
click at [243, 29] on button "Operation manager" at bounding box center [308, 23] width 273 height 46
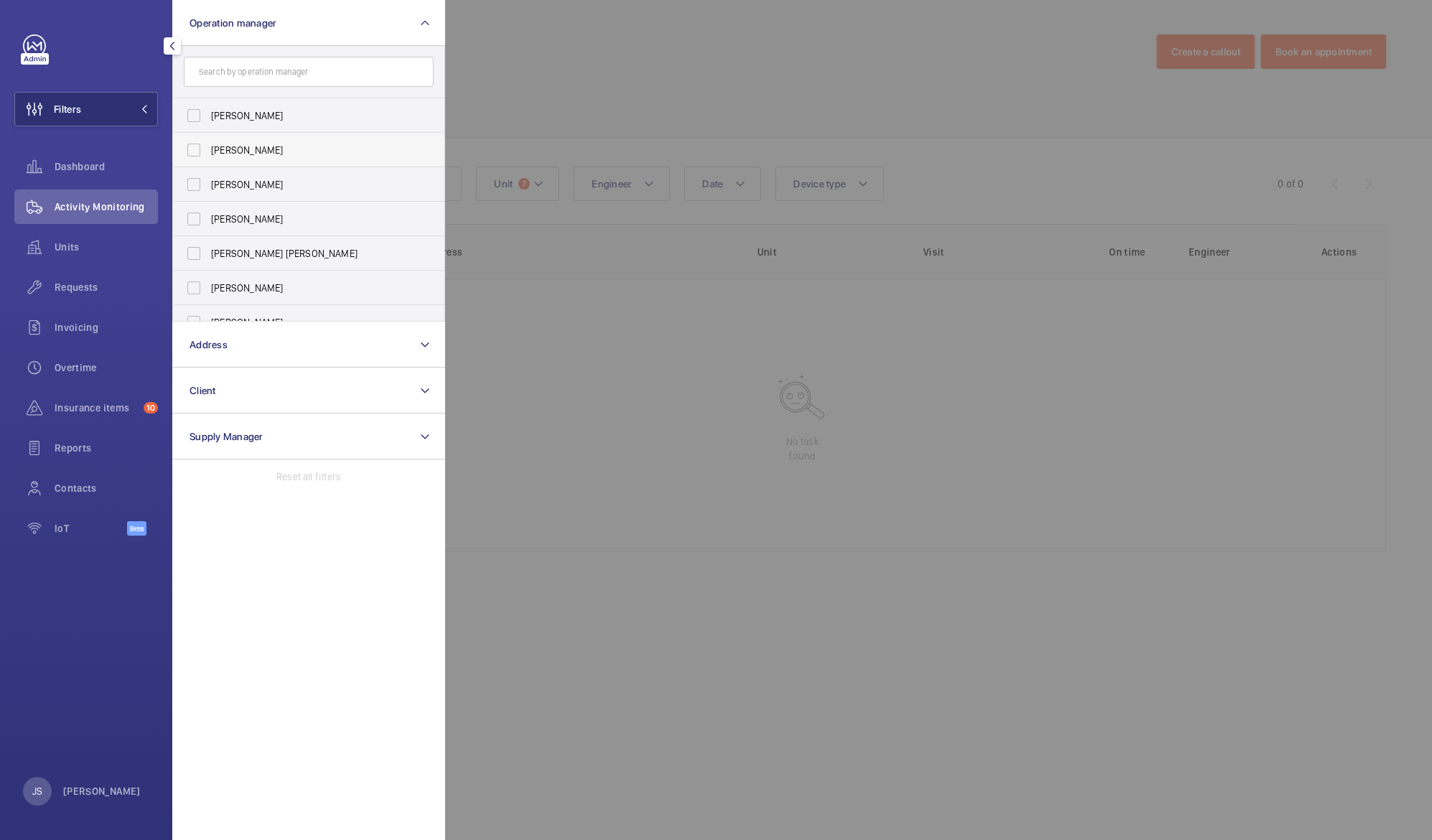
click at [230, 150] on span "[PERSON_NAME]" at bounding box center [309, 150] width 197 height 15
click at [208, 150] on input "[PERSON_NAME]" at bounding box center [193, 150] width 28 height 28
checkbox input "true"
click at [498, 86] on div at bounding box center [1161, 420] width 1432 height 840
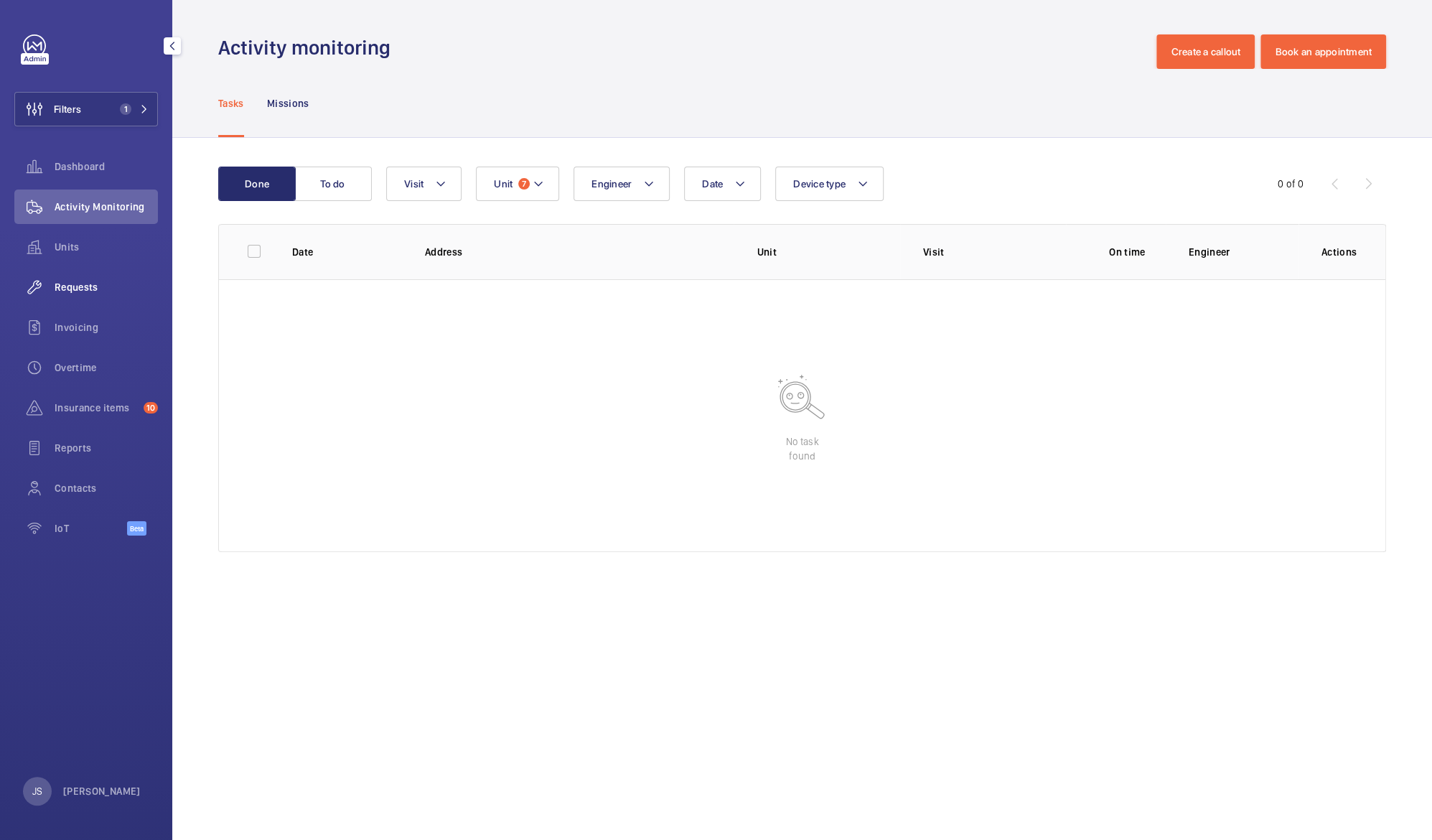
click at [71, 275] on div "Requests" at bounding box center [86, 287] width 143 height 35
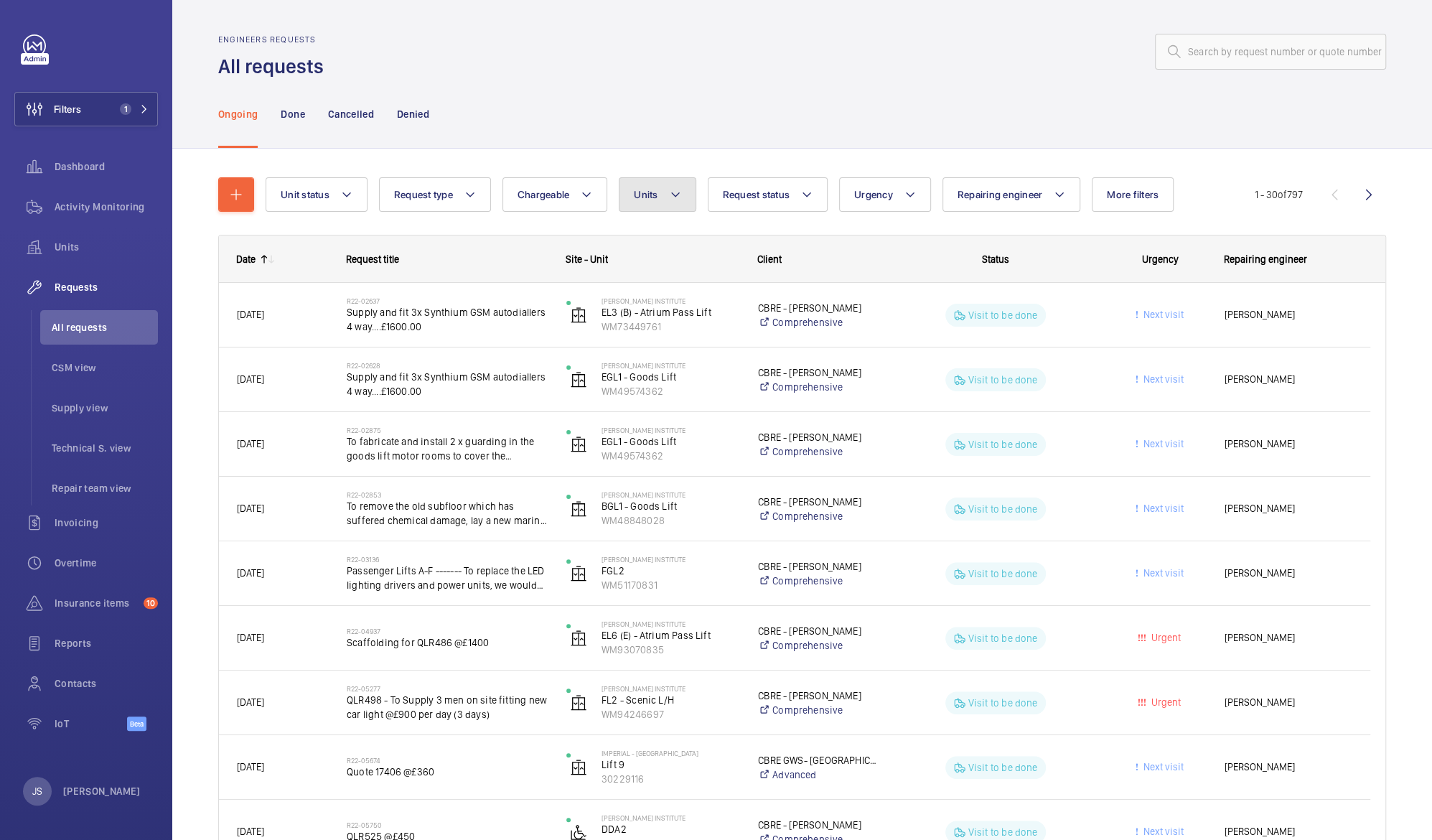
click at [676, 192] on mat-icon at bounding box center [675, 194] width 12 height 17
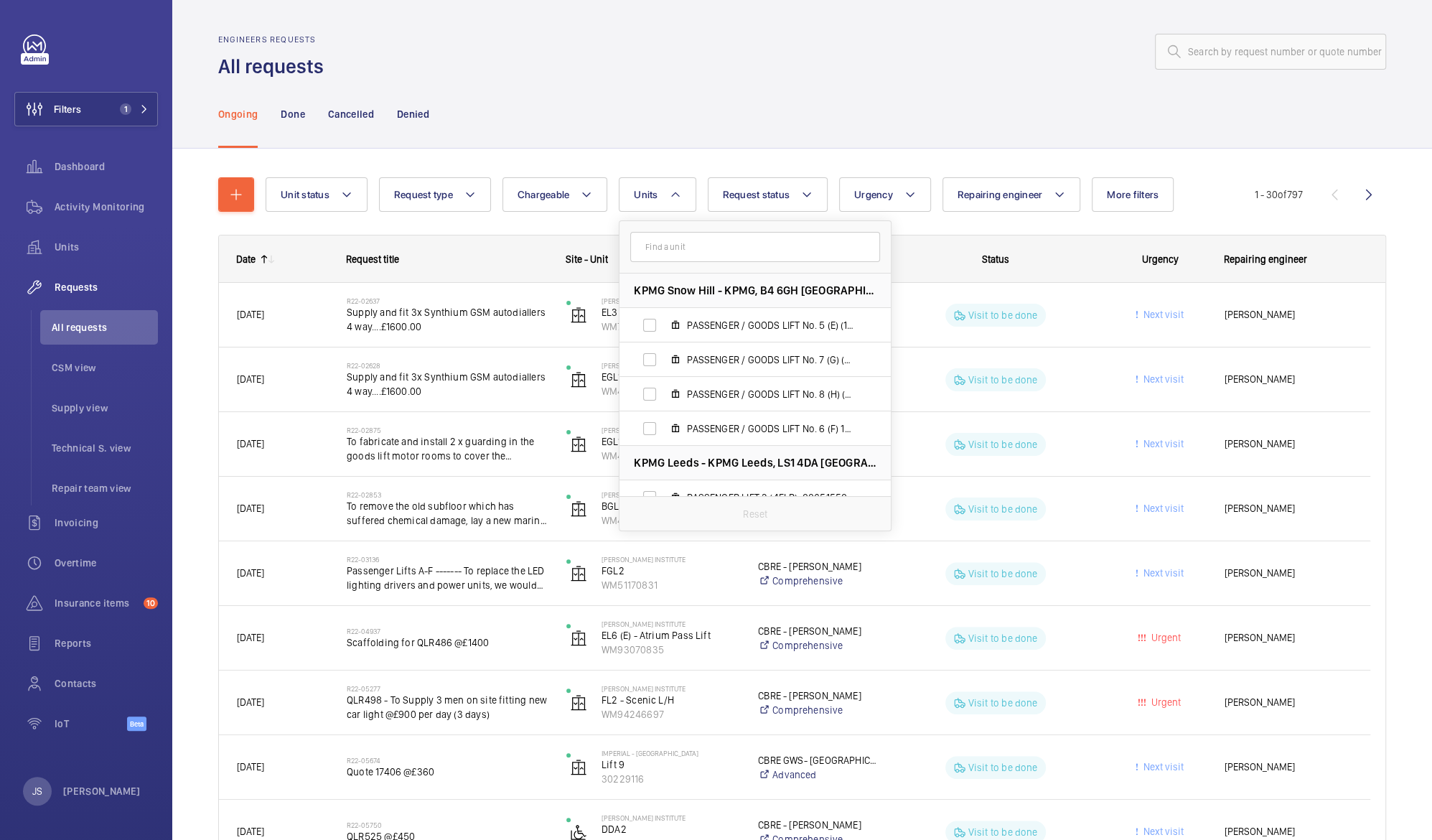
click at [663, 248] on input "text" at bounding box center [755, 246] width 250 height 30
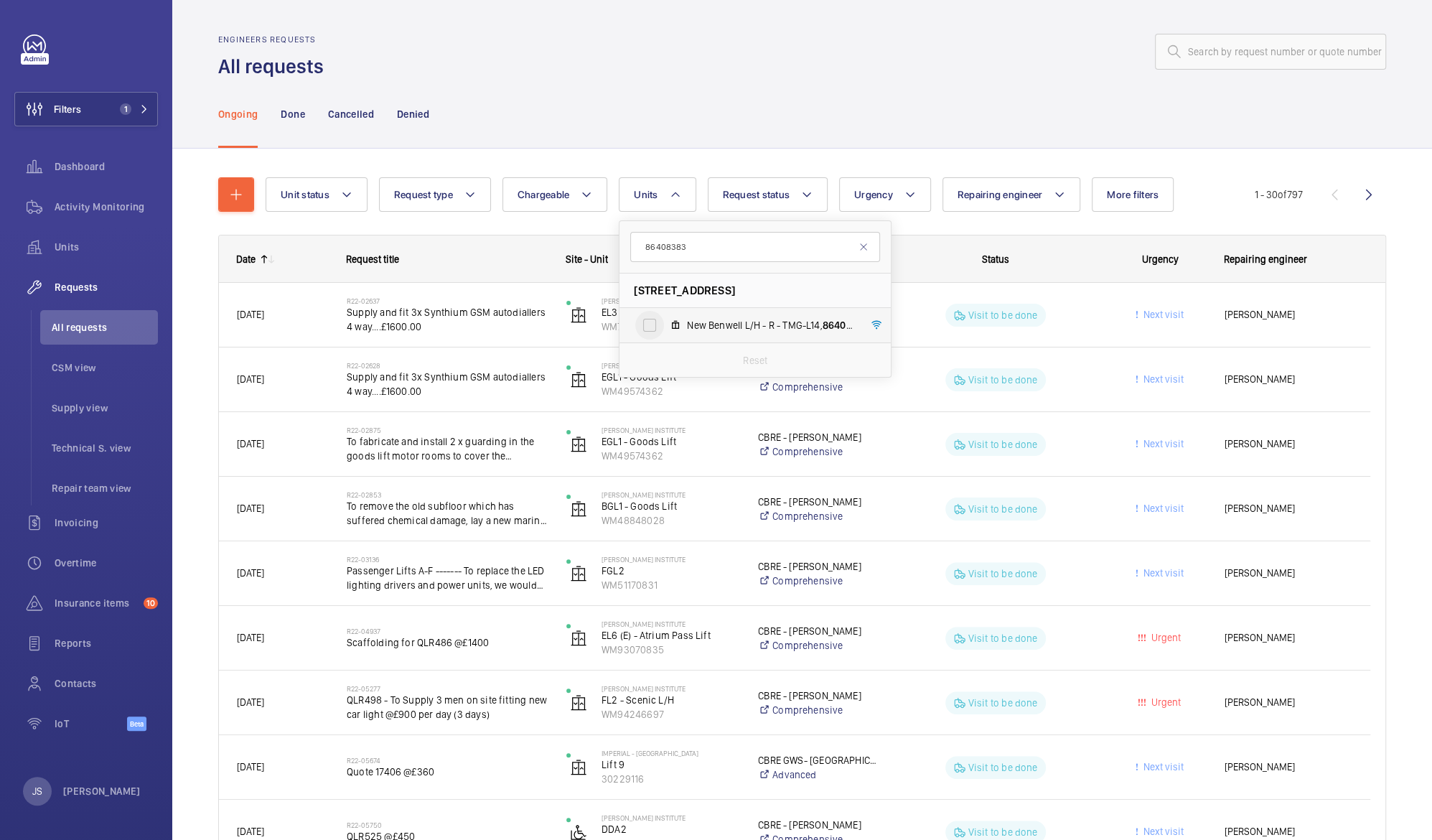
type input "86408383"
click at [646, 327] on input "New Benwell L/H - R - TMG-L14, 86408383" at bounding box center [649, 325] width 28 height 28
checkbox input "true"
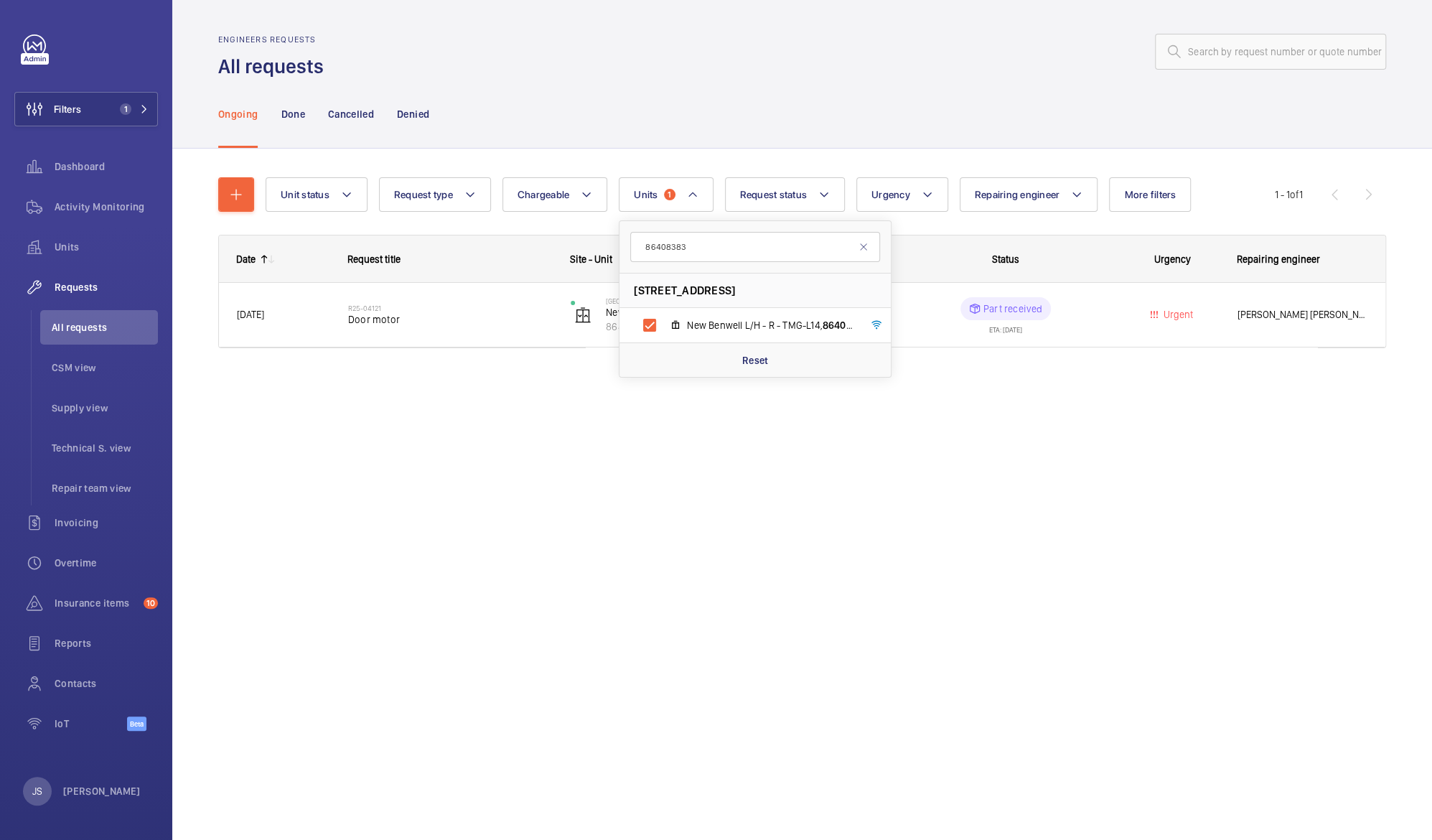
click at [534, 437] on div "Engineers requests All requests Ongoing Done Cancelled Denied Unit status Reque…" at bounding box center [802, 420] width 1260 height 840
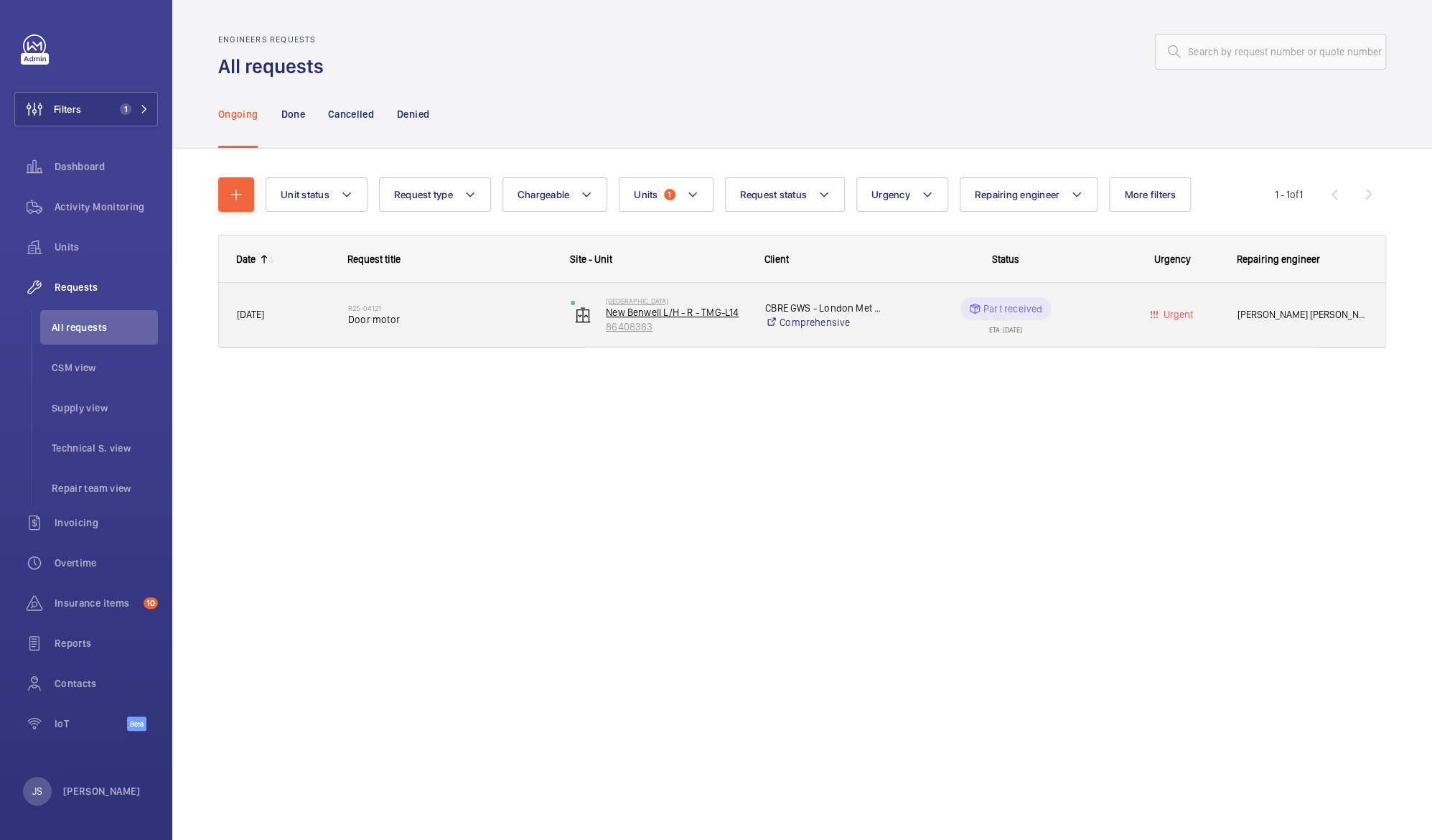
click at [708, 308] on p "New Benwell L/H - R - TMG-L14" at bounding box center [676, 312] width 140 height 15
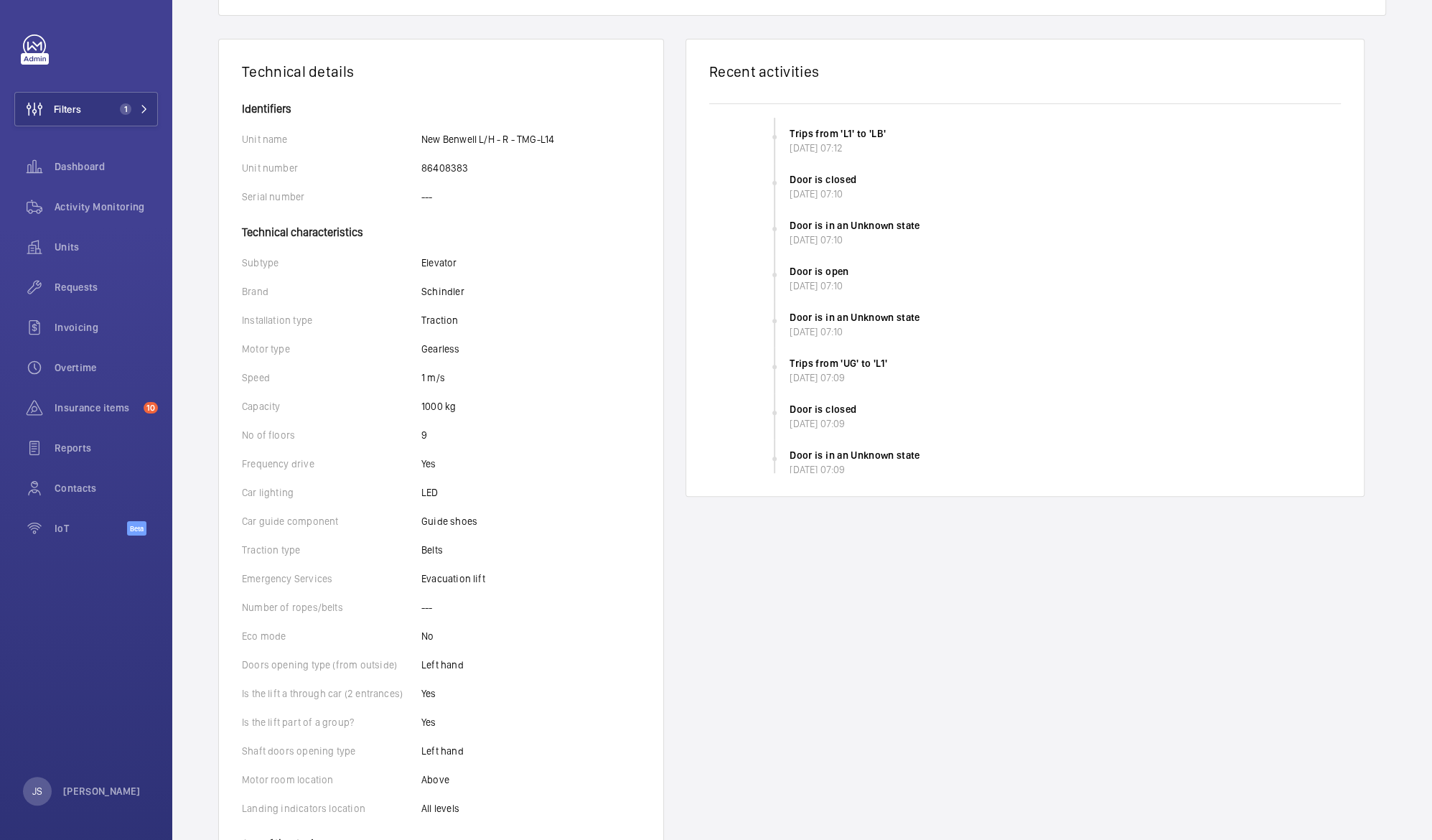
scroll to position [227, 0]
click at [52, 106] on wm-front-icon-button at bounding box center [35, 109] width 38 height 35
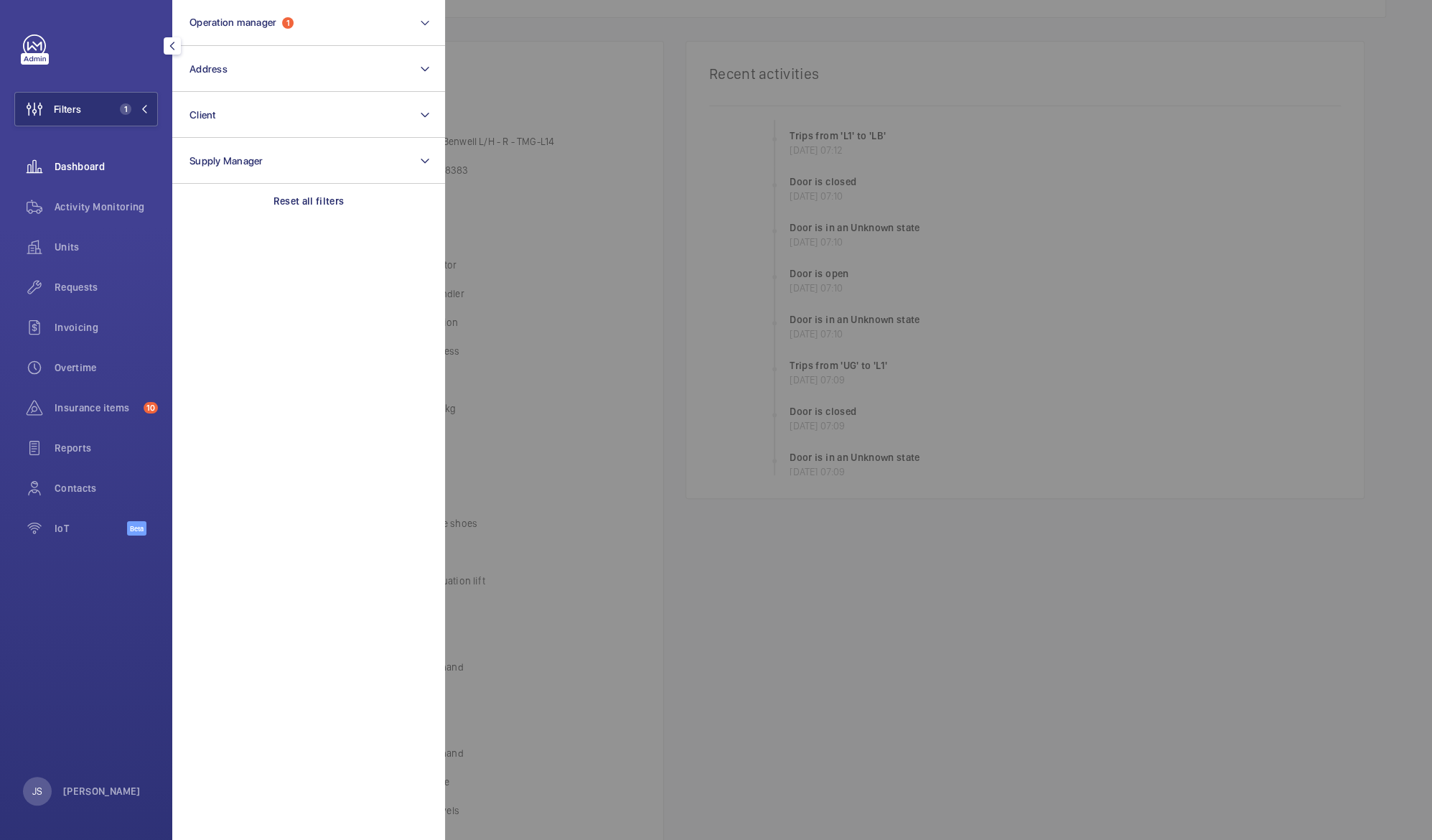
click at [57, 164] on span "Dashboard" at bounding box center [106, 167] width 103 height 15
click at [66, 243] on span "Units" at bounding box center [106, 247] width 103 height 15
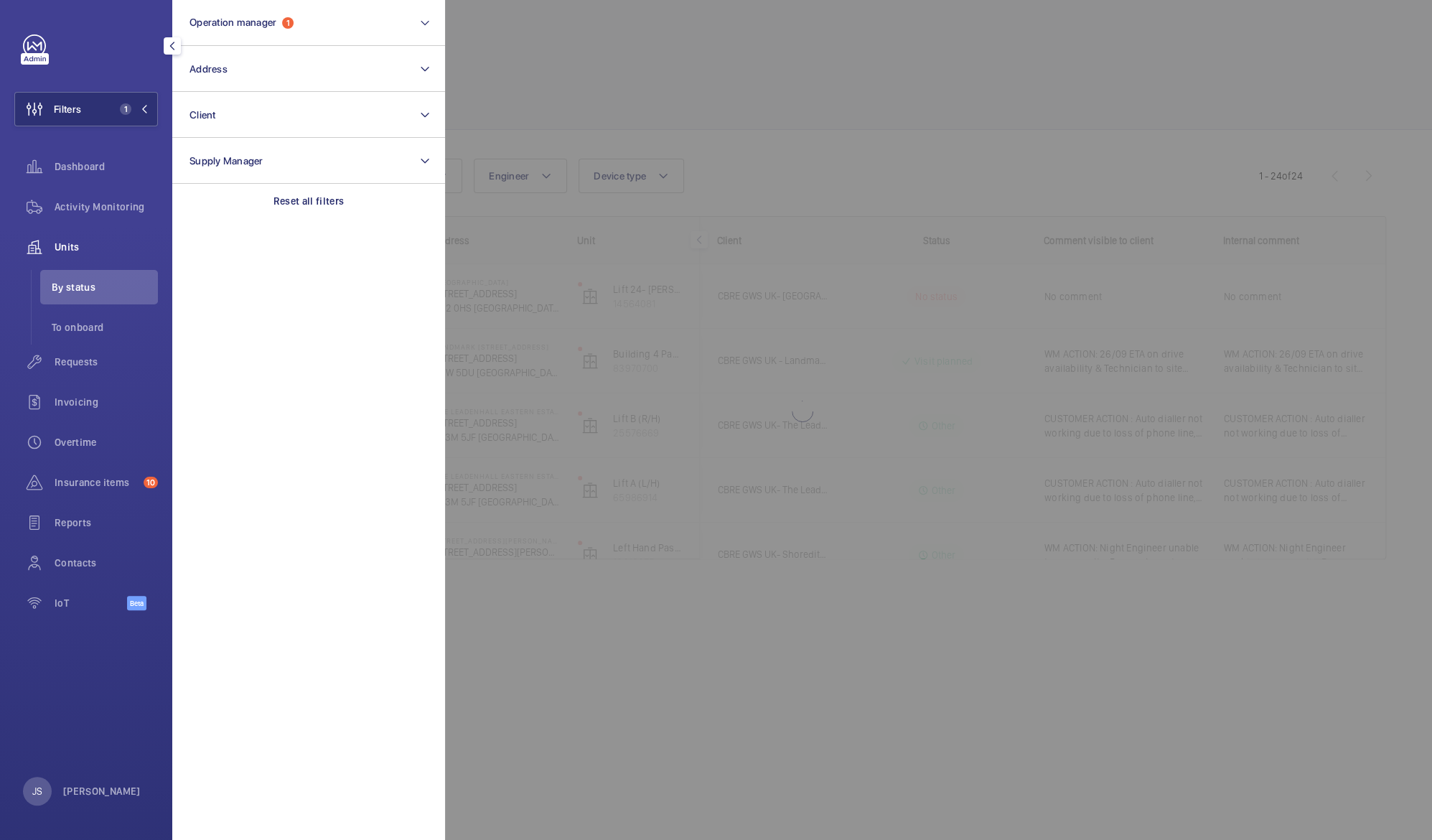
click at [515, 63] on div at bounding box center [1161, 420] width 1432 height 840
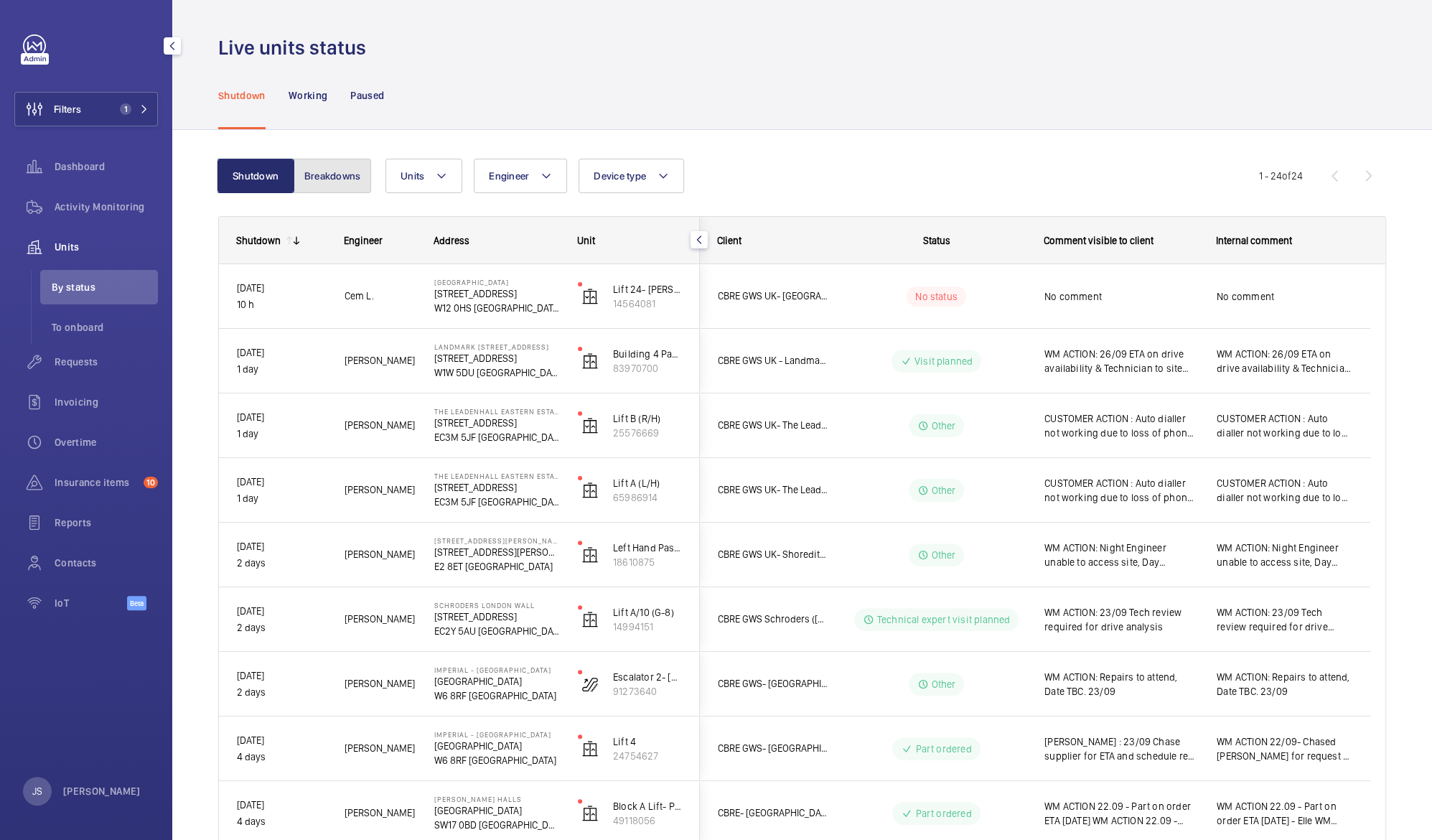
click at [316, 180] on button "Breakdowns" at bounding box center [332, 176] width 78 height 35
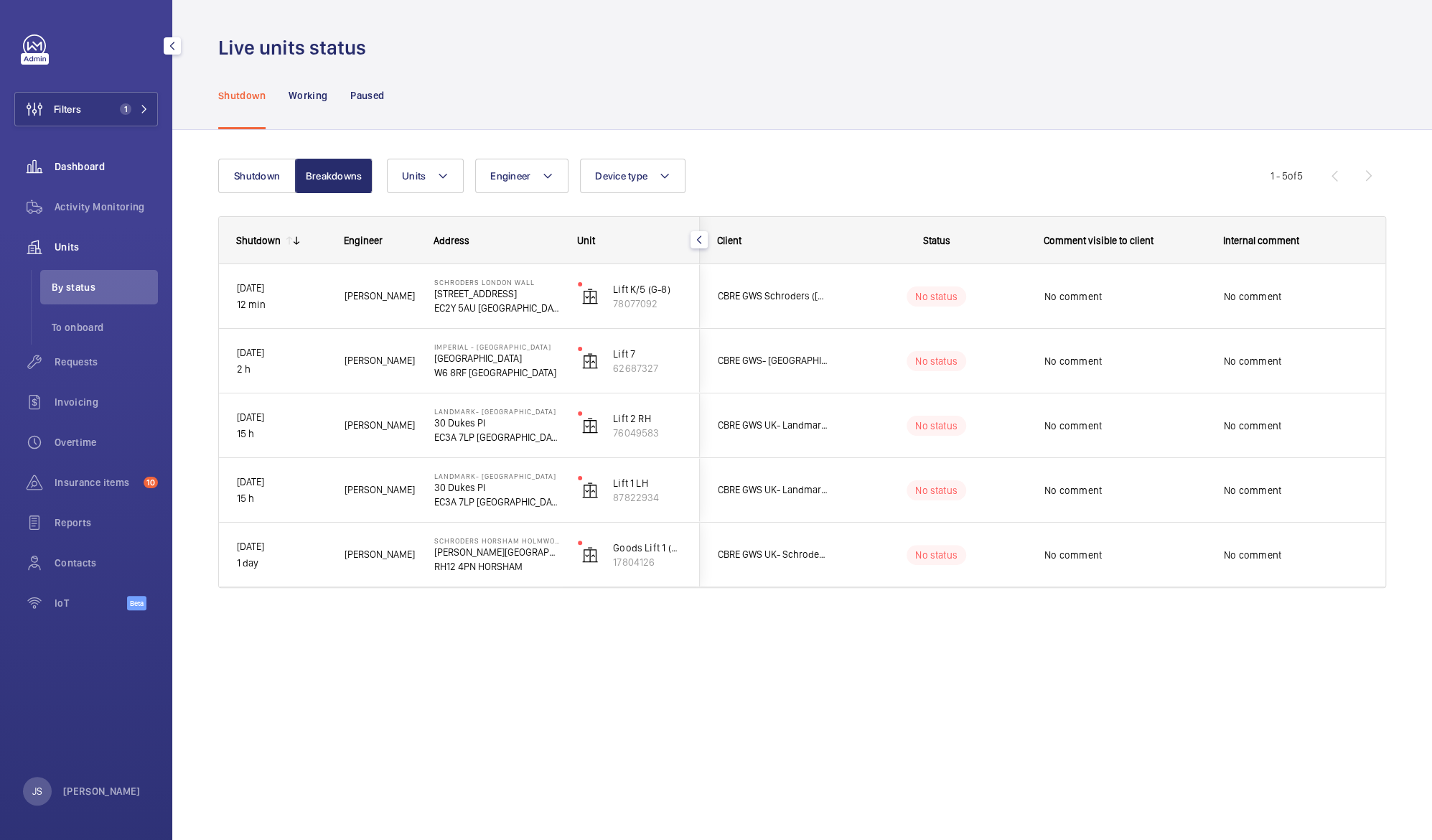
click at [68, 161] on span "Dashboard" at bounding box center [106, 167] width 103 height 15
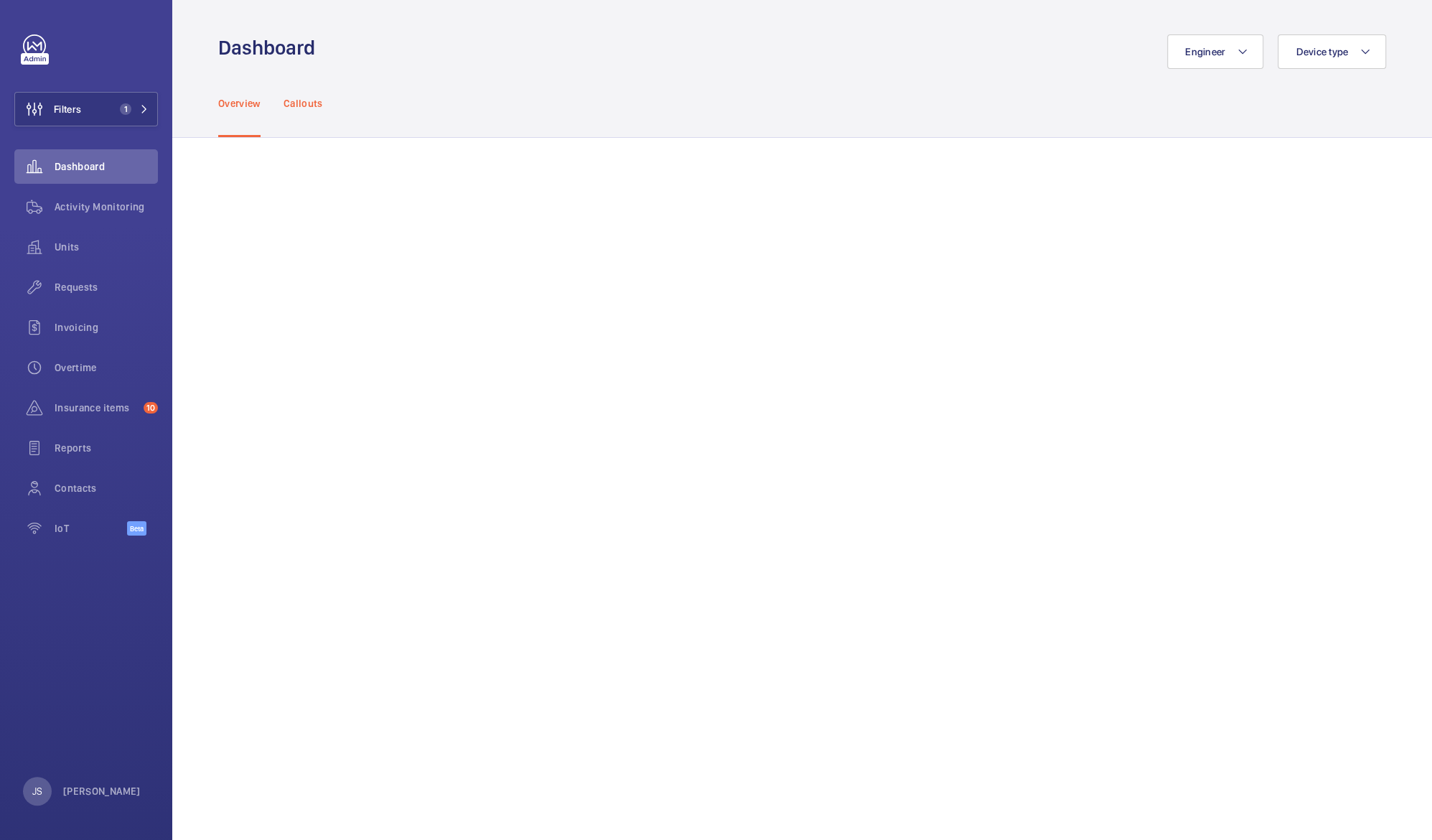
click at [297, 106] on p "Callouts" at bounding box center [303, 103] width 39 height 15
click at [105, 213] on span "Activity Monitoring" at bounding box center [106, 207] width 103 height 15
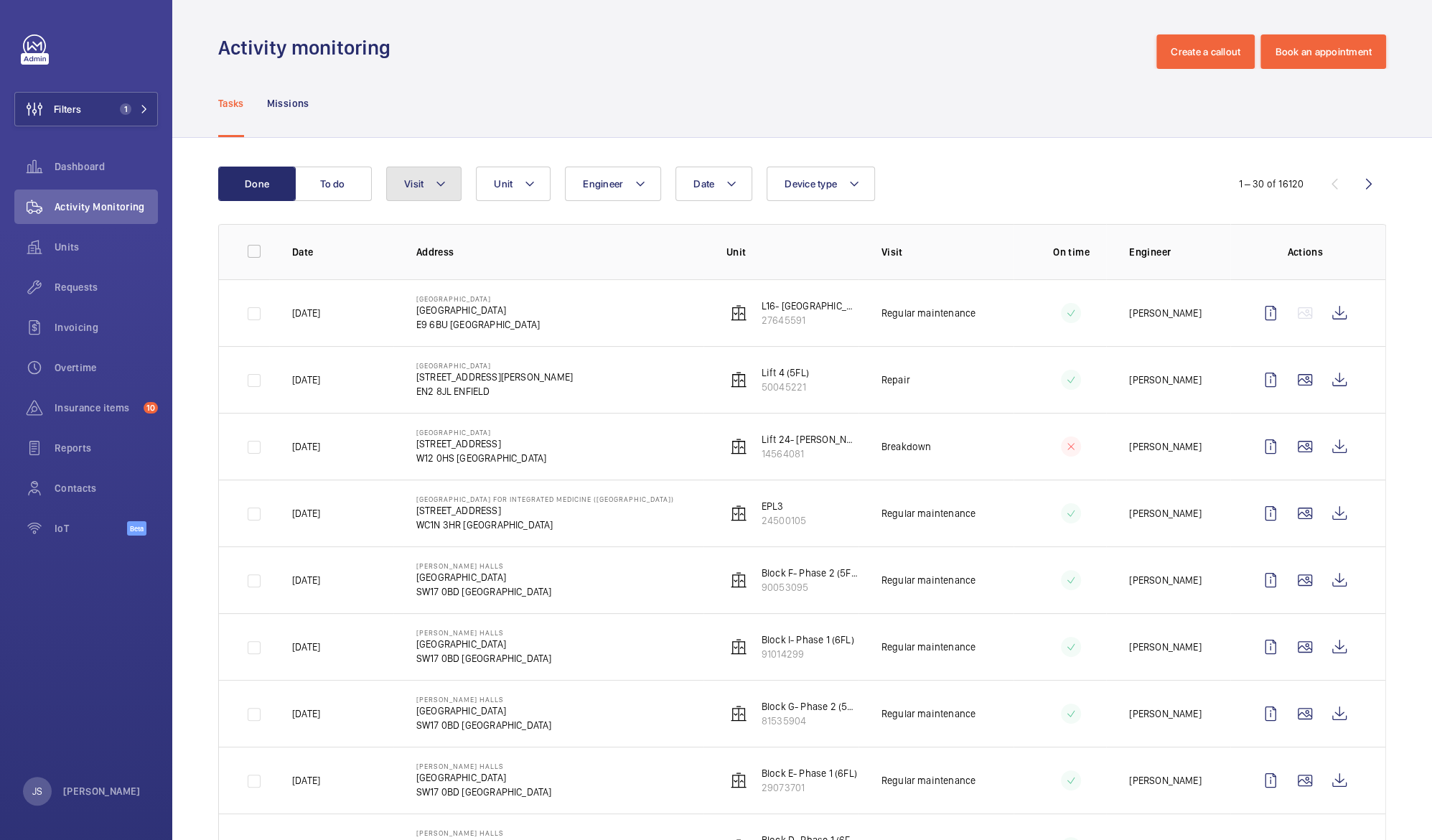
click at [451, 186] on button "Visit" at bounding box center [423, 184] width 76 height 35
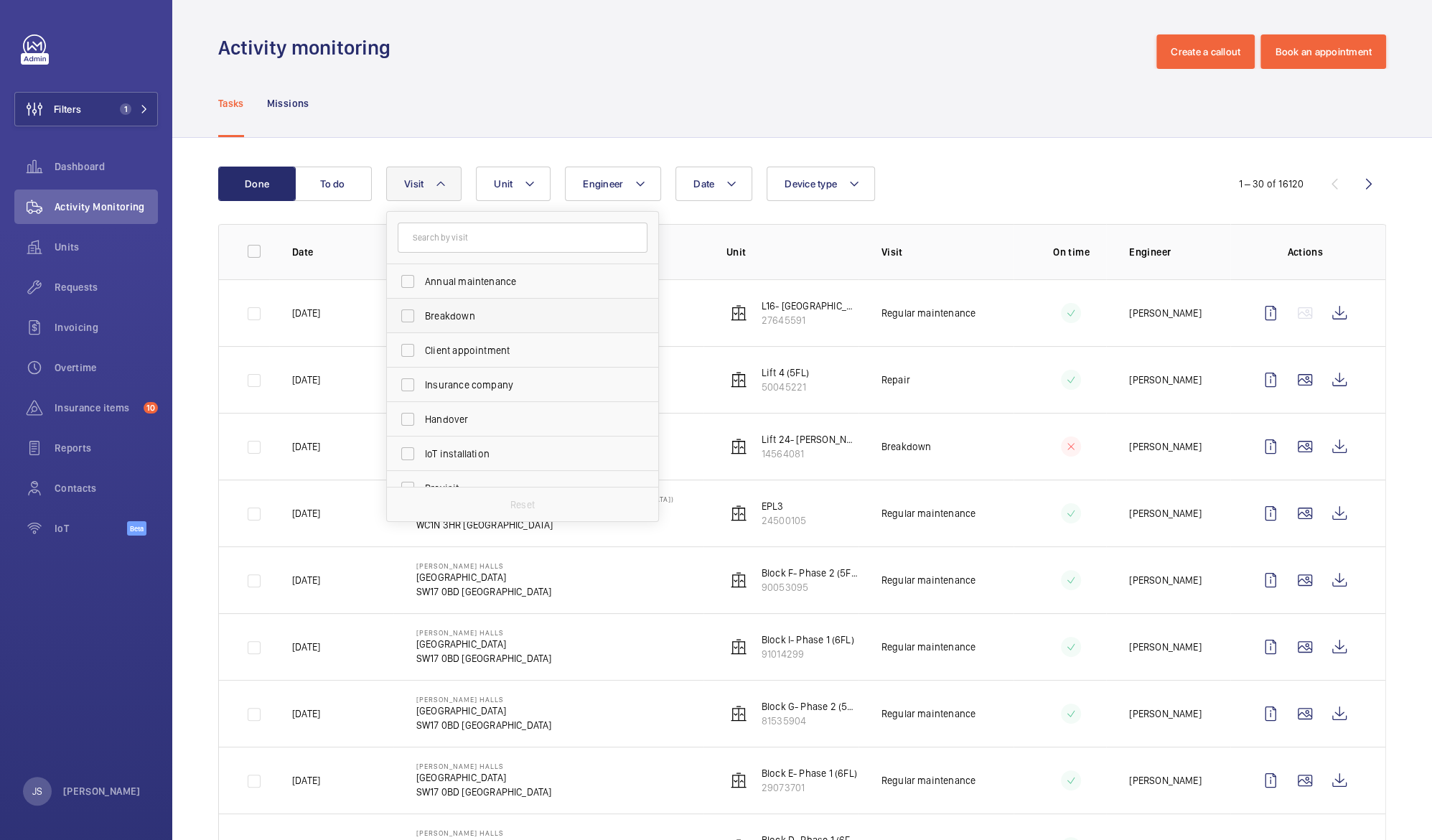
click at [441, 313] on span "Breakdown" at bounding box center [524, 316] width 197 height 15
click at [422, 313] on input "Breakdown" at bounding box center [407, 316] width 28 height 28
checkbox input "true"
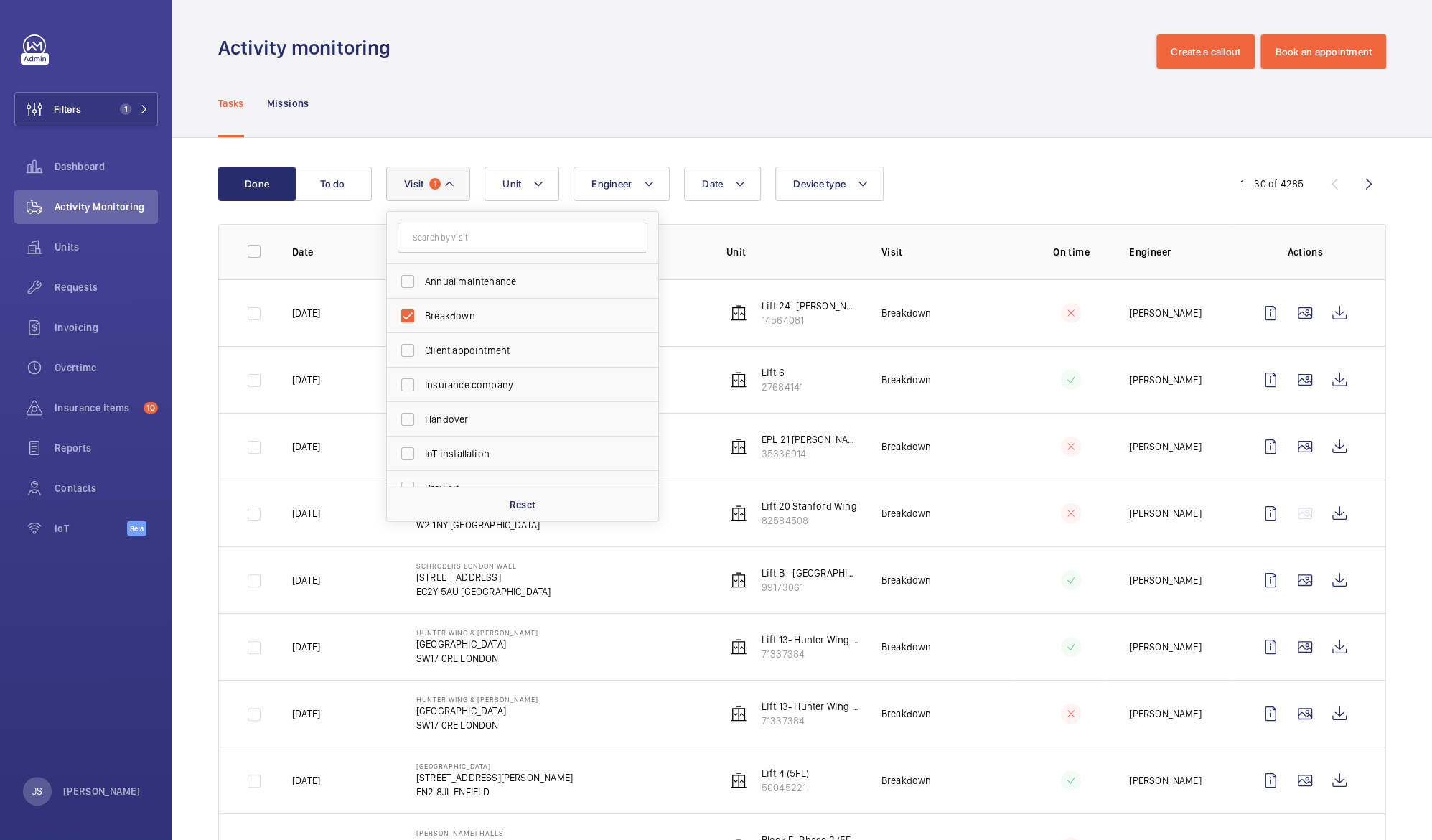
click at [500, 103] on div "Tasks Missions" at bounding box center [802, 103] width 1168 height 68
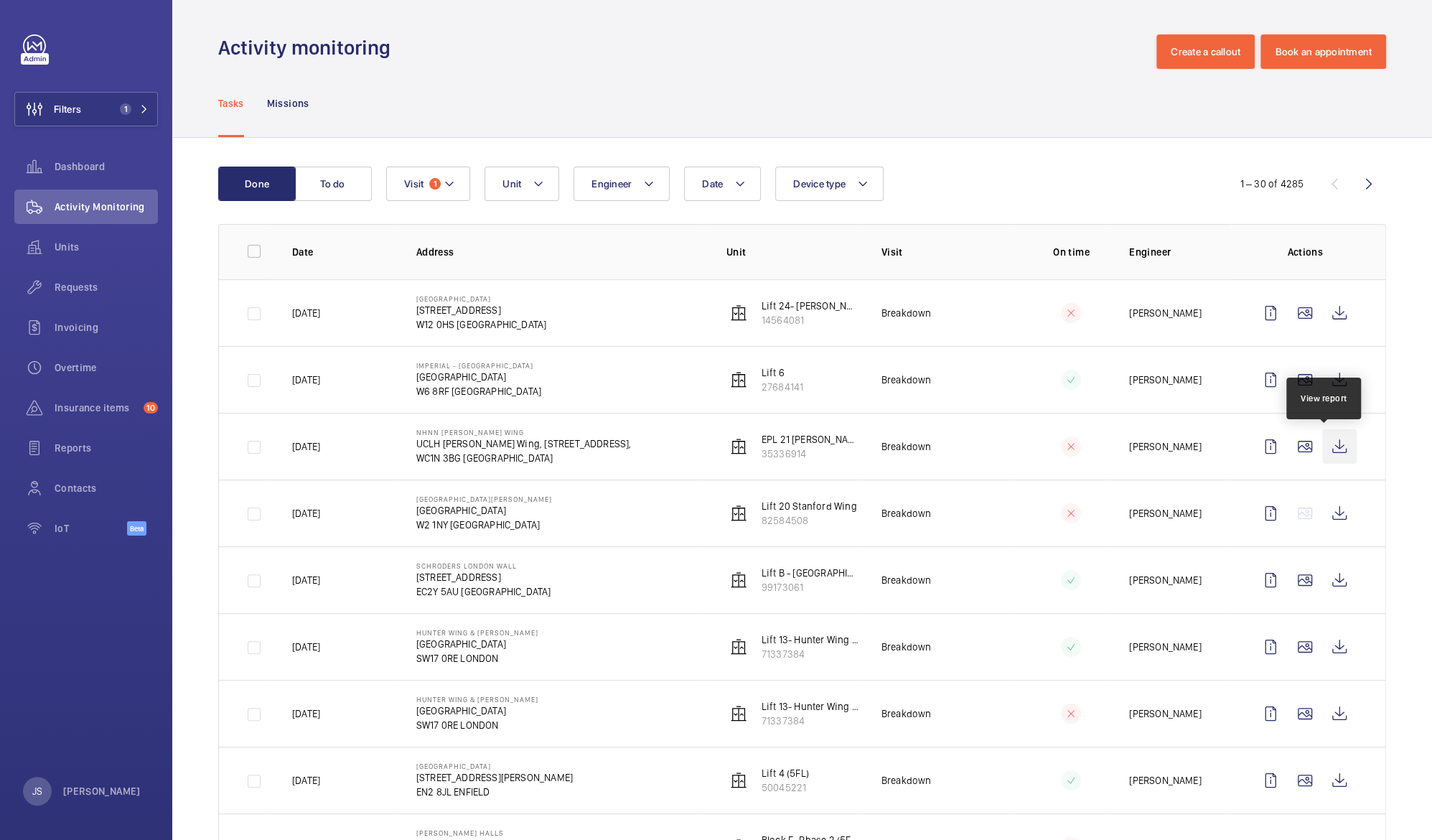
click at [1323, 448] on wm-front-icon-button at bounding box center [1340, 447] width 35 height 35
click at [648, 182] on mat-icon at bounding box center [649, 183] width 12 height 17
type input "[PERSON_NAME]"
click at [638, 281] on span "[PERSON_NAME]" at bounding box center [711, 282] width 197 height 15
click at [609, 281] on input "[PERSON_NAME]" at bounding box center [595, 281] width 28 height 28
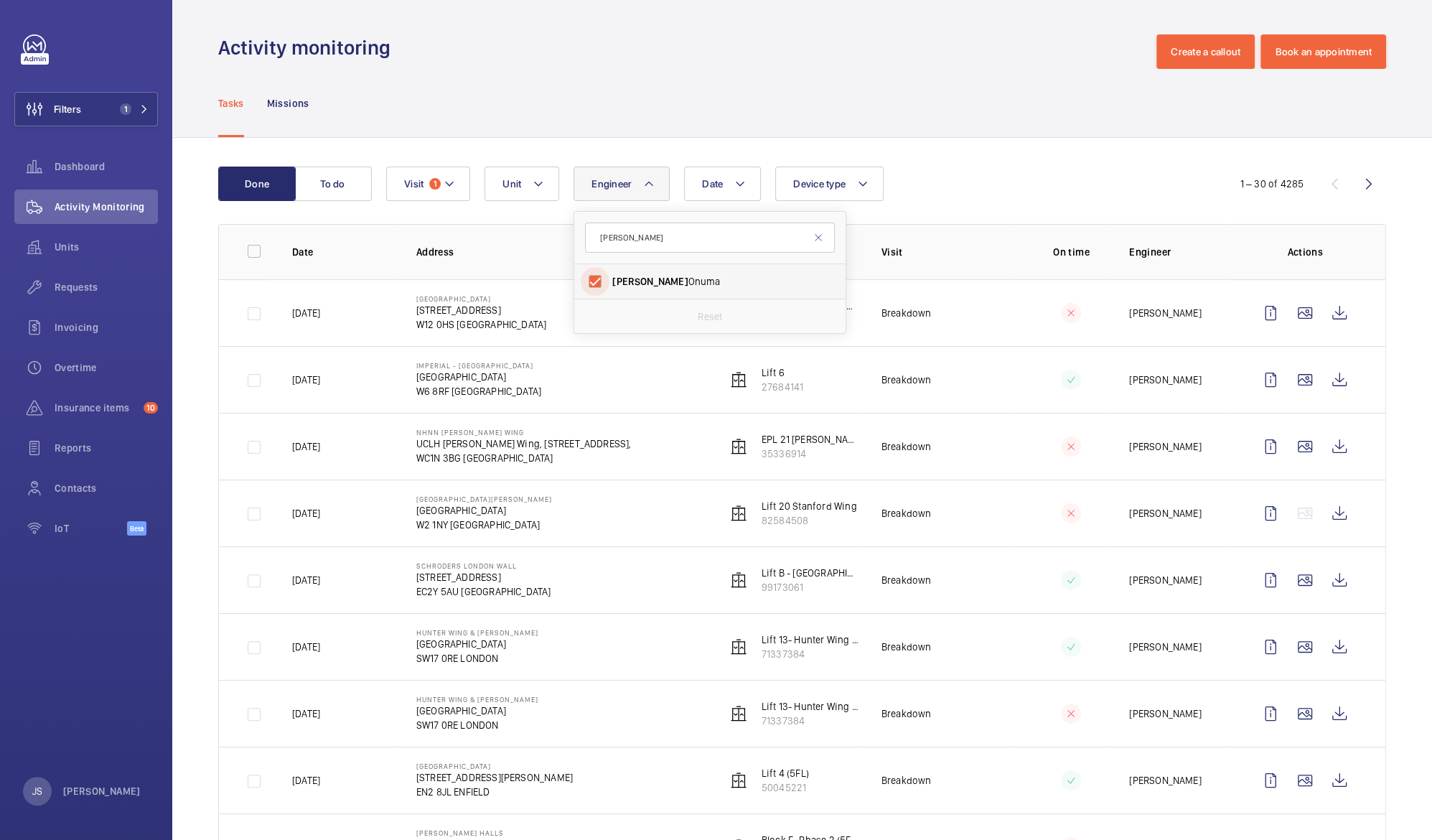
checkbox input "true"
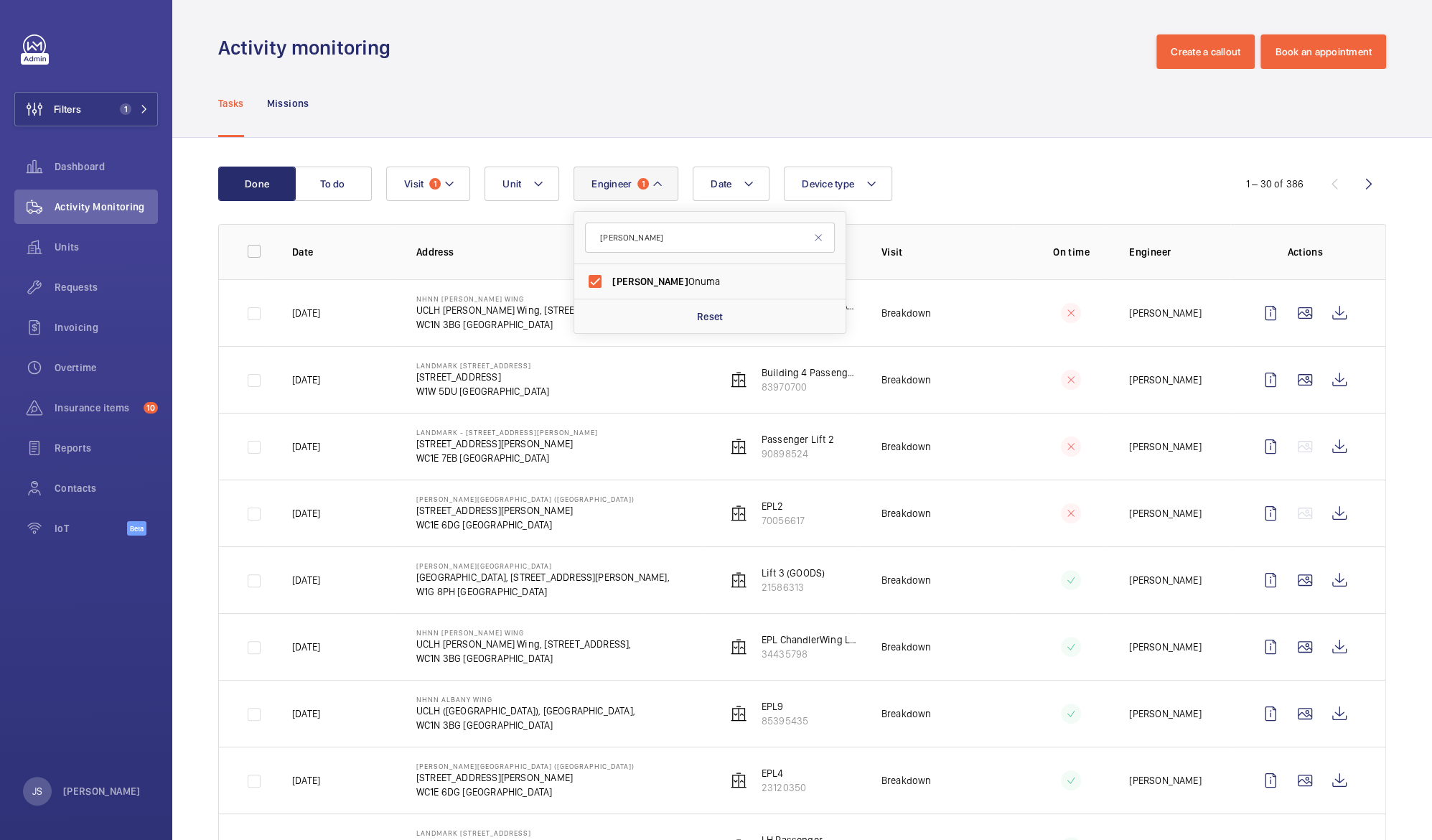
click at [400, 329] on td "NHNN [PERSON_NAME][GEOGRAPHIC_DATA][PERSON_NAME], [STREET_ADDRESS]" at bounding box center [548, 312] width 310 height 67
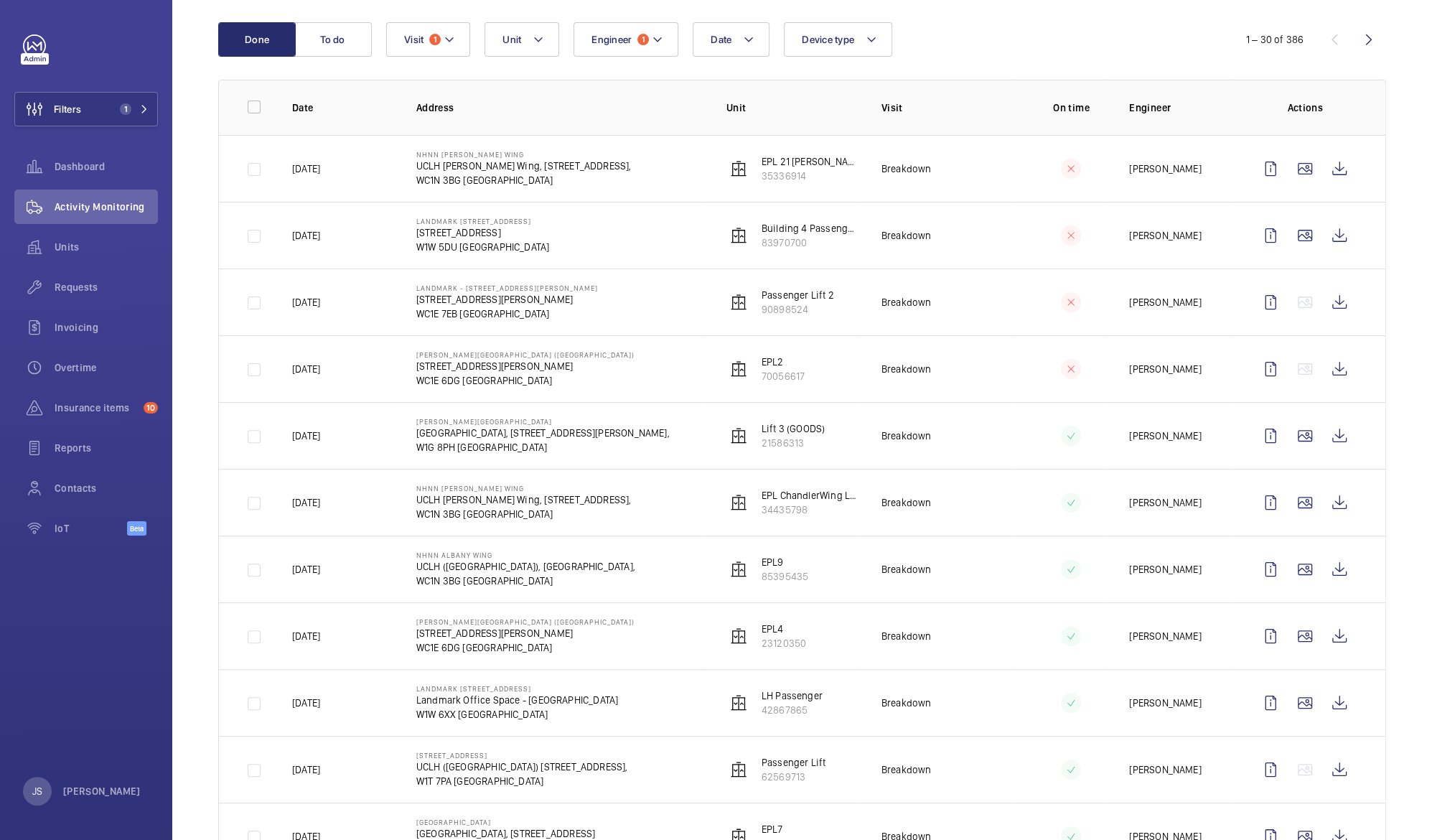
scroll to position [143, 0]
click at [1323, 502] on wm-front-icon-button at bounding box center [1340, 503] width 35 height 35
click at [1259, 509] on wm-front-icon-button at bounding box center [1271, 503] width 35 height 35
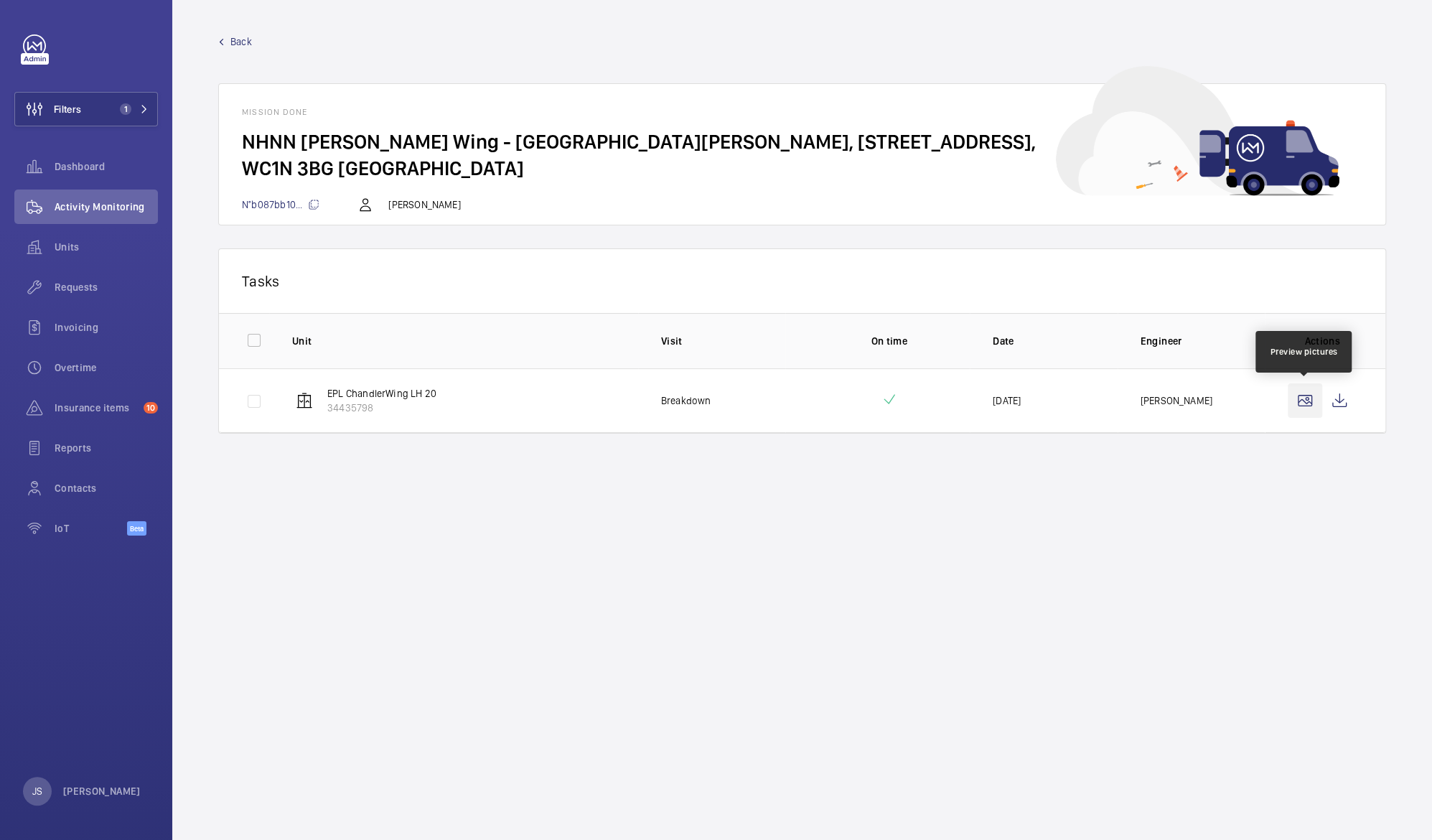
click at [1312, 390] on wm-front-icon-button at bounding box center [1305, 400] width 35 height 35
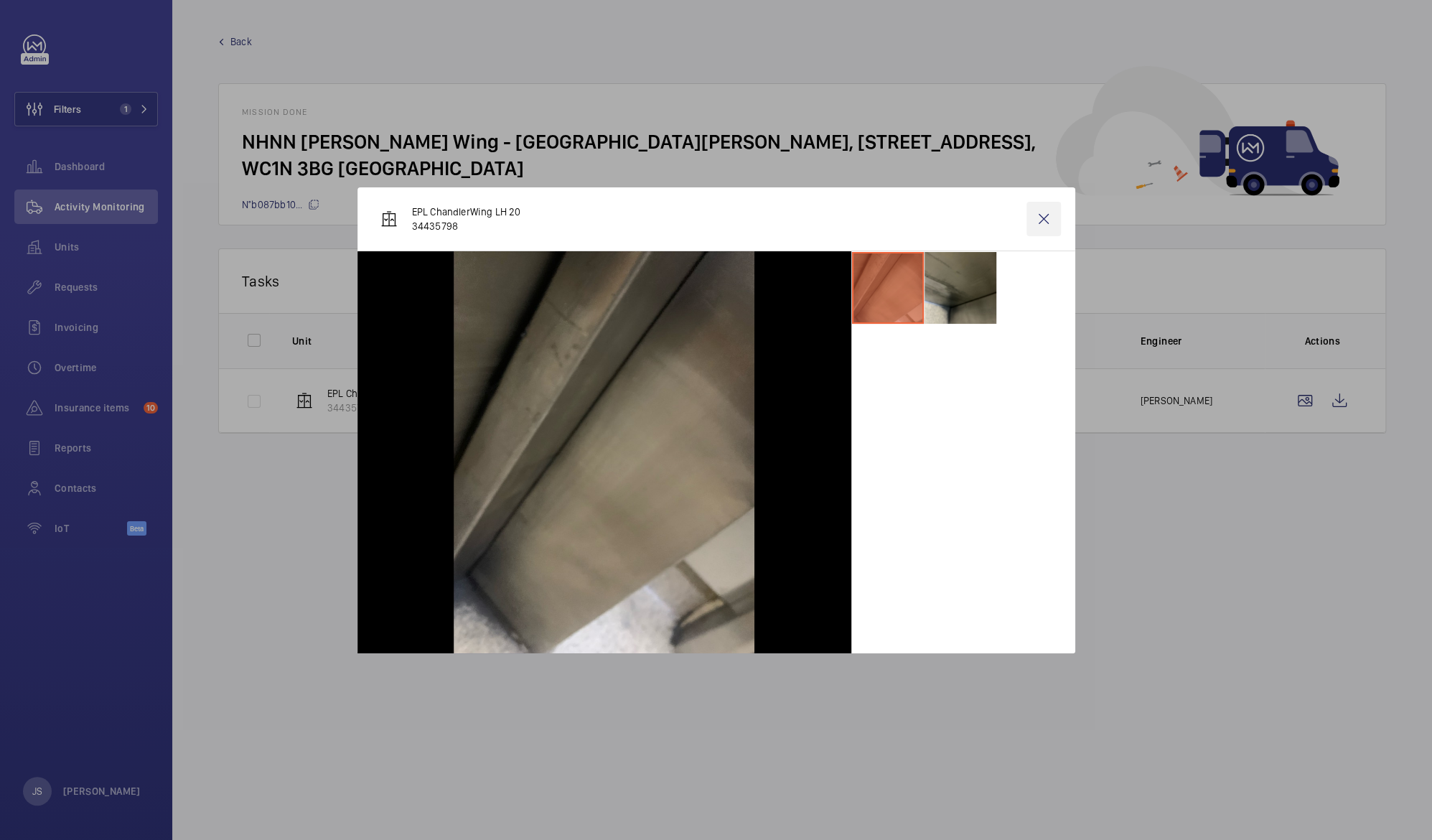
click at [1040, 219] on wm-front-icon-button at bounding box center [1043, 219] width 35 height 35
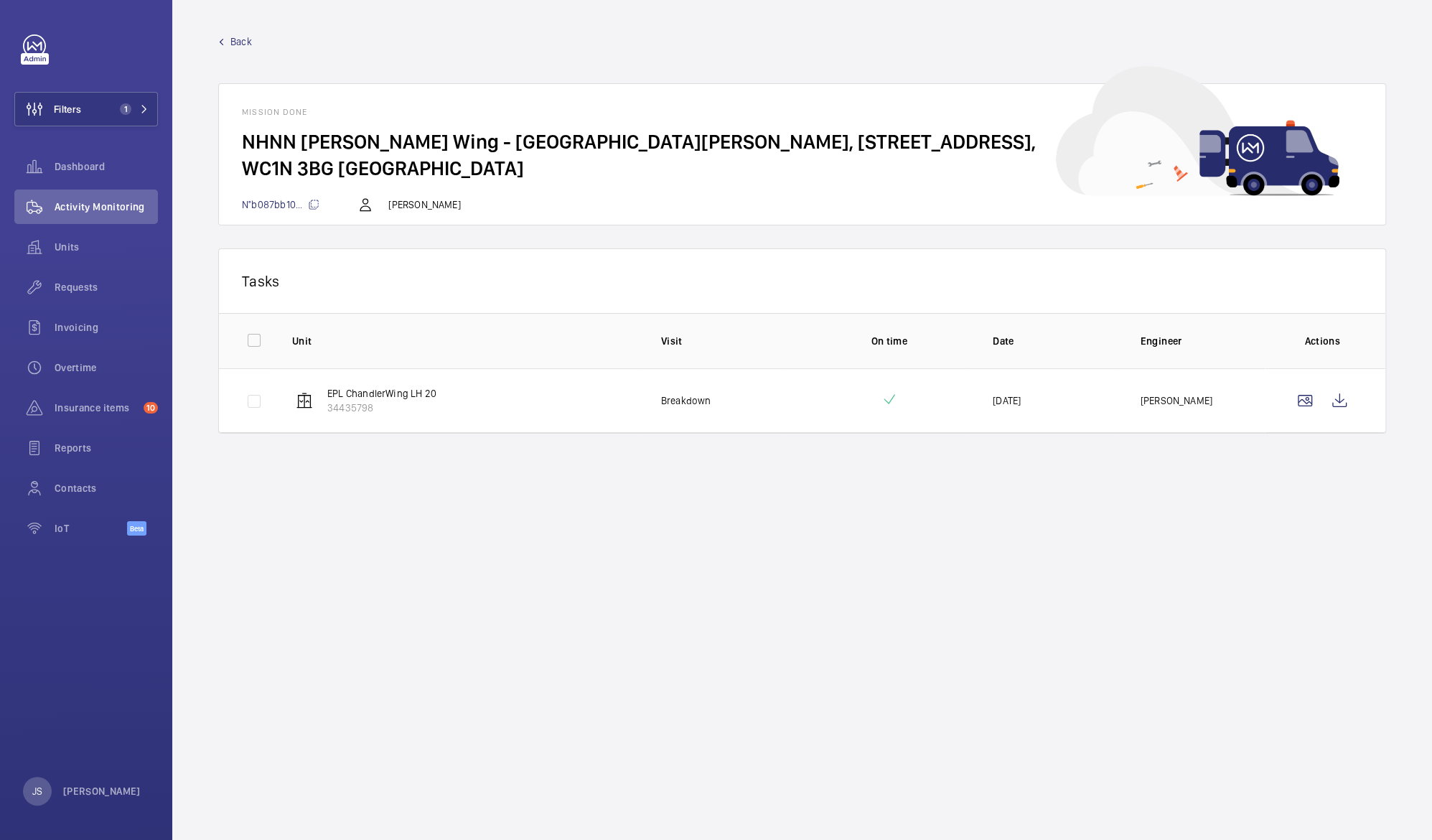
click at [275, 203] on span "N°b087bb10..." at bounding box center [280, 204] width 78 height 12
click at [225, 41] on link "Back" at bounding box center [802, 42] width 1168 height 15
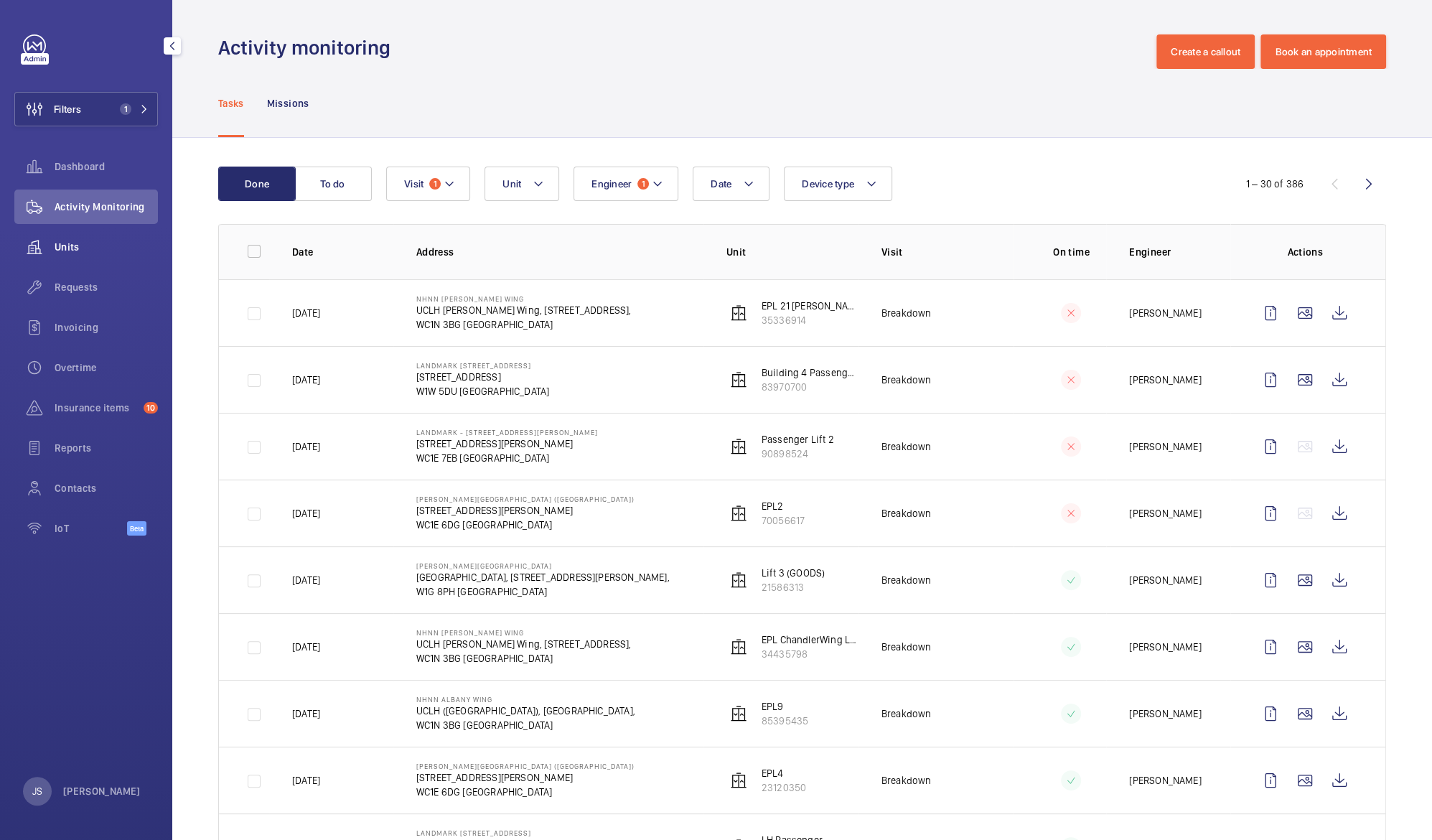
click at [72, 250] on span "Units" at bounding box center [106, 247] width 103 height 15
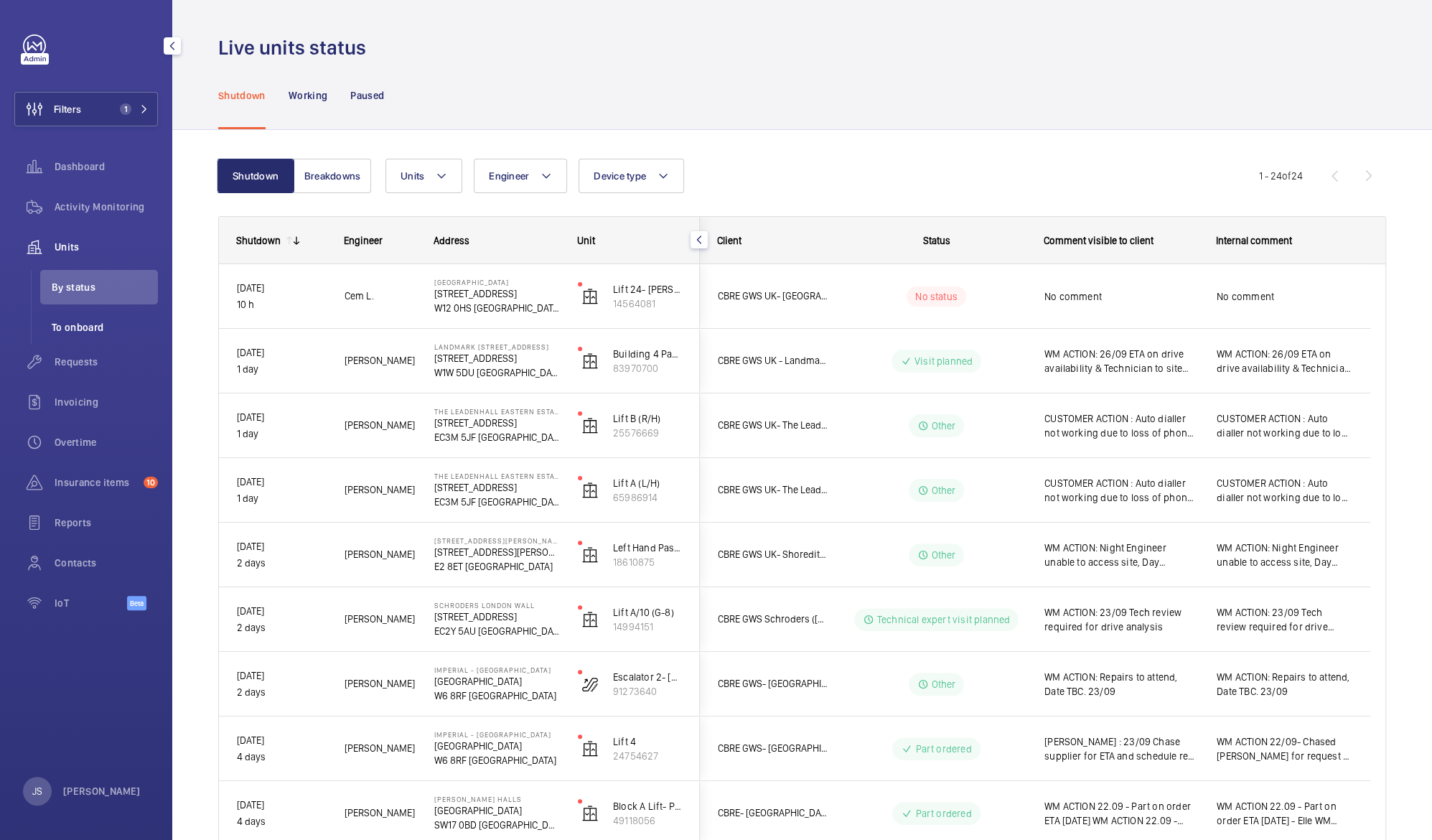
click at [84, 328] on span "To onboard" at bounding box center [105, 327] width 106 height 15
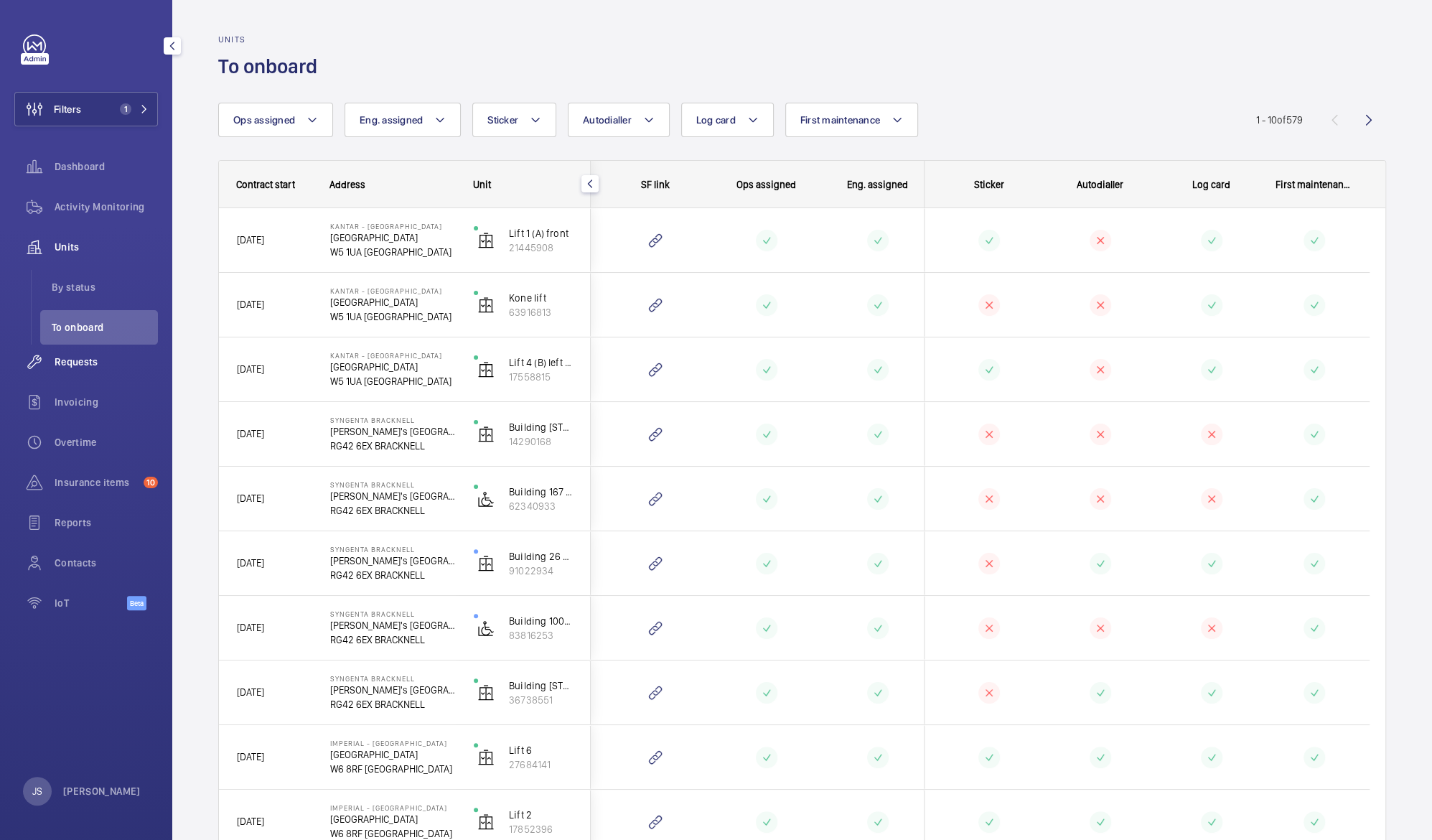
click at [89, 369] on div "Requests" at bounding box center [86, 362] width 143 height 35
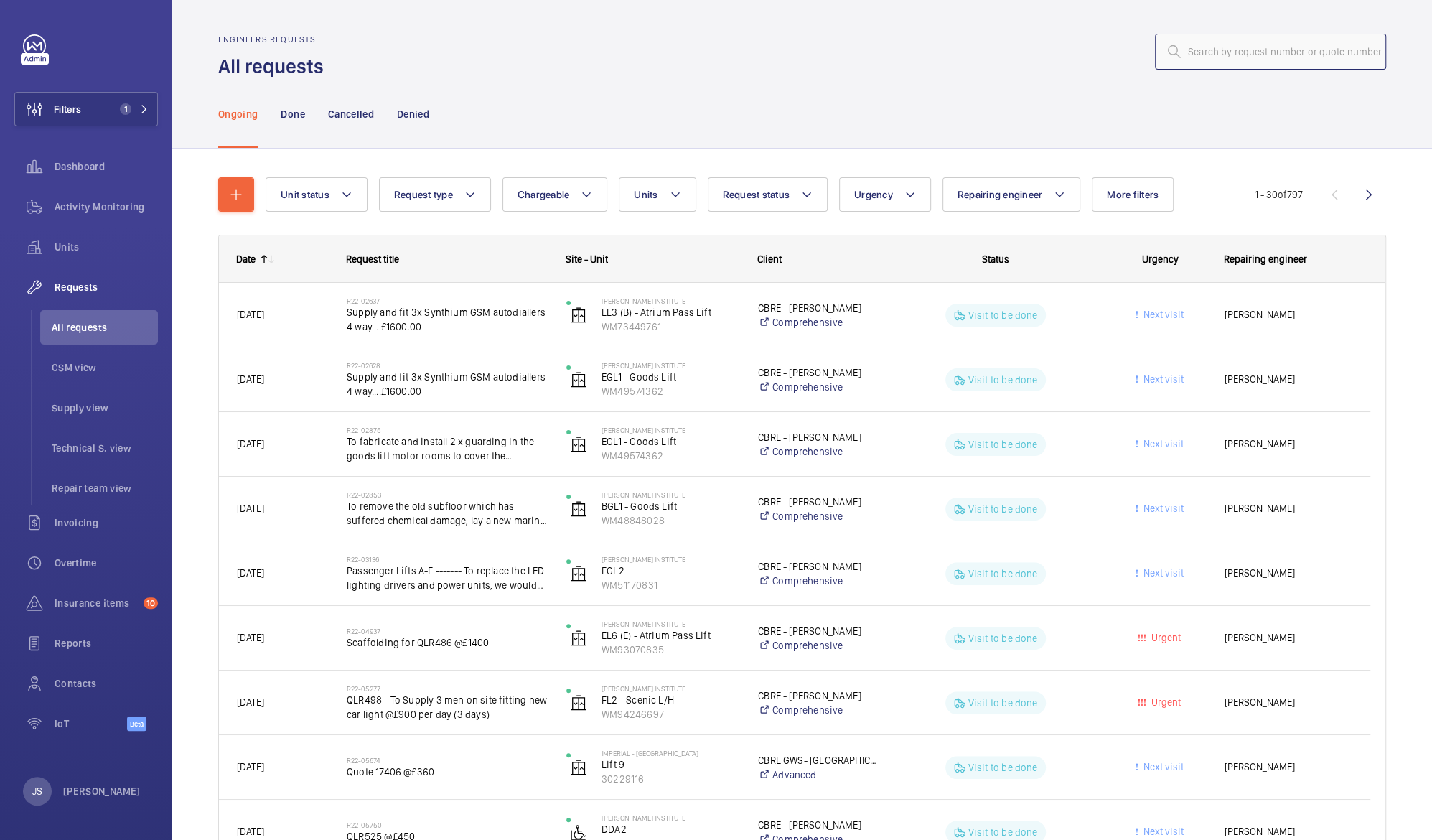
click at [1291, 46] on input "text" at bounding box center [1270, 51] width 231 height 36
paste input "WE39941"
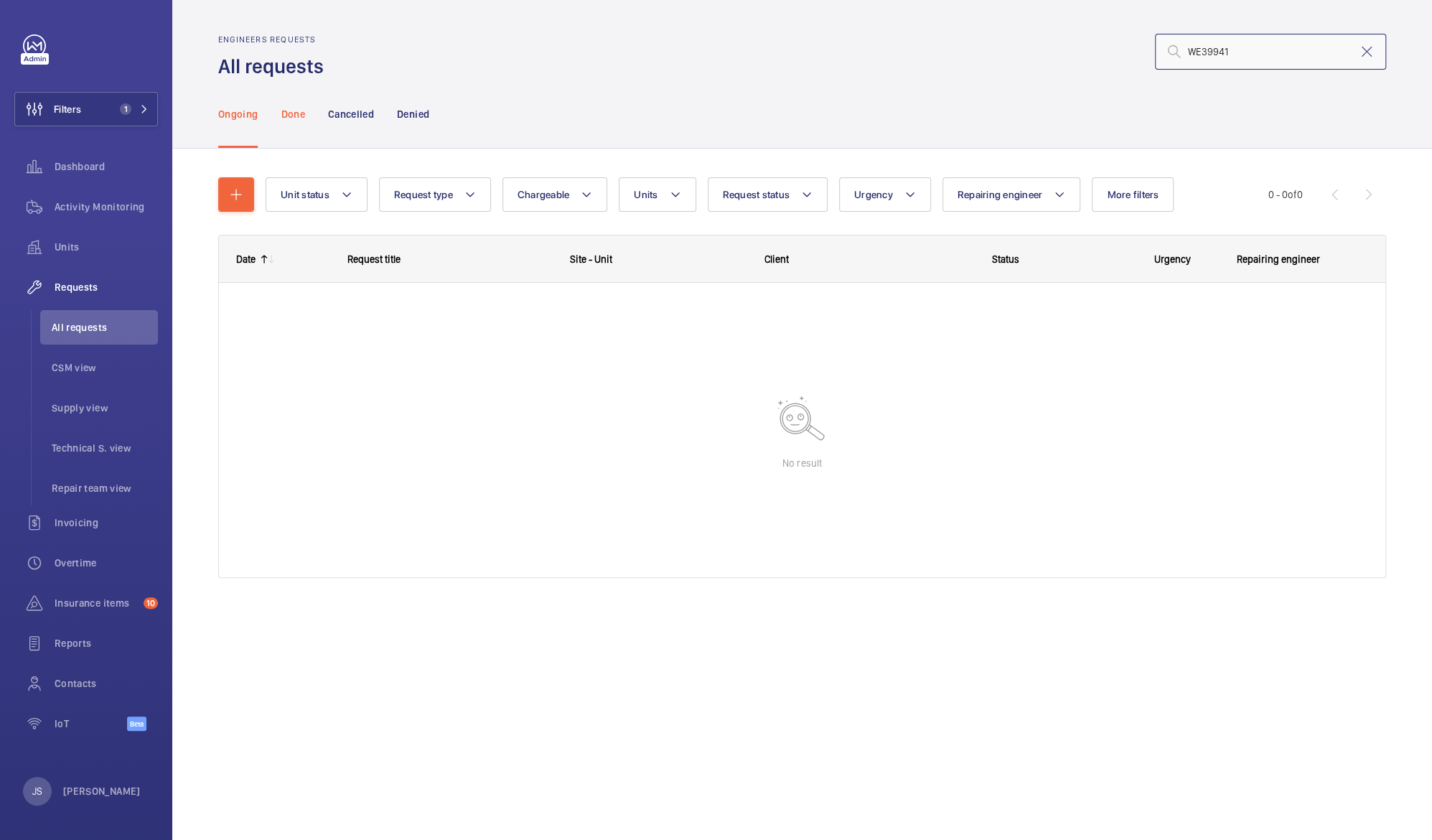
type input "WE39941"
click at [298, 116] on p "Done" at bounding box center [293, 114] width 24 height 15
click at [347, 113] on p "Cancelled" at bounding box center [351, 114] width 46 height 15
click at [413, 115] on p "Denied" at bounding box center [412, 114] width 32 height 15
click at [70, 163] on span "Dashboard" at bounding box center [106, 167] width 103 height 15
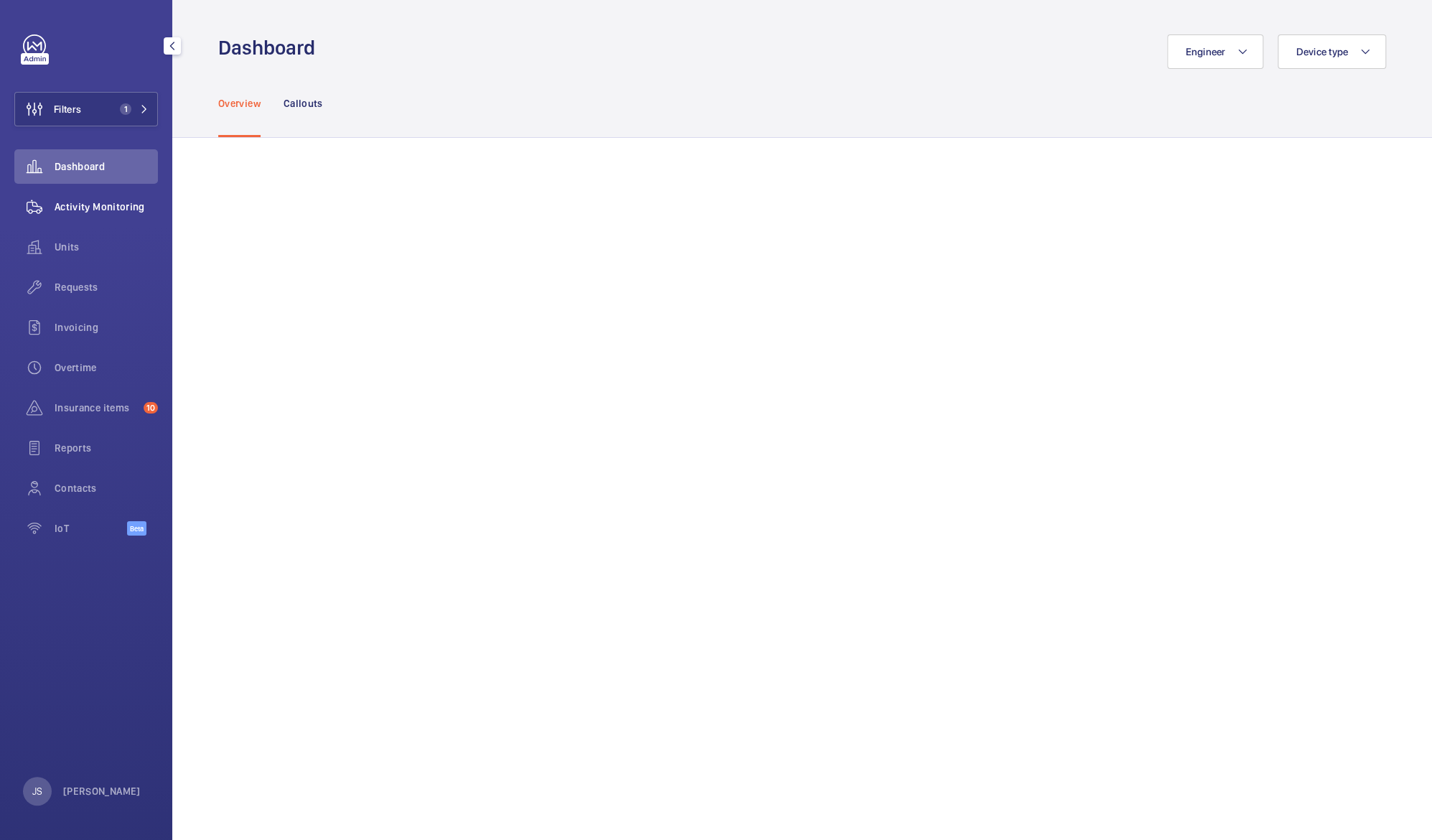
click at [72, 201] on span "Activity Monitoring" at bounding box center [106, 207] width 103 height 15
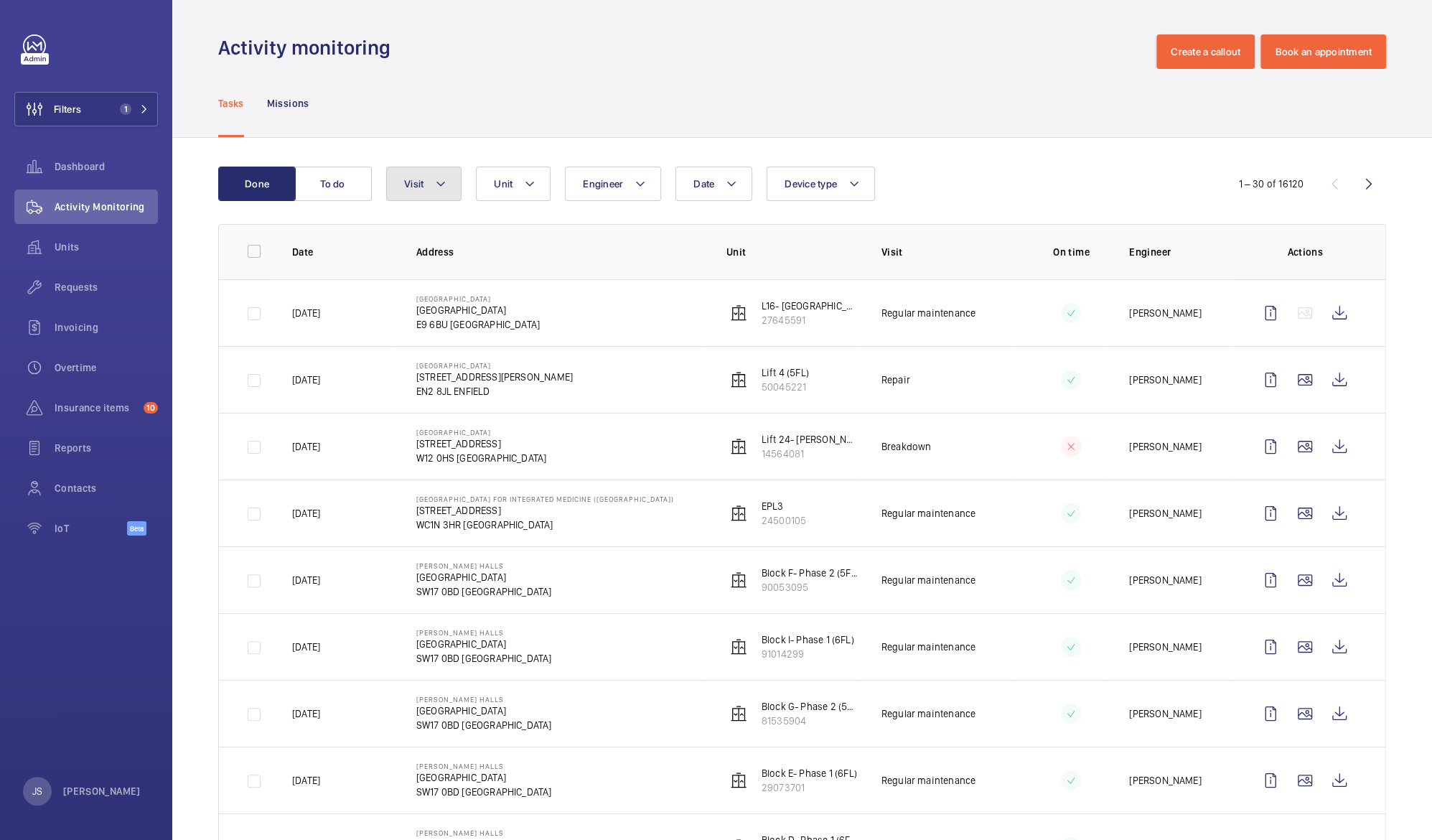
click at [446, 182] on mat-icon at bounding box center [441, 183] width 12 height 17
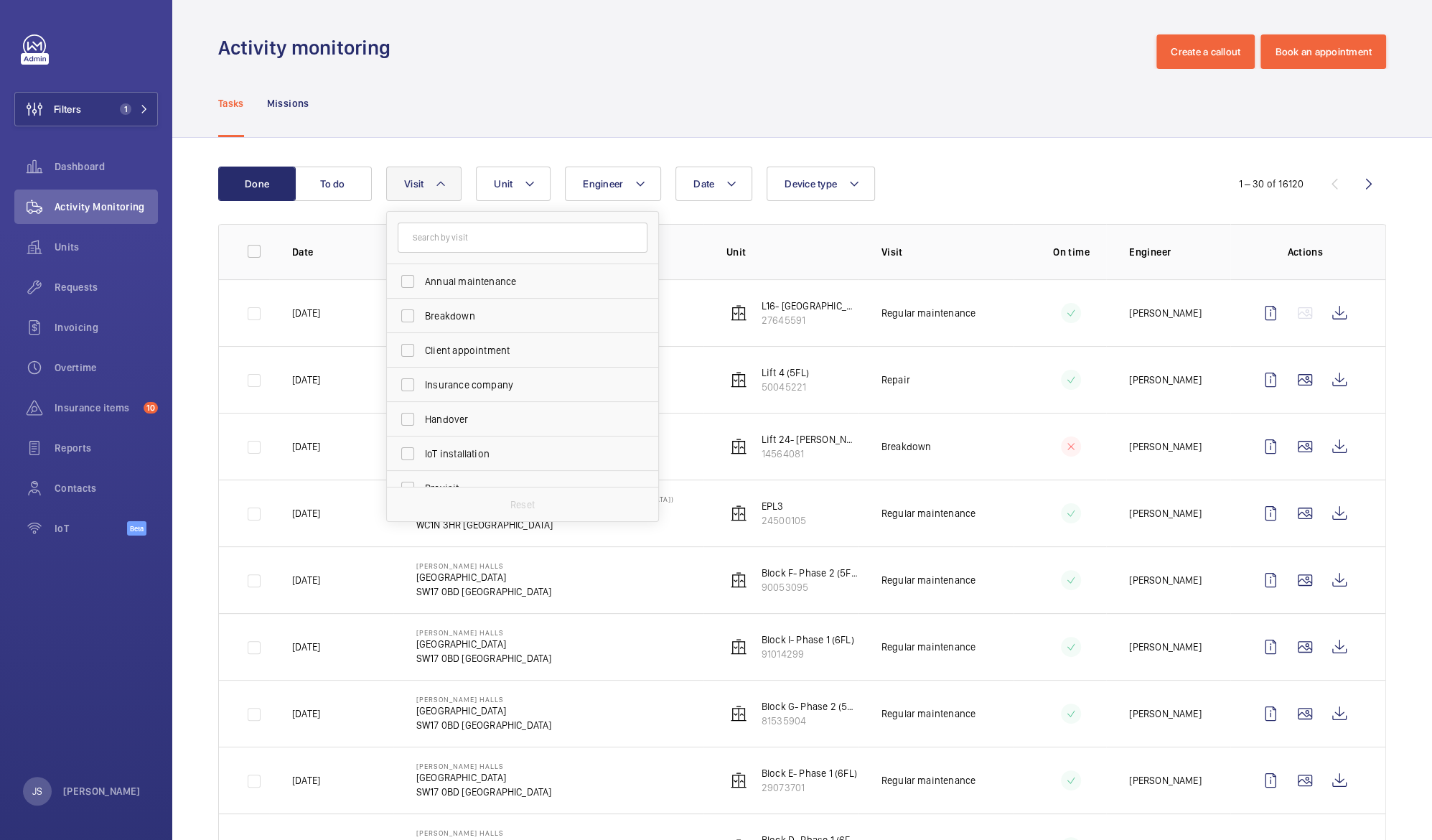
click at [446, 182] on mat-icon at bounding box center [441, 183] width 12 height 17
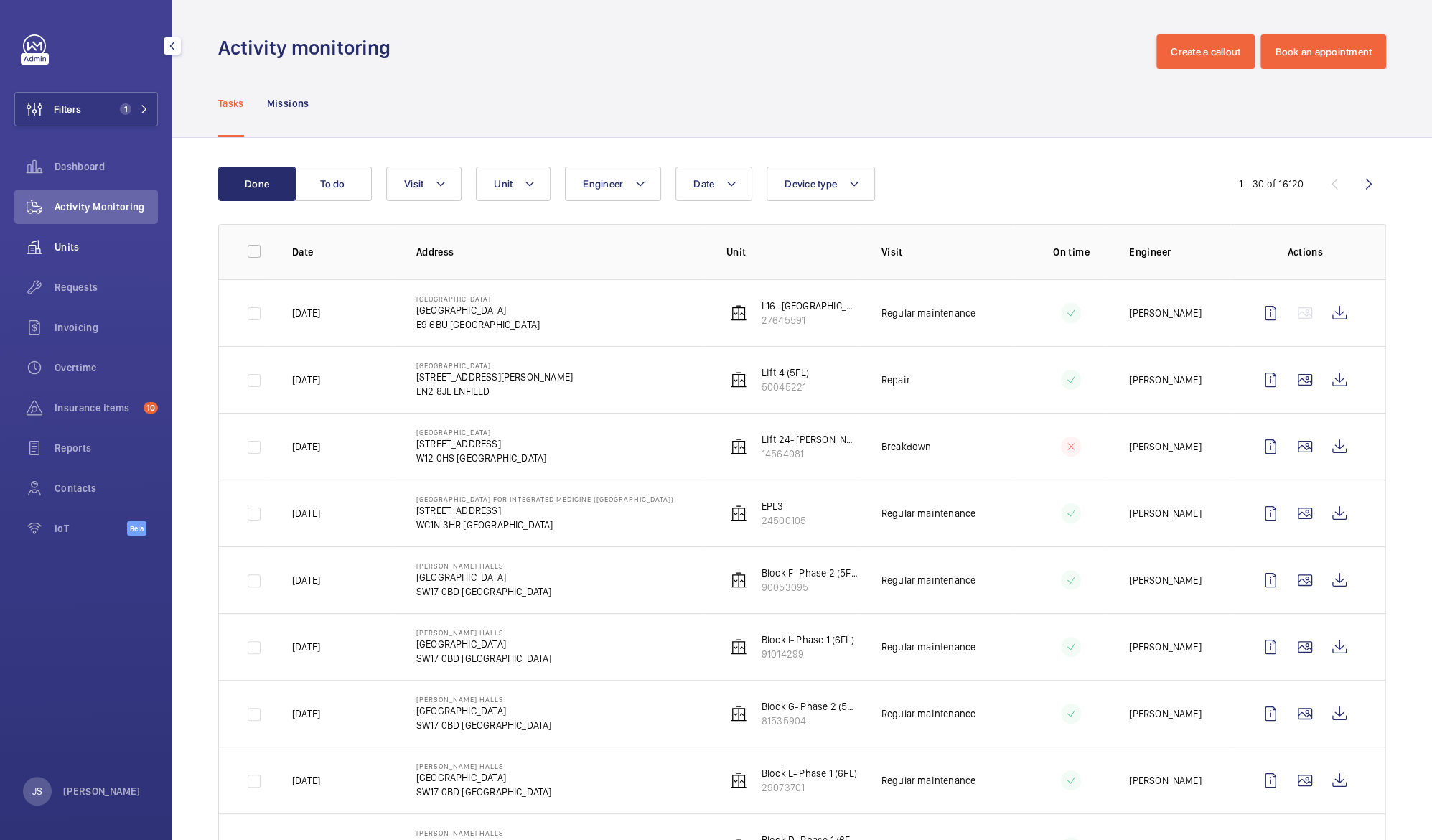
click at [69, 244] on span "Units" at bounding box center [106, 247] width 103 height 15
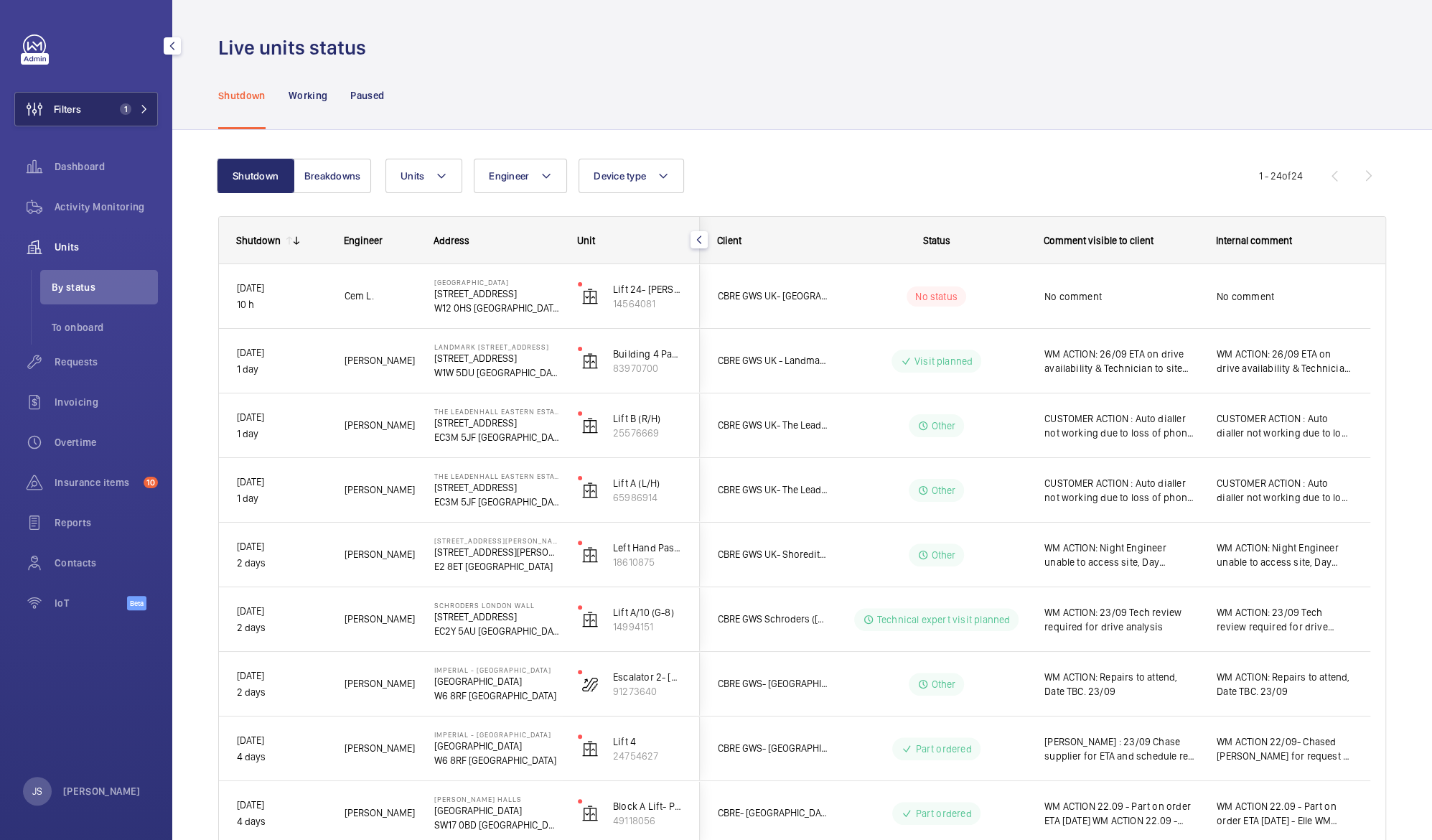
click at [61, 115] on span "Filters" at bounding box center [67, 109] width 27 height 15
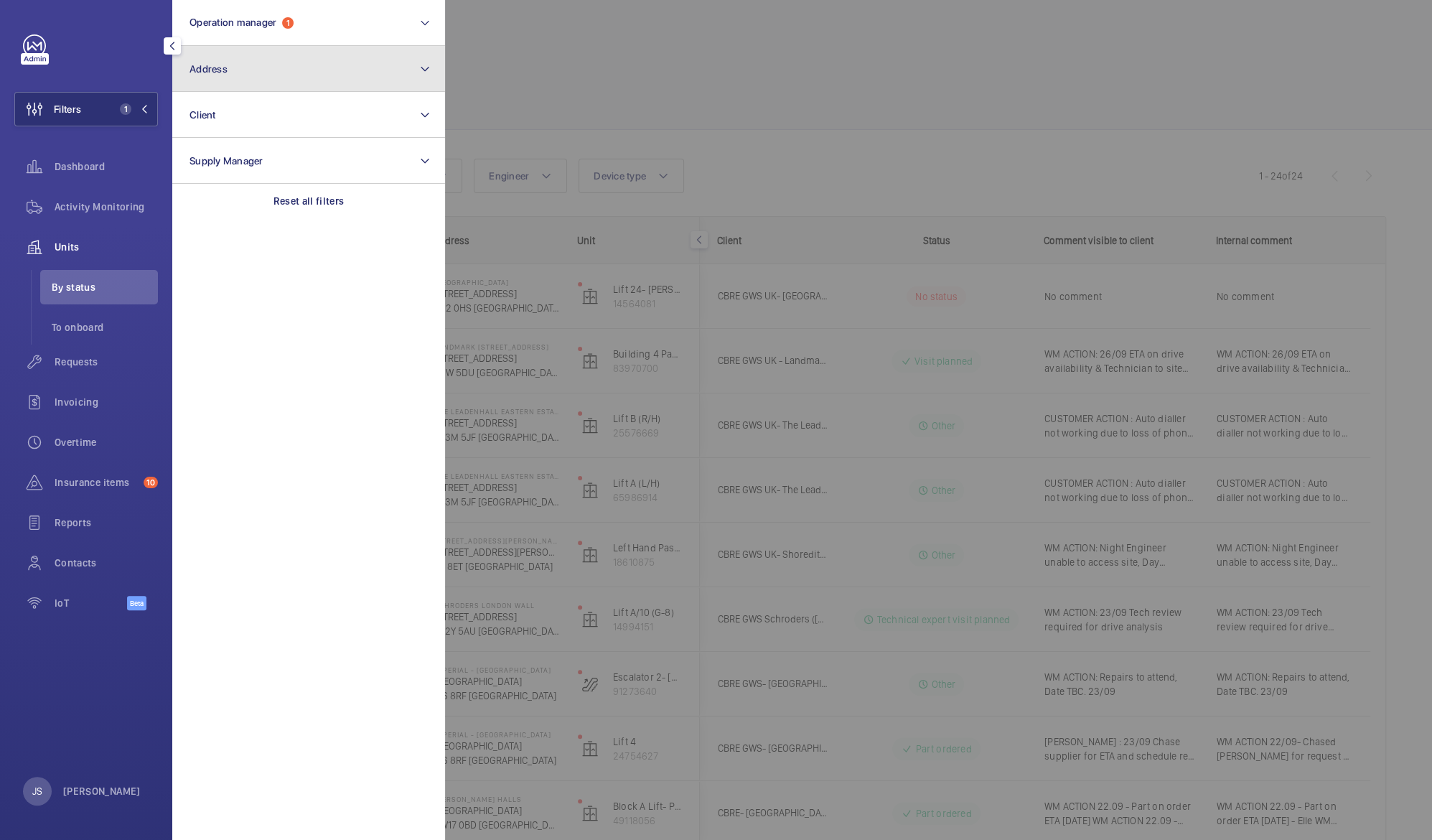
click at [218, 65] on span "Address" at bounding box center [209, 68] width 38 height 12
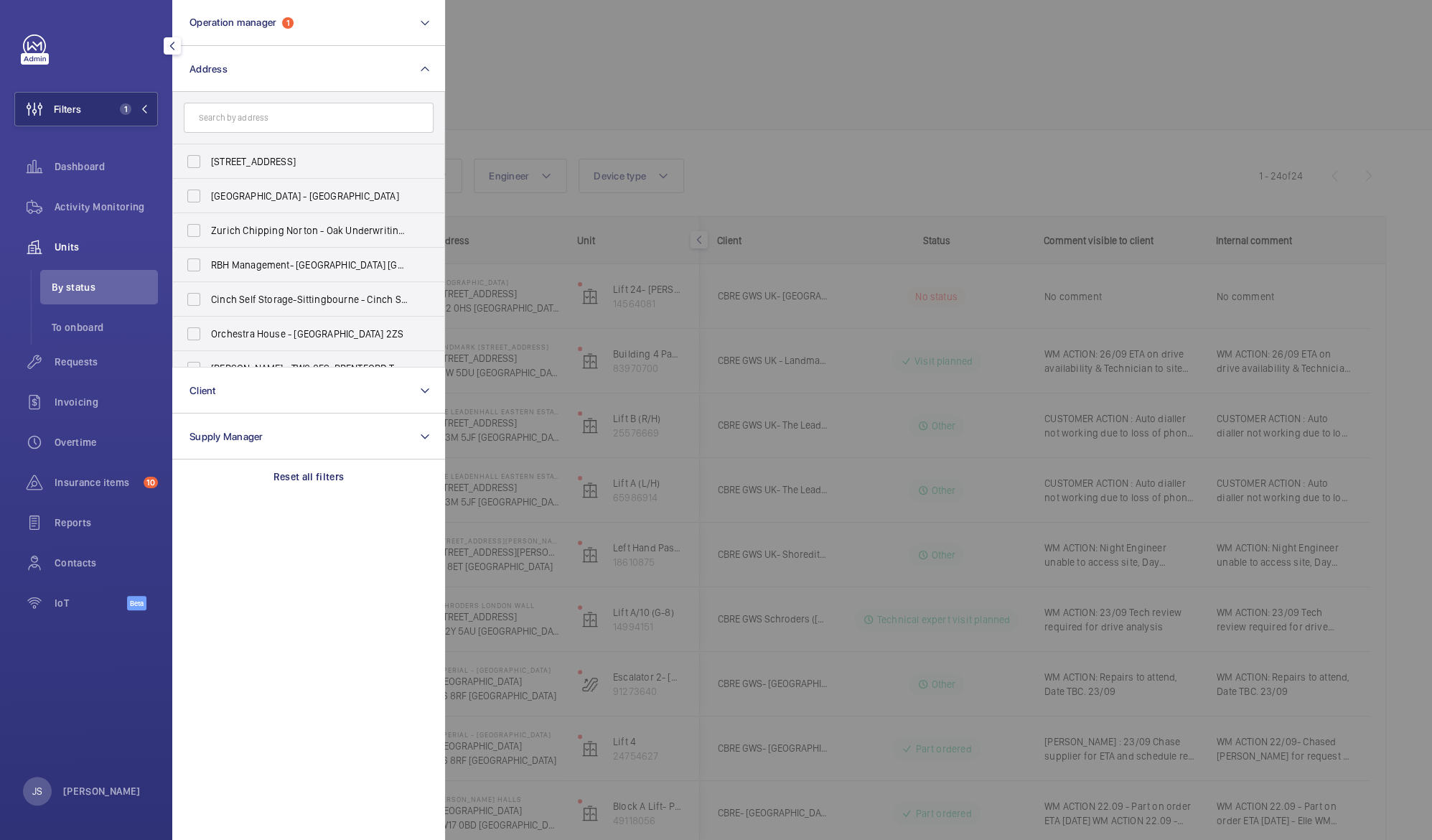
click at [254, 115] on input "text" at bounding box center [308, 118] width 250 height 30
type input "imp"
click at [261, 198] on span "Imp erial - [GEOGRAPHIC_DATA] - [GEOGRAPHIC_DATA]" at bounding box center [309, 196] width 197 height 15
click at [208, 198] on input "Imp erial - [GEOGRAPHIC_DATA] - [GEOGRAPHIC_DATA]" at bounding box center [193, 195] width 28 height 28
checkbox input "true"
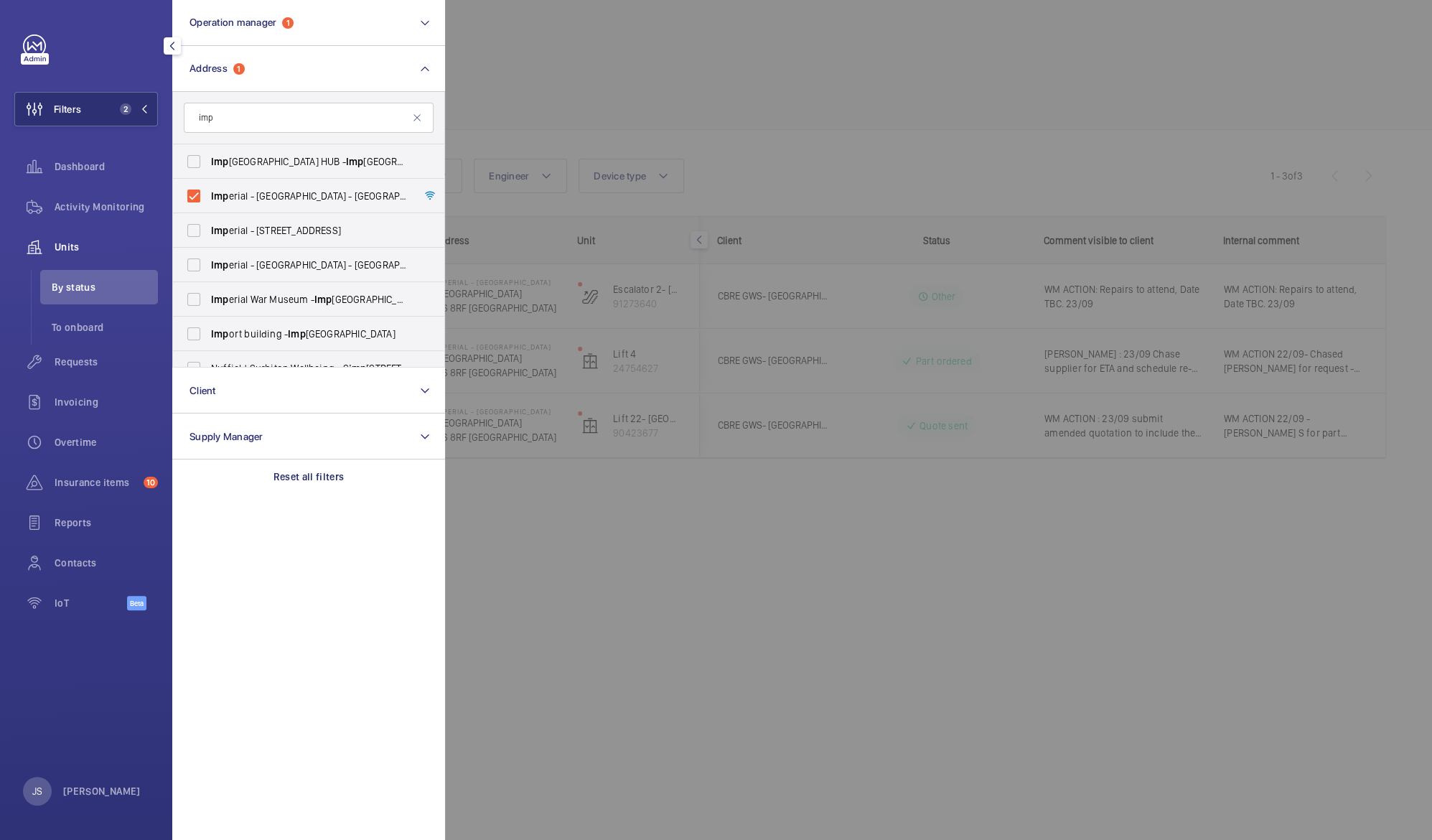
click at [505, 73] on div at bounding box center [1161, 420] width 1432 height 840
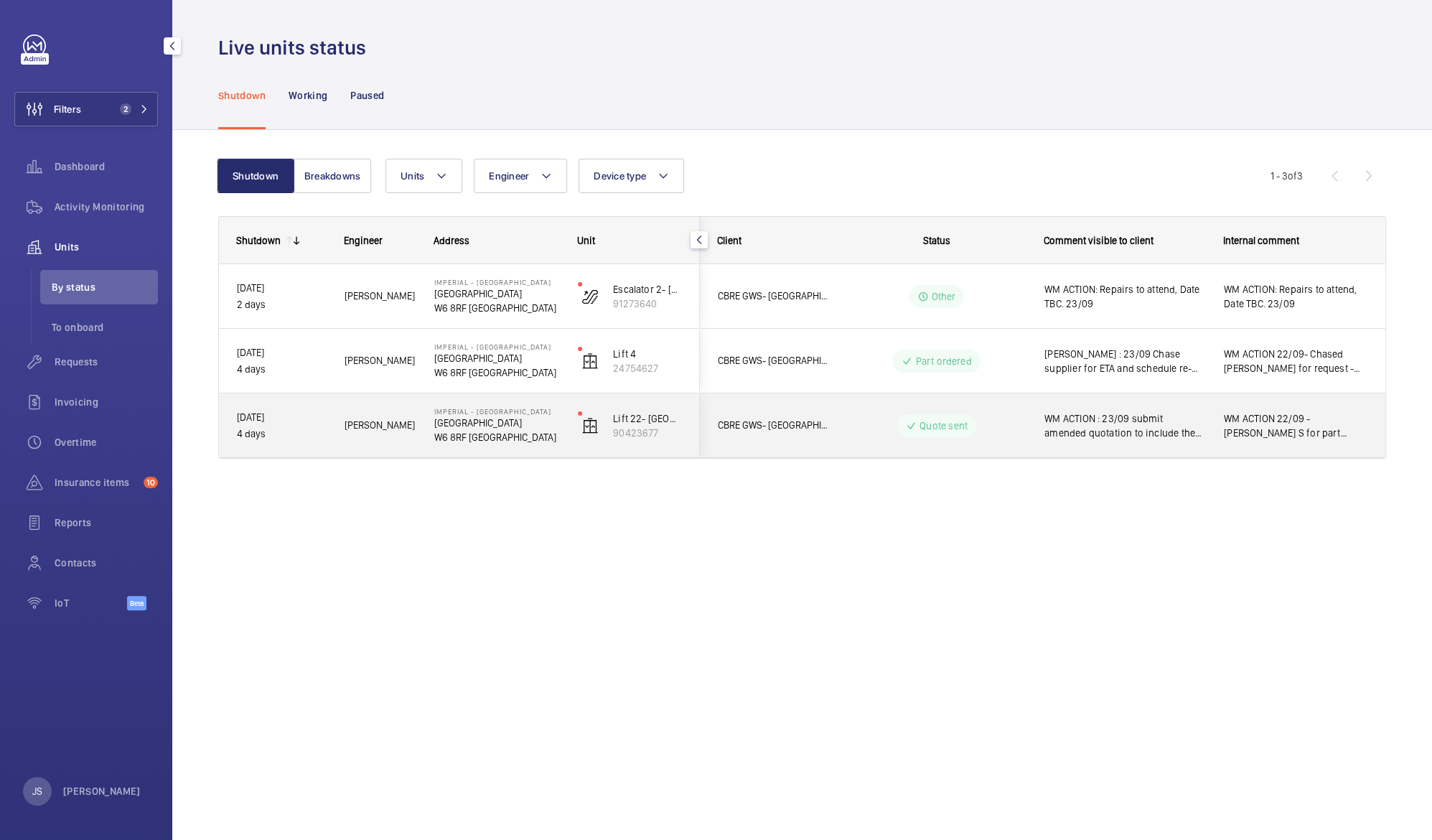
click at [493, 428] on p "[GEOGRAPHIC_DATA]" at bounding box center [496, 423] width 125 height 15
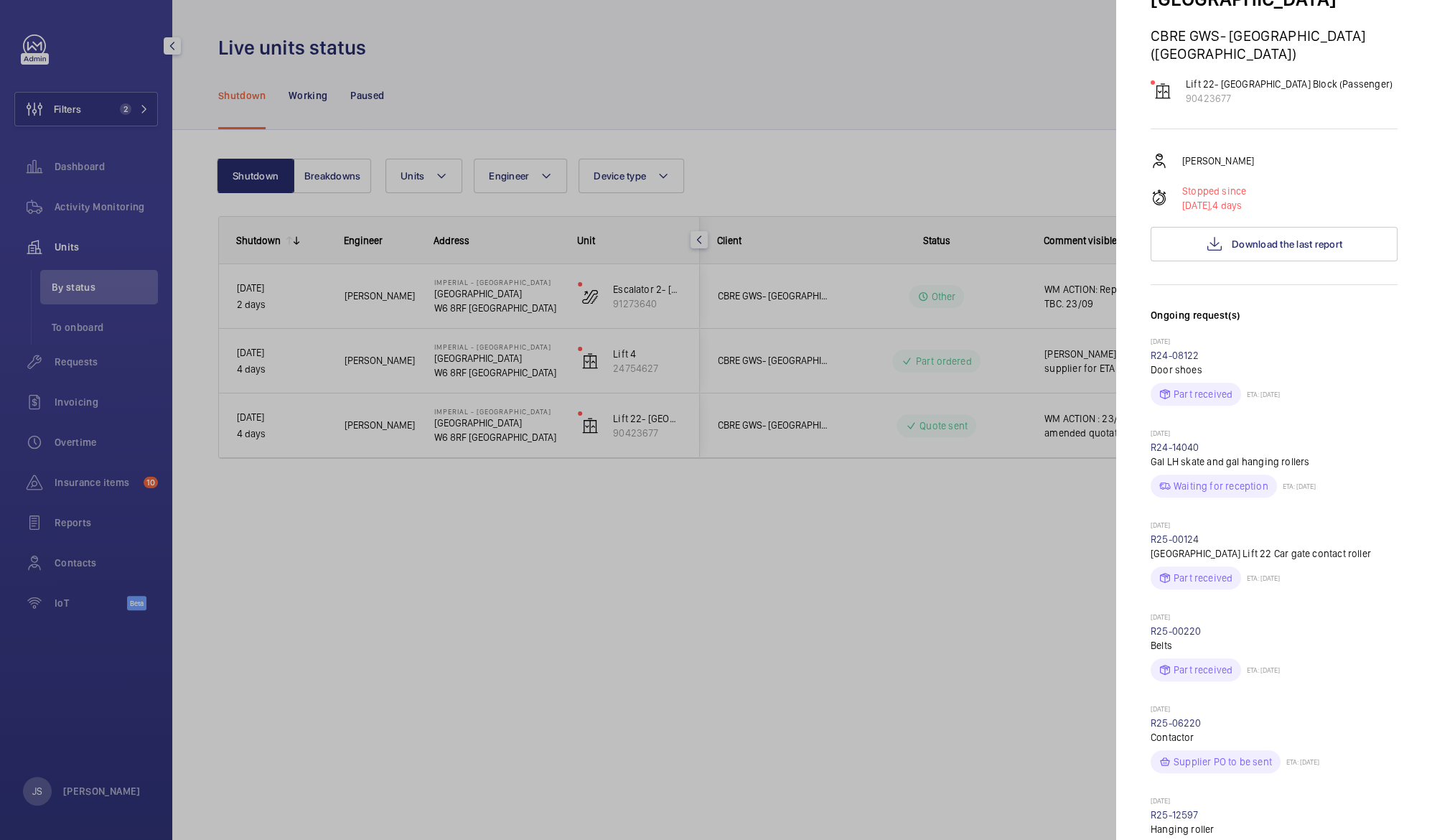
scroll to position [153, 0]
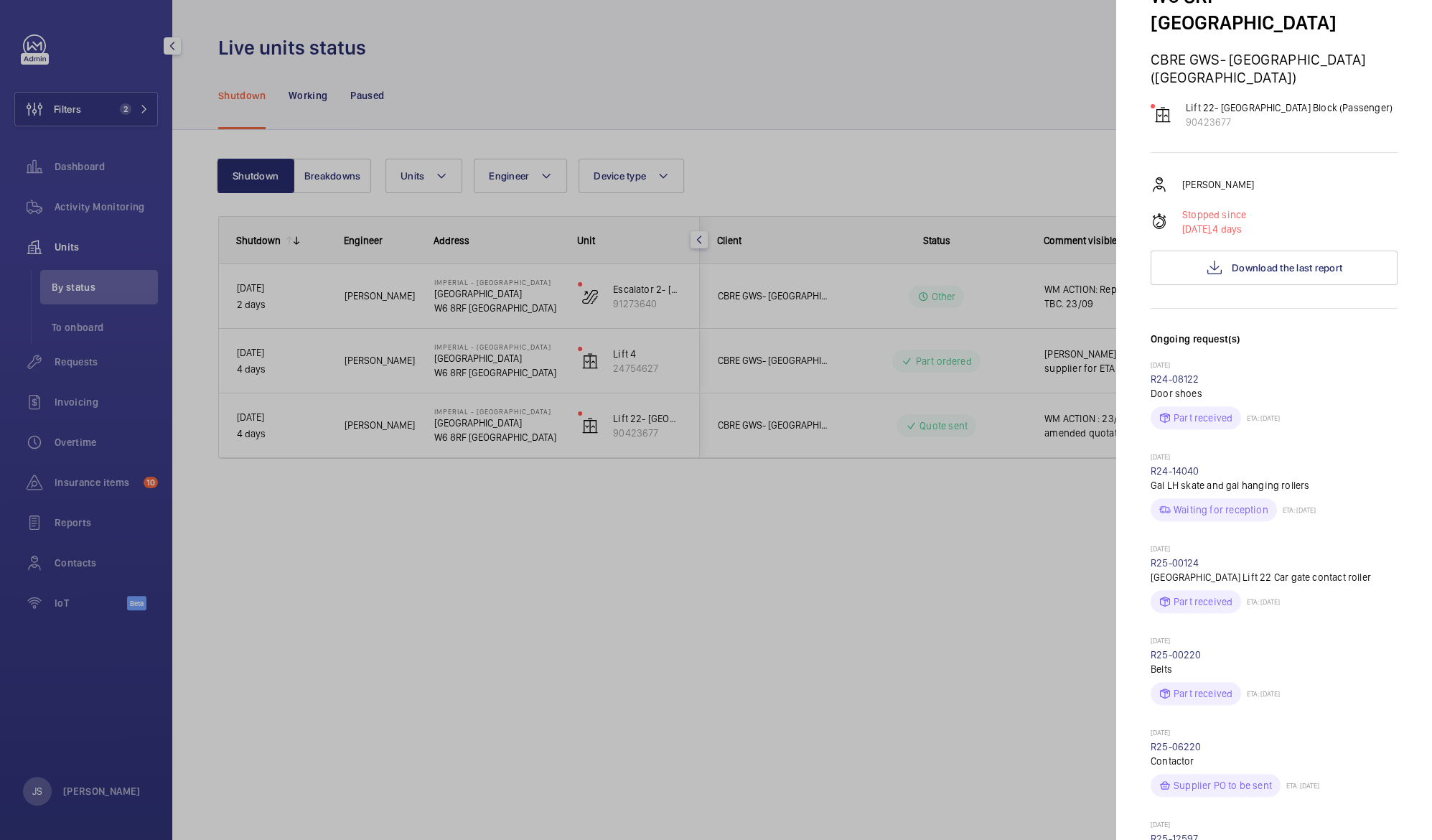
click at [953, 62] on div at bounding box center [716, 420] width 1432 height 840
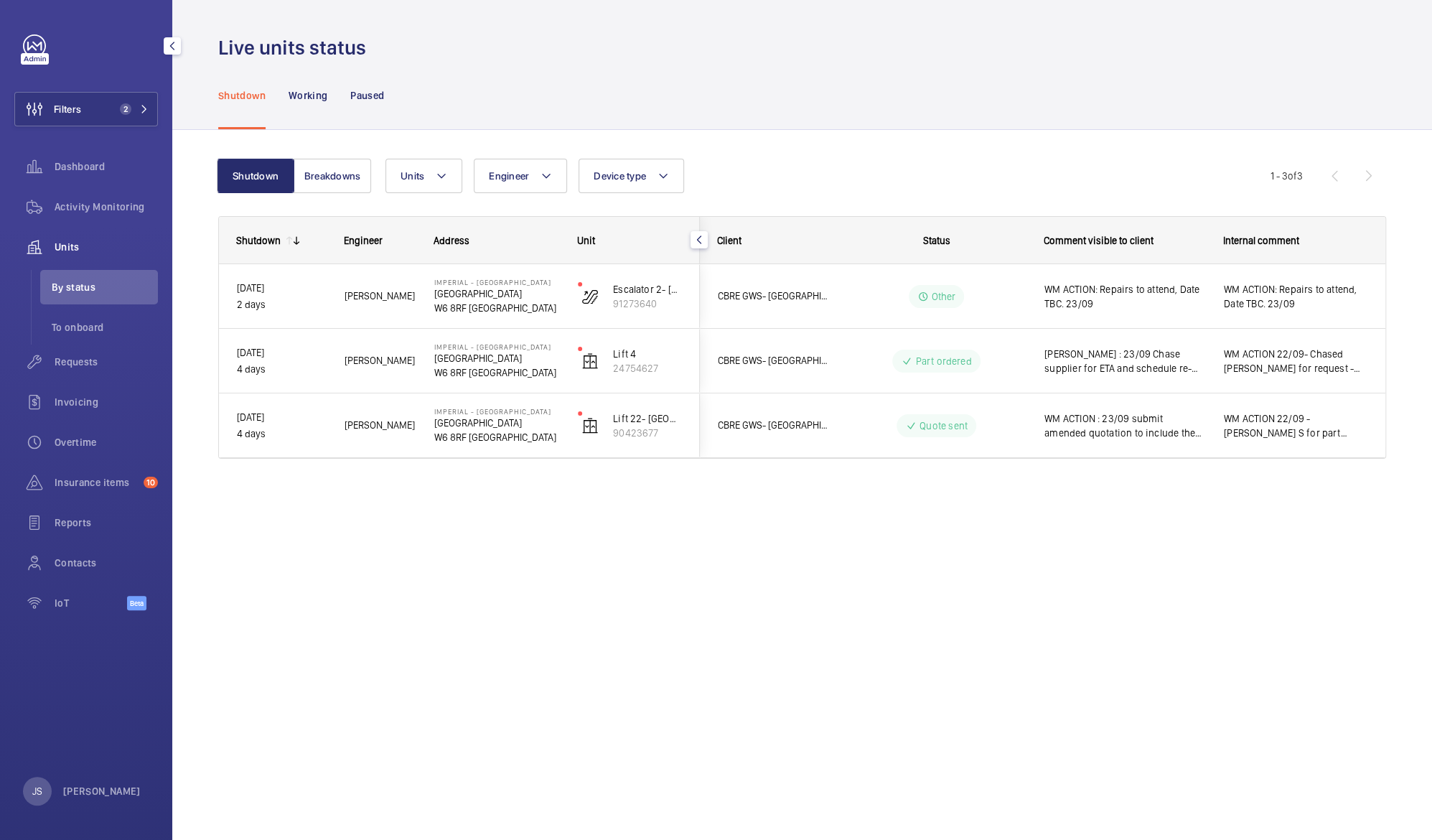
scroll to position [0, 0]
